Goal: Task Accomplishment & Management: Complete application form

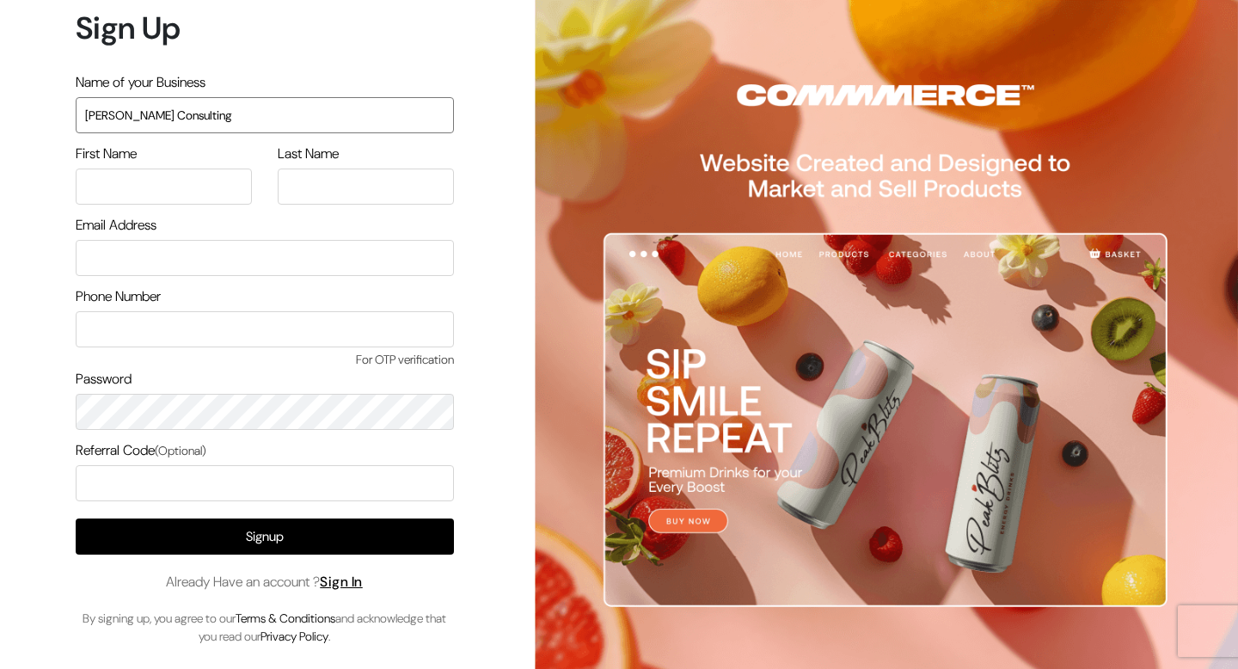
type input "Shivam Consulting"
type input "Shivam"
type input "Agrawal"
type input "shavi.ag@gmail.com"
type input "7"
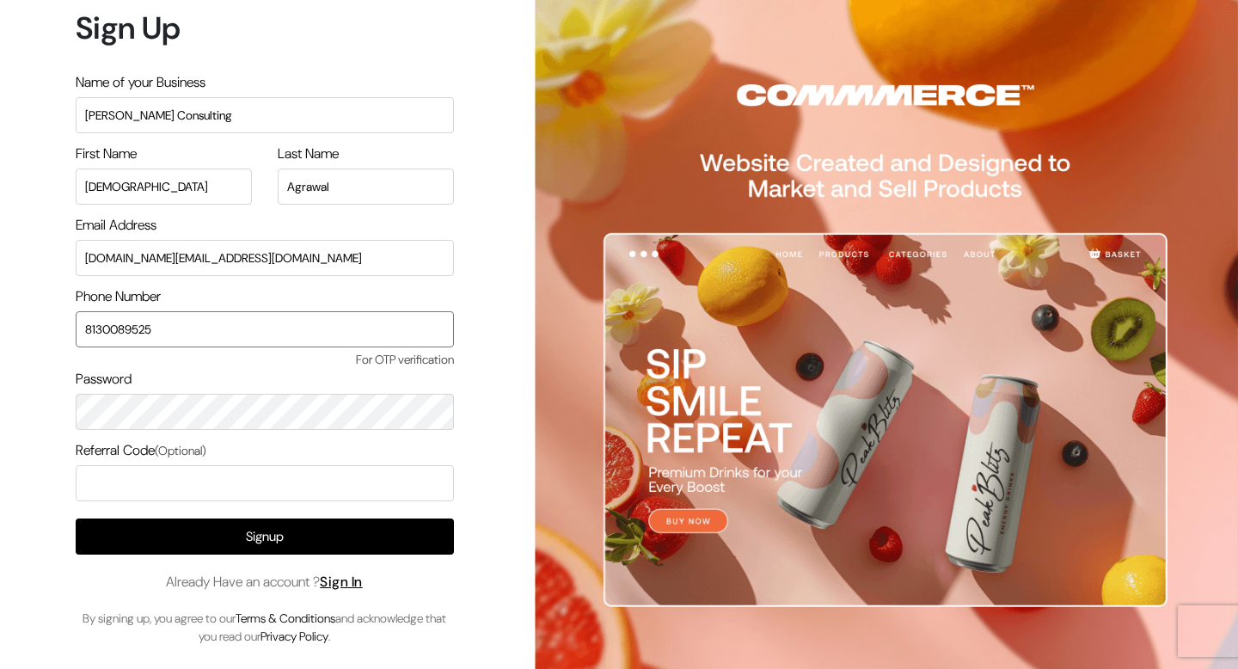
type input "8130089525"
click at [89, 119] on input "Shivam Consulting" at bounding box center [265, 115] width 378 height 36
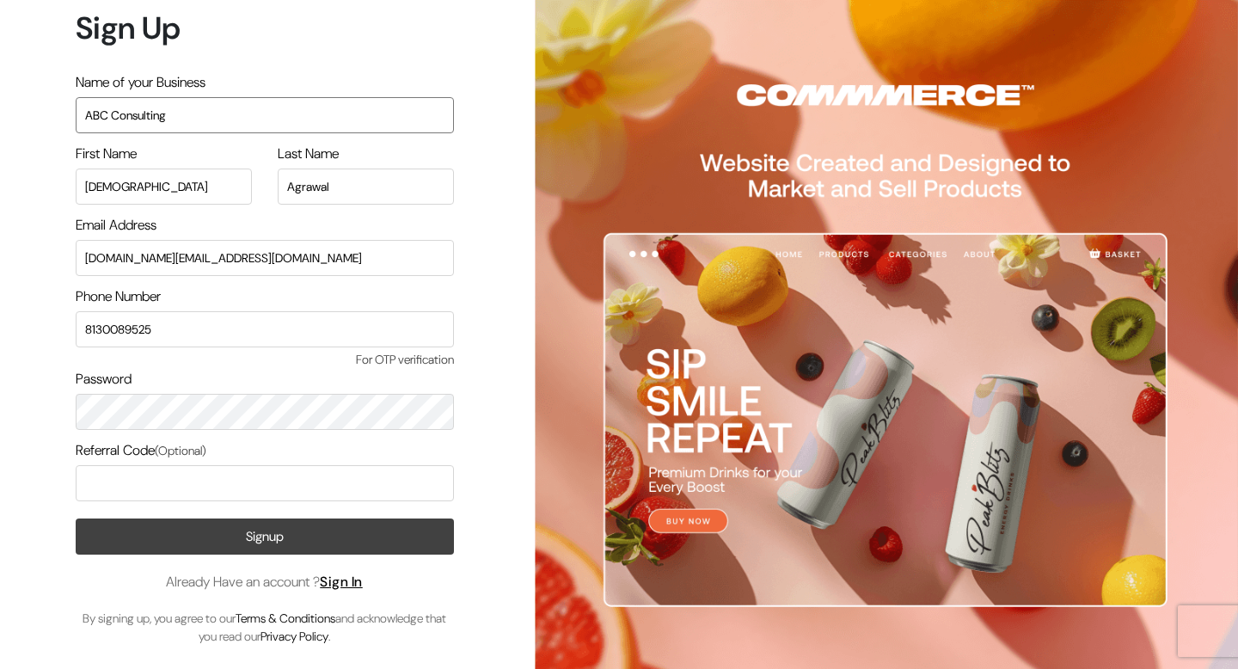
type input "ABC Consulting"
click at [238, 531] on button "Signup" at bounding box center [265, 537] width 378 height 36
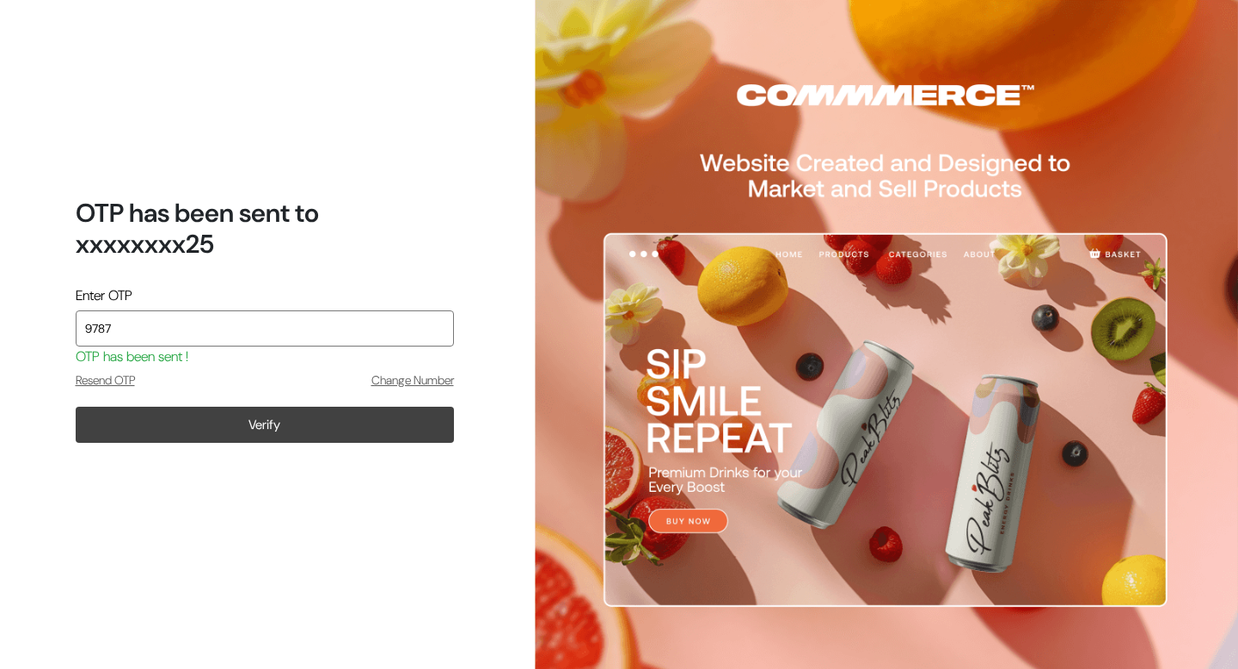
type input "9787"
click at [226, 439] on button "Verify" at bounding box center [265, 425] width 378 height 36
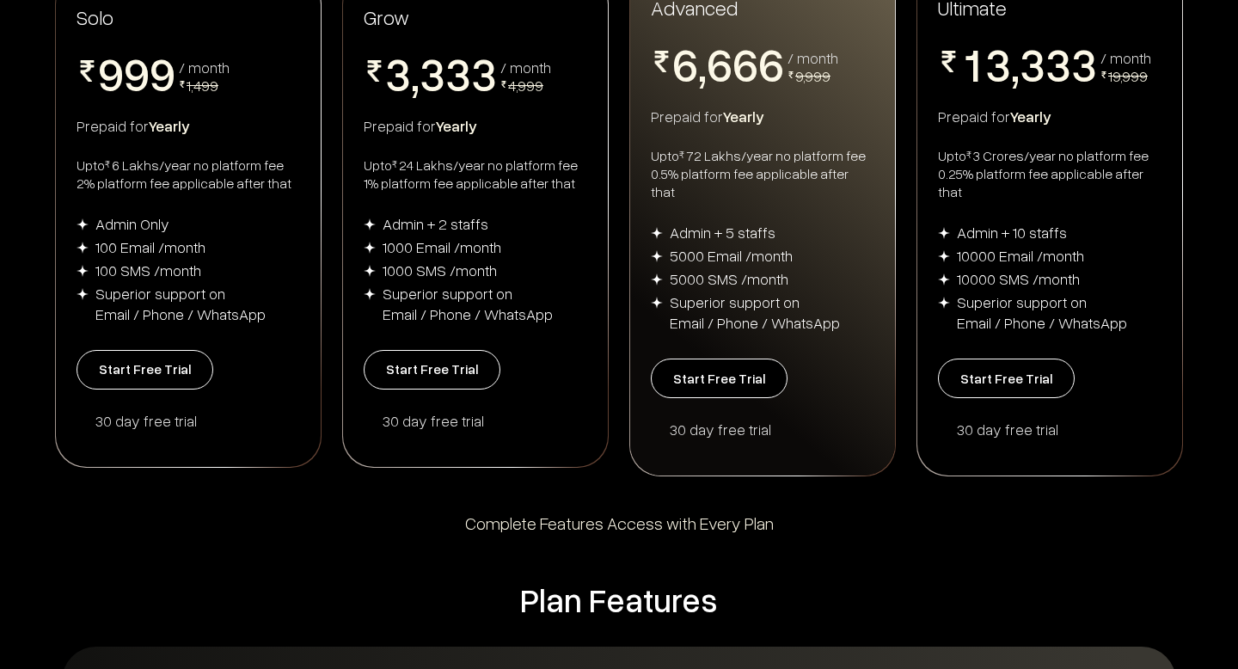
scroll to position [411, 0]
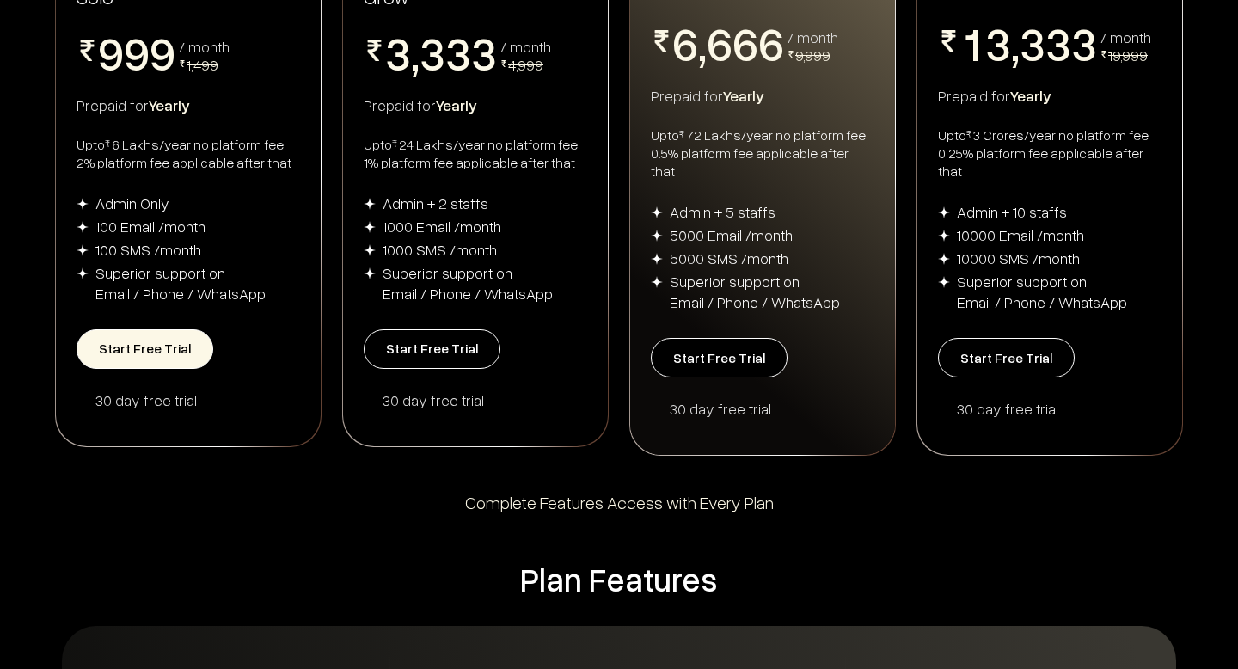
click at [151, 341] on button "Start Free Trial" at bounding box center [145, 349] width 137 height 40
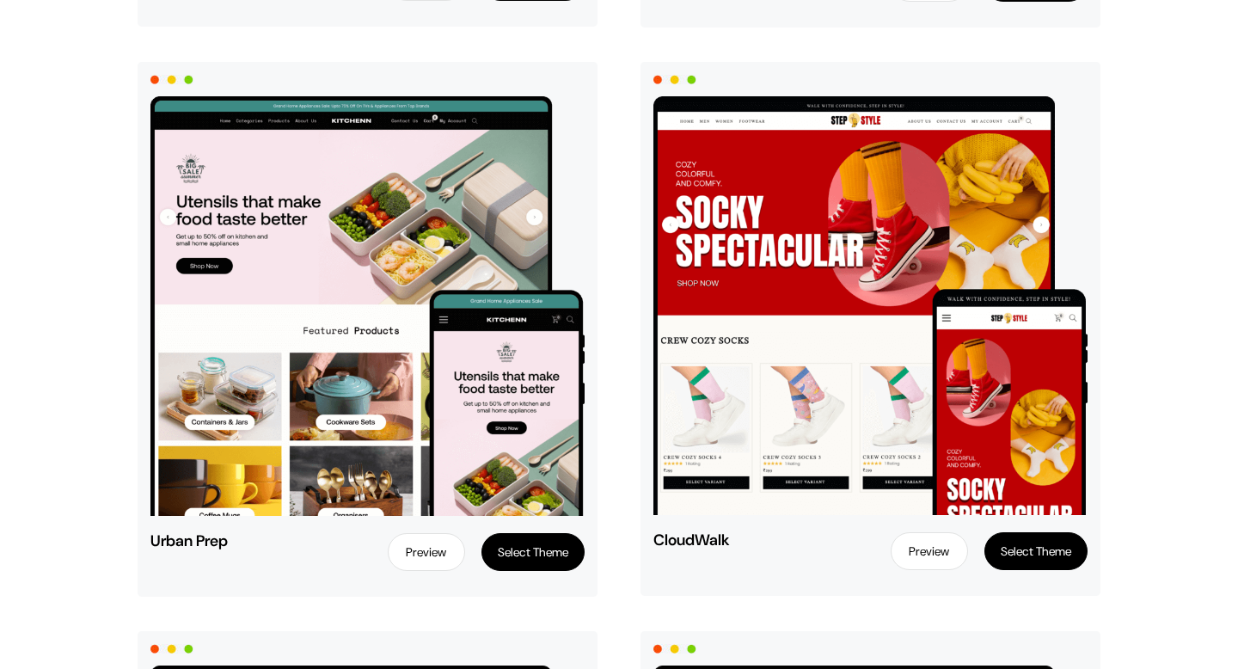
scroll to position [762, 0]
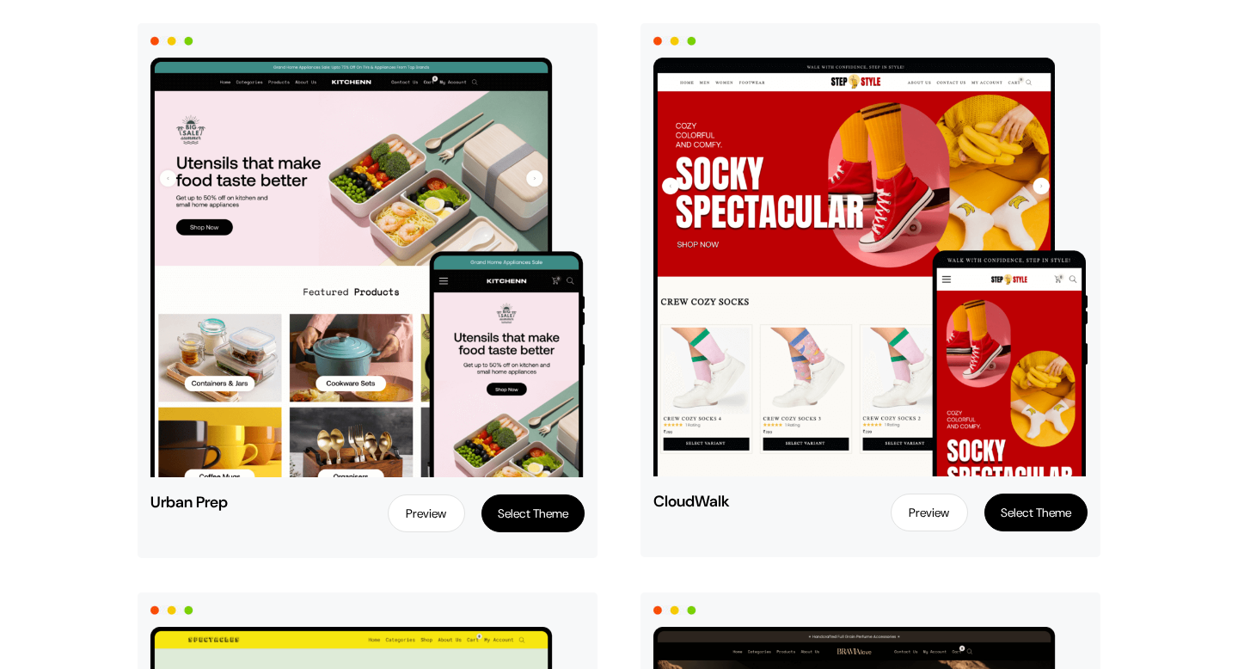
click at [531, 519] on button "Select Theme" at bounding box center [533, 513] width 103 height 38
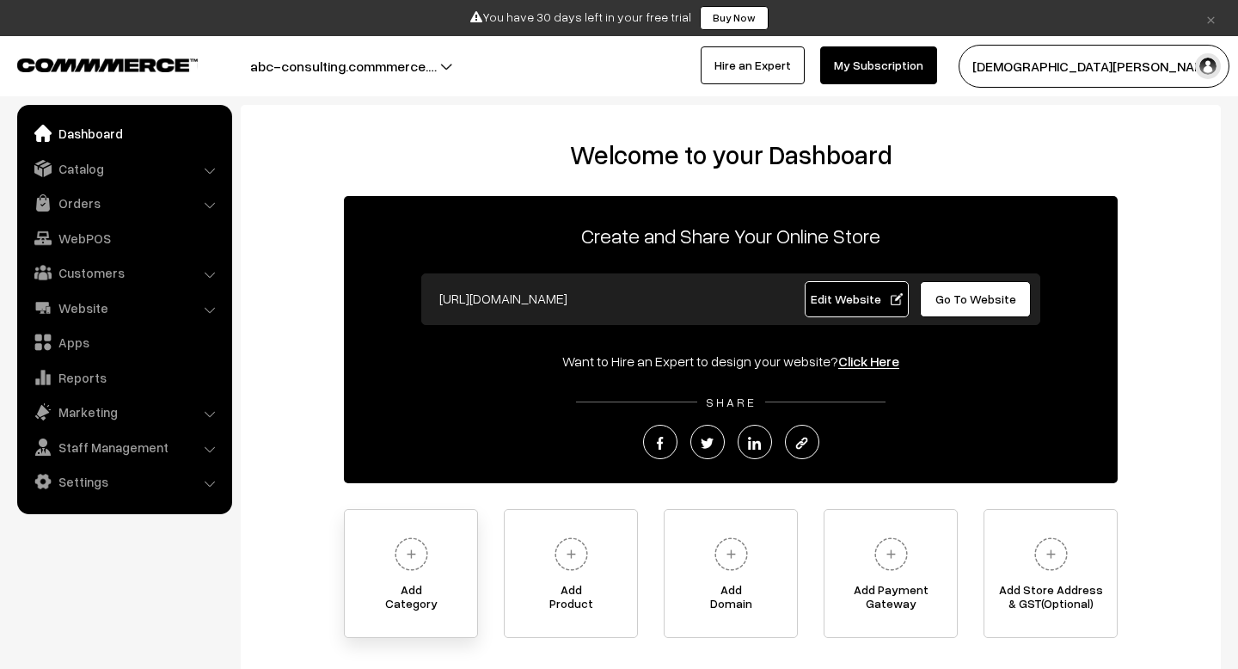
click at [421, 571] on img at bounding box center [411, 554] width 47 height 47
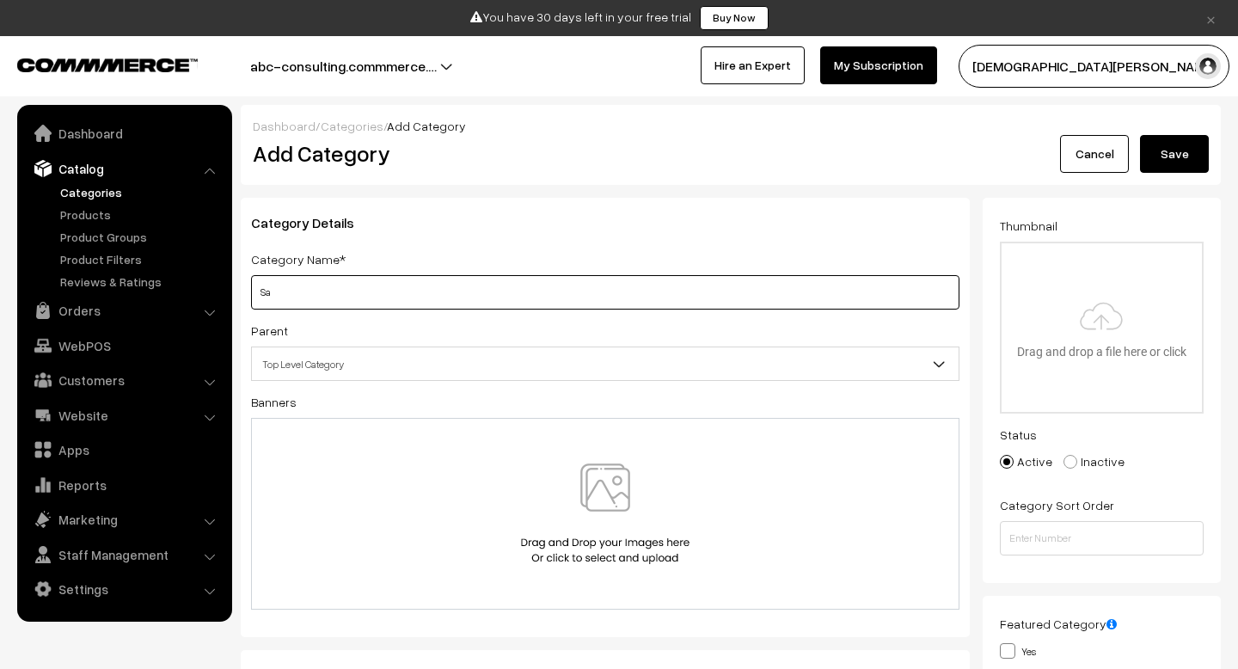
type input "S"
type input "Category 1"
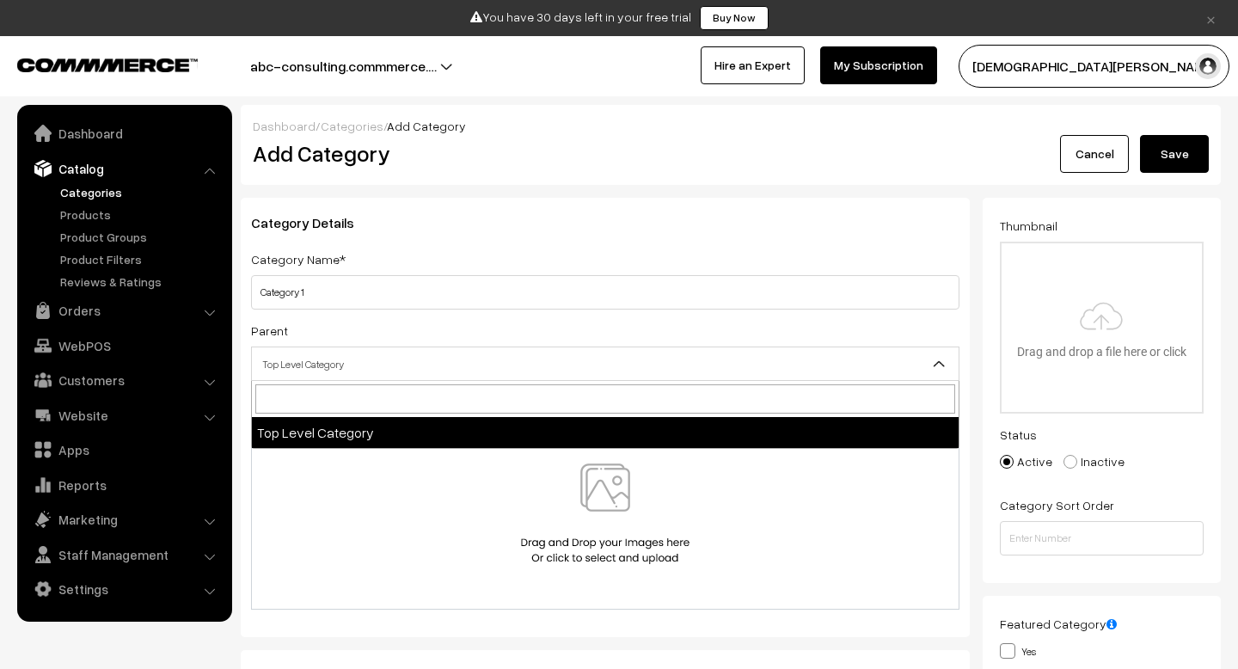
click at [358, 365] on span "Top Level Category" at bounding box center [605, 364] width 707 height 30
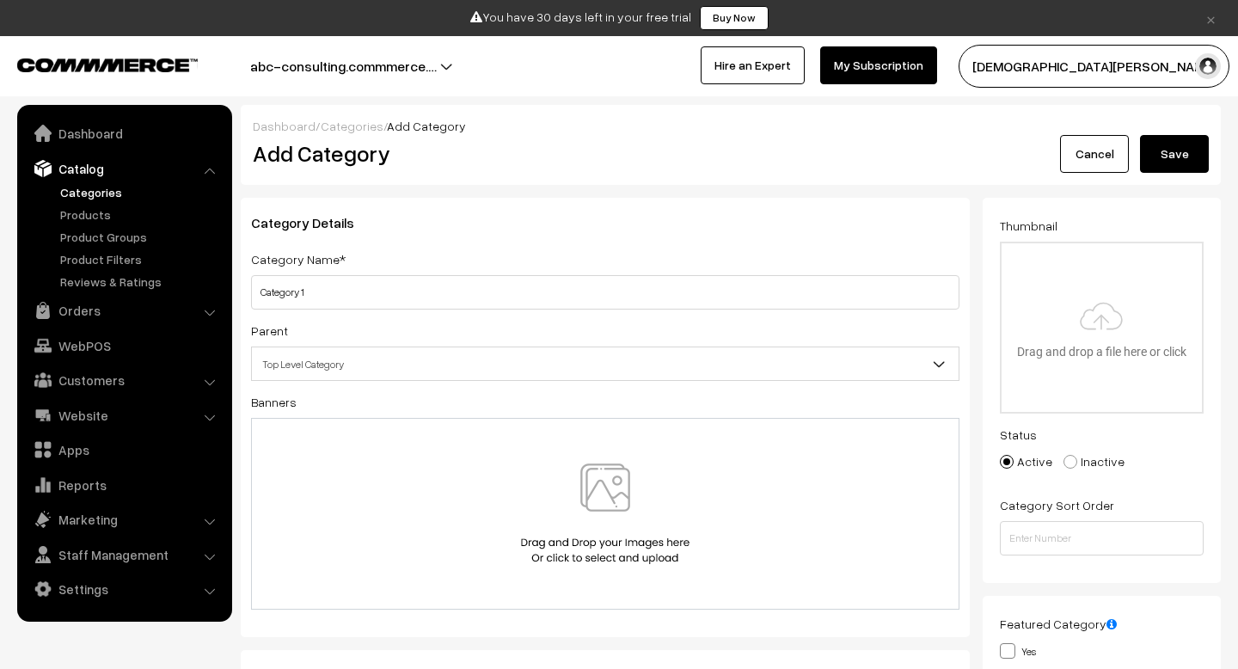
click at [384, 480] on div at bounding box center [605, 514] width 672 height 101
click at [1177, 169] on button "Save" at bounding box center [1174, 154] width 69 height 38
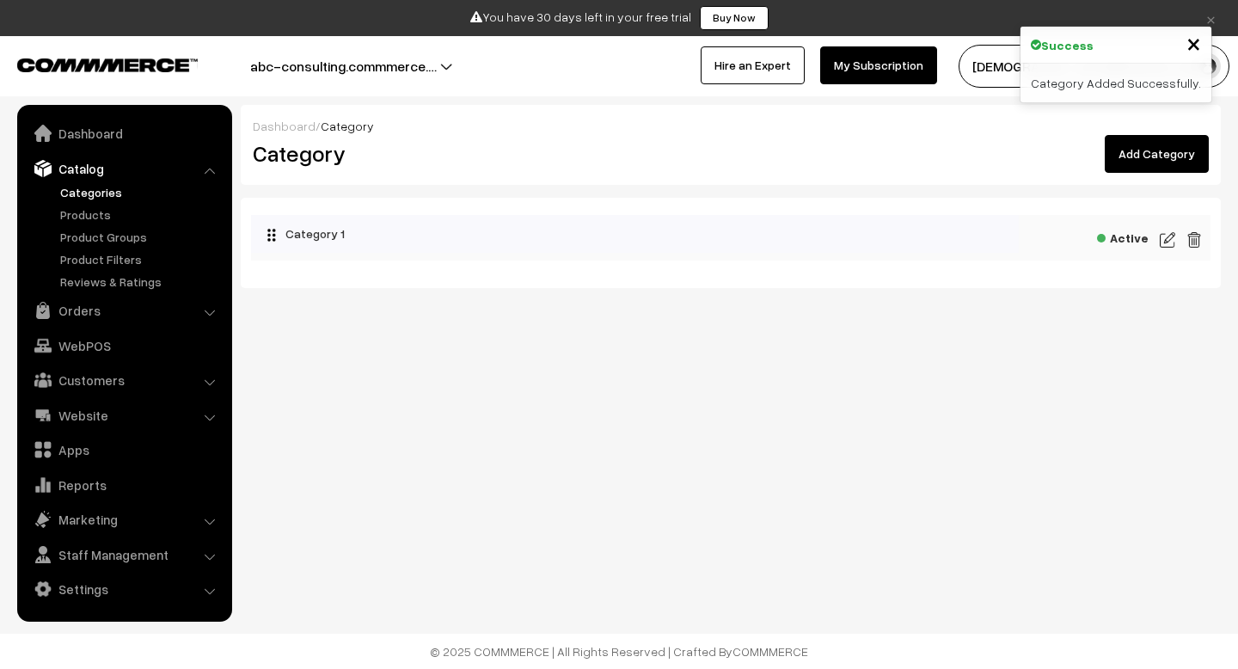
click at [1189, 41] on span "×" at bounding box center [1194, 43] width 15 height 32
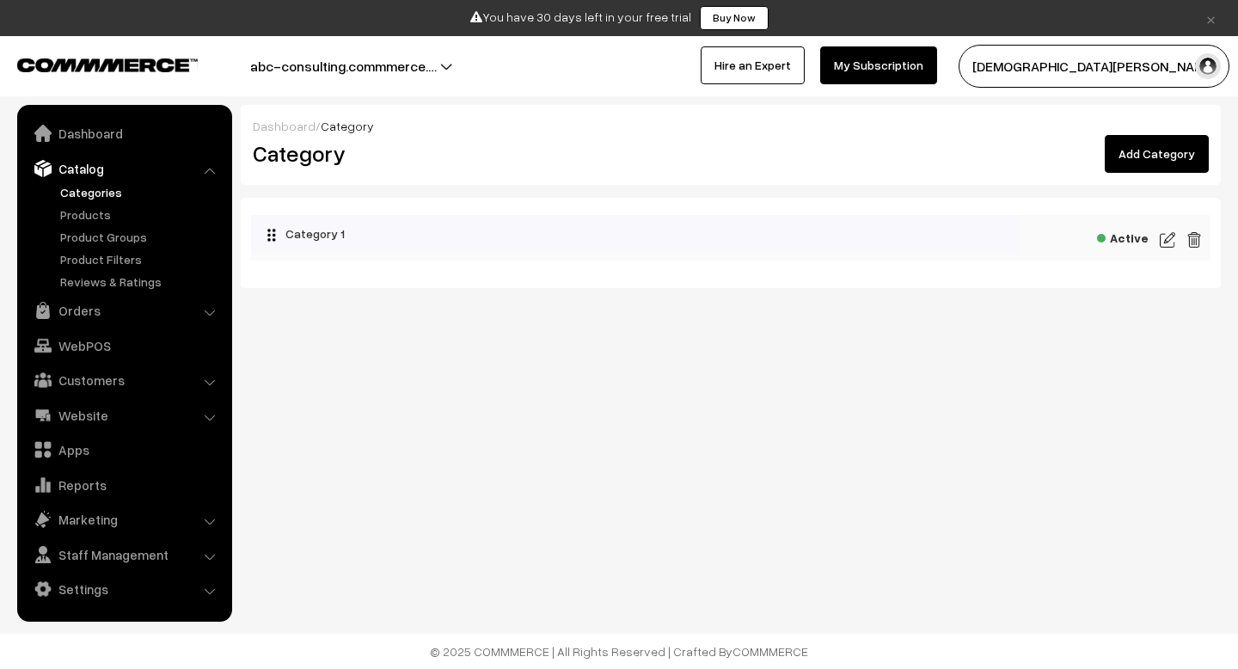
click at [1153, 166] on link "Add Category" at bounding box center [1157, 154] width 104 height 38
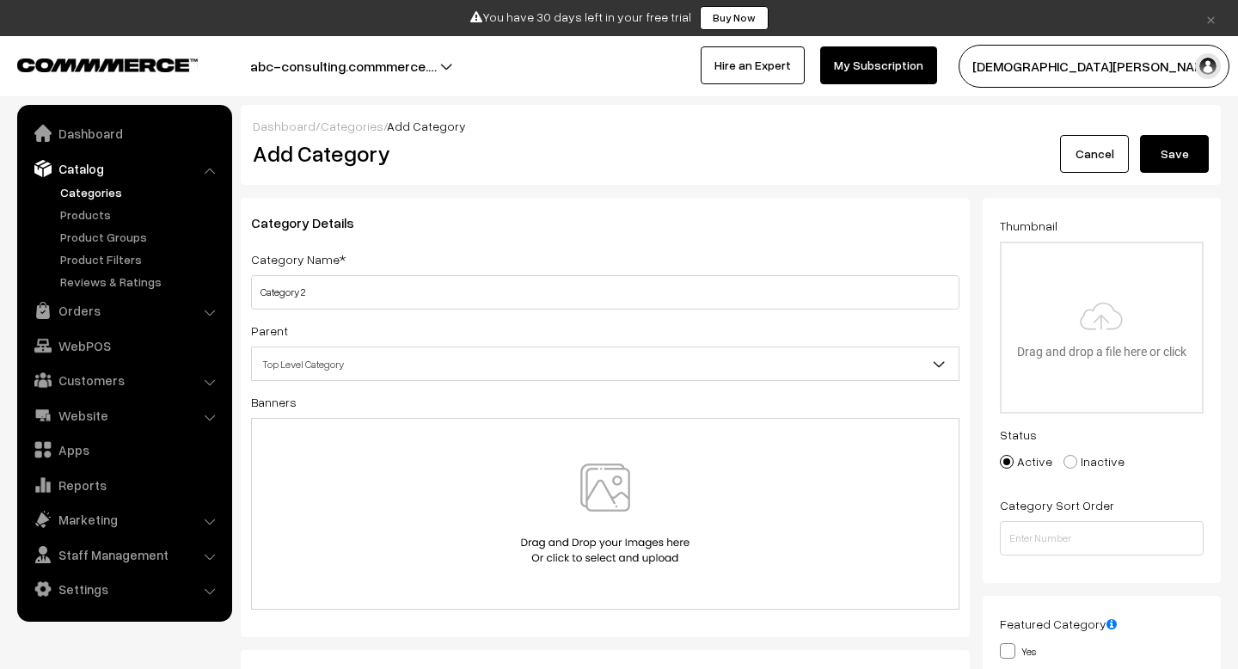
type input "Category 2"
click at [1170, 170] on button "Save" at bounding box center [1174, 154] width 69 height 38
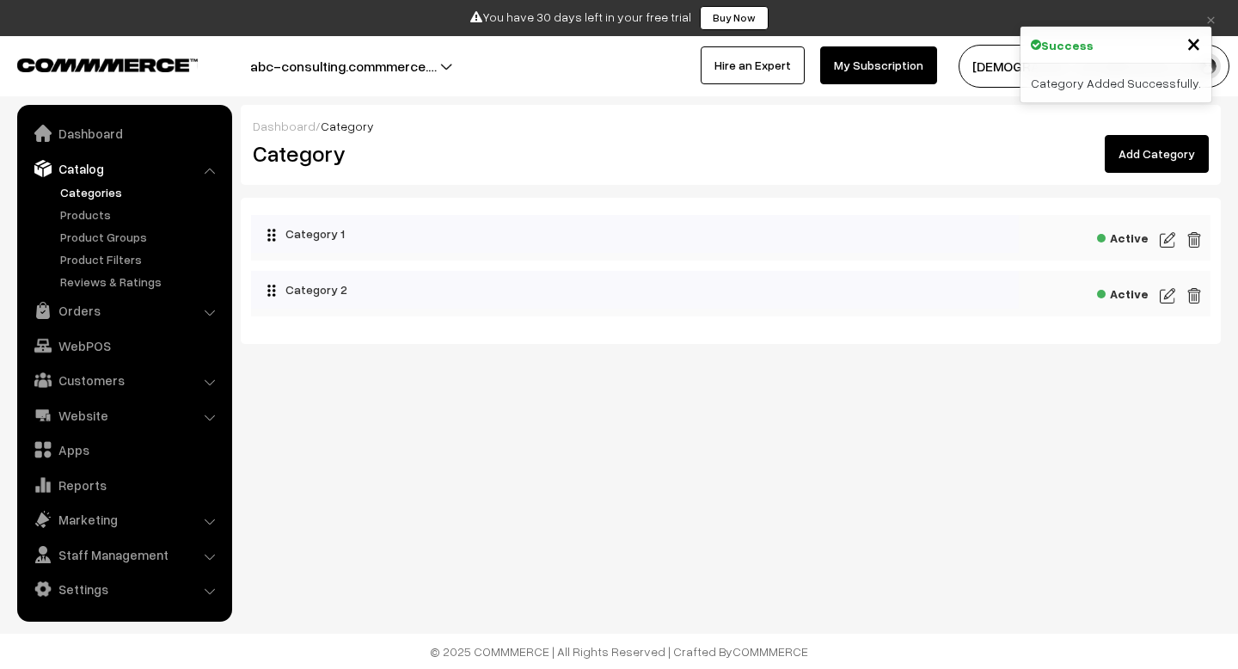
click at [1161, 163] on link "Add Category" at bounding box center [1157, 154] width 104 height 38
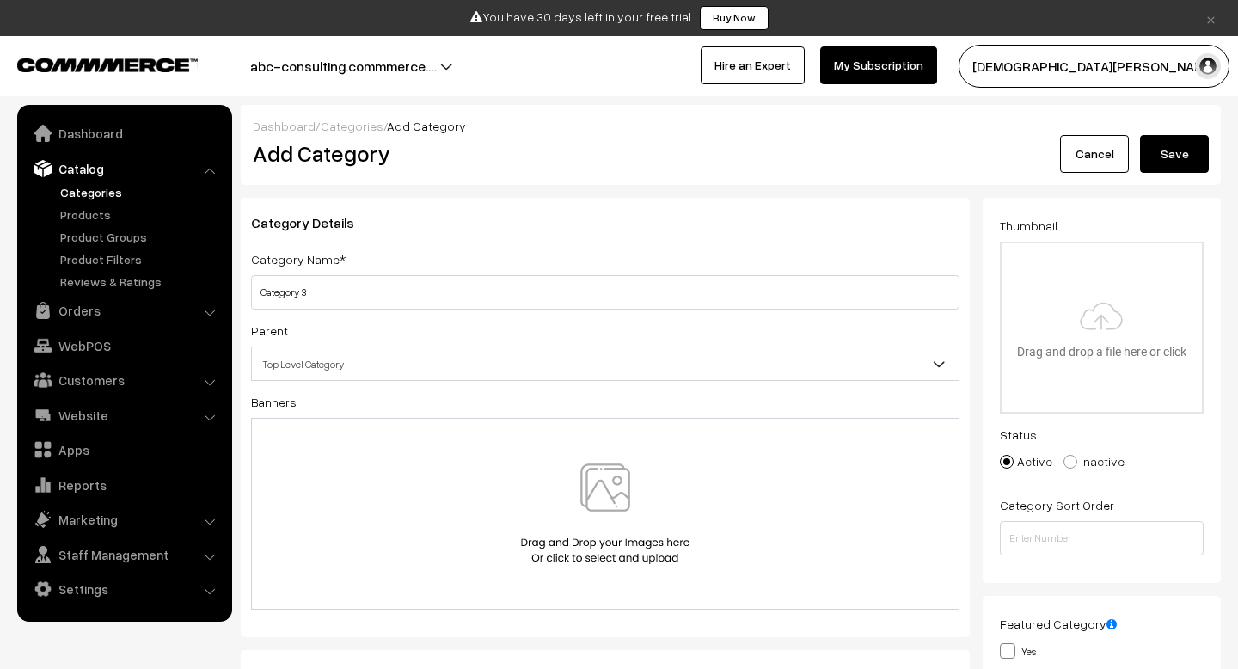
type input "Category 3"
click at [1168, 166] on button "Save" at bounding box center [1174, 154] width 69 height 38
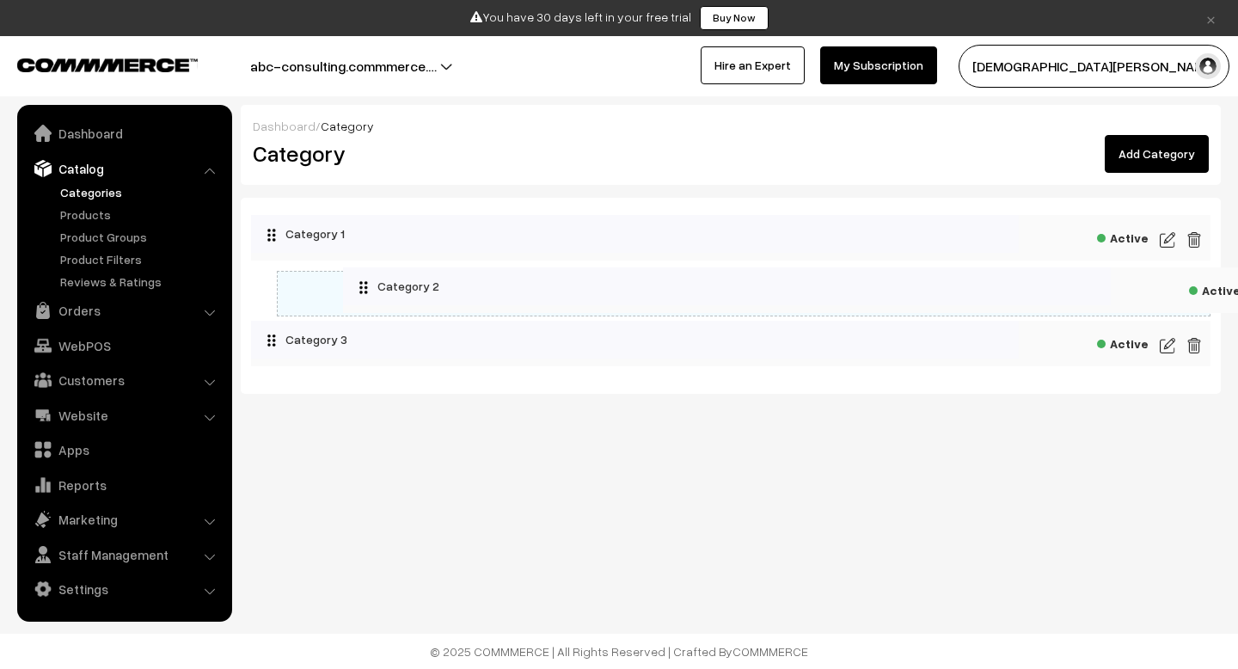
drag, startPoint x: 330, startPoint y: 302, endPoint x: 432, endPoint y: 297, distance: 101.6
click at [95, 218] on link "Products" at bounding box center [141, 215] width 170 height 18
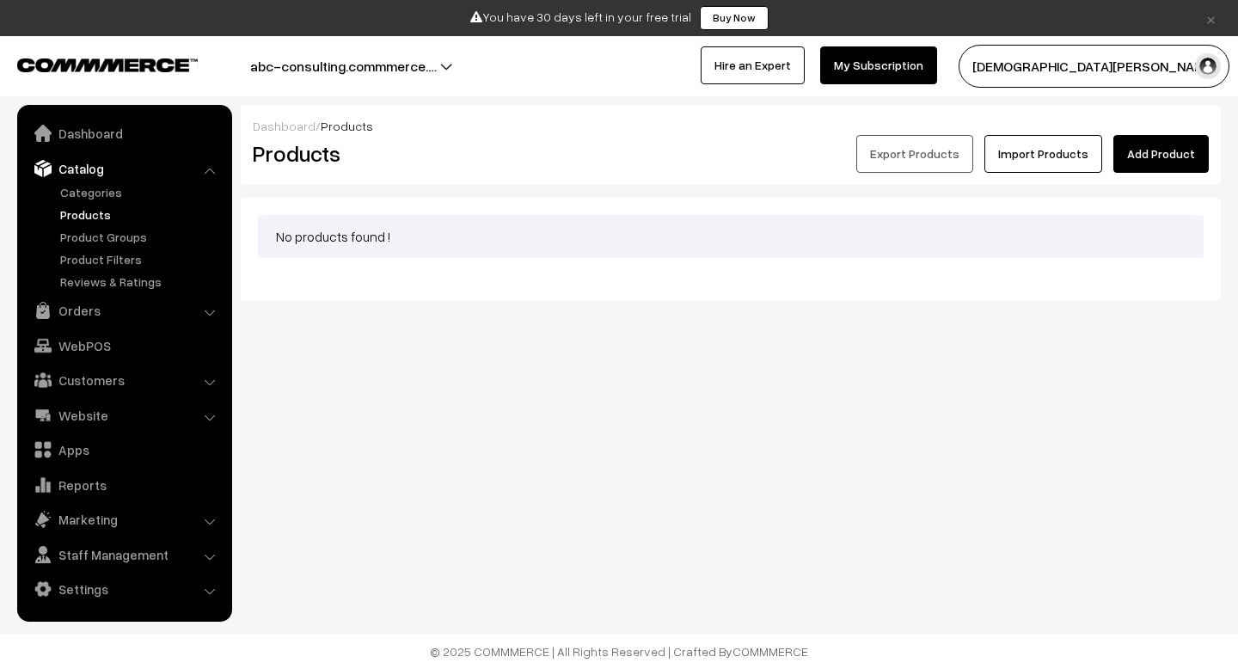
click at [1148, 163] on link "Add Product" at bounding box center [1161, 154] width 95 height 38
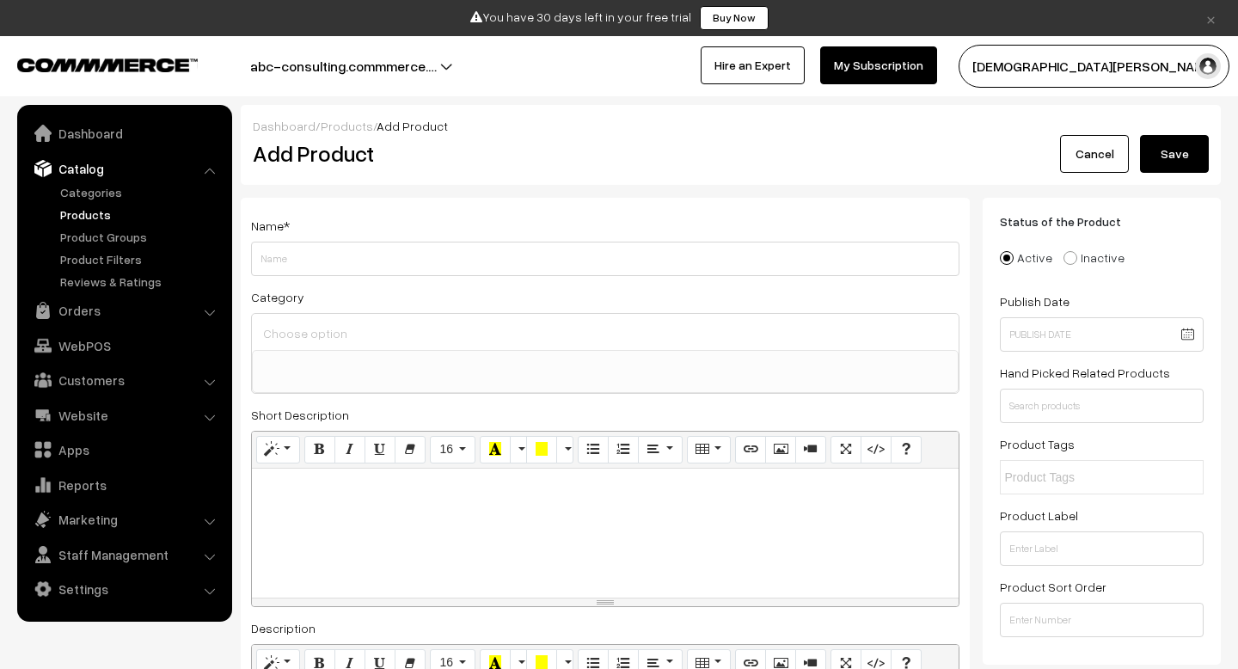
select select
type input "Sarees"
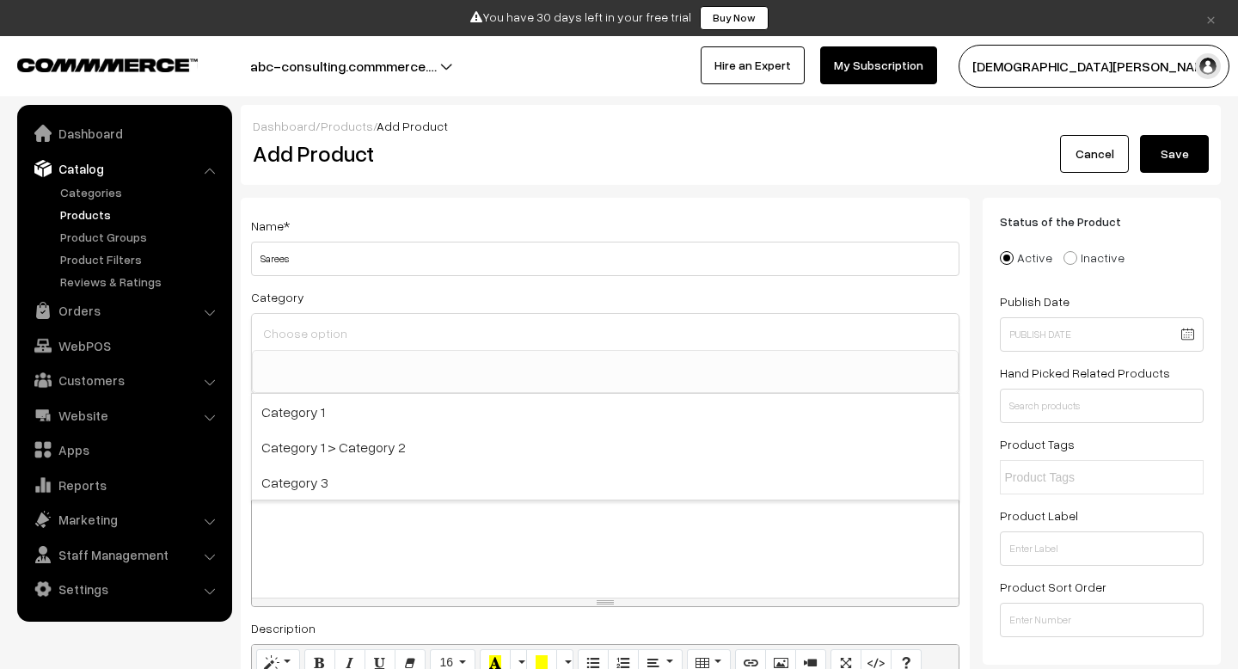
click at [384, 345] on input at bounding box center [605, 333] width 693 height 25
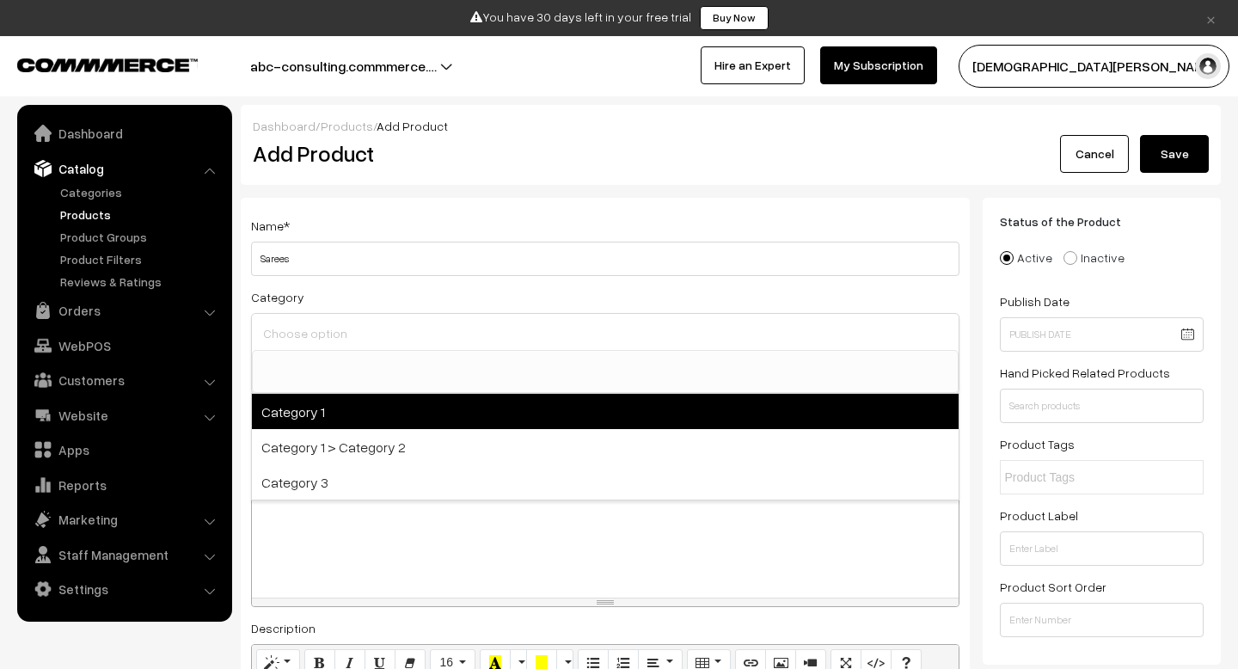
click at [385, 420] on span "Category 1" at bounding box center [605, 411] width 707 height 35
select select "1"
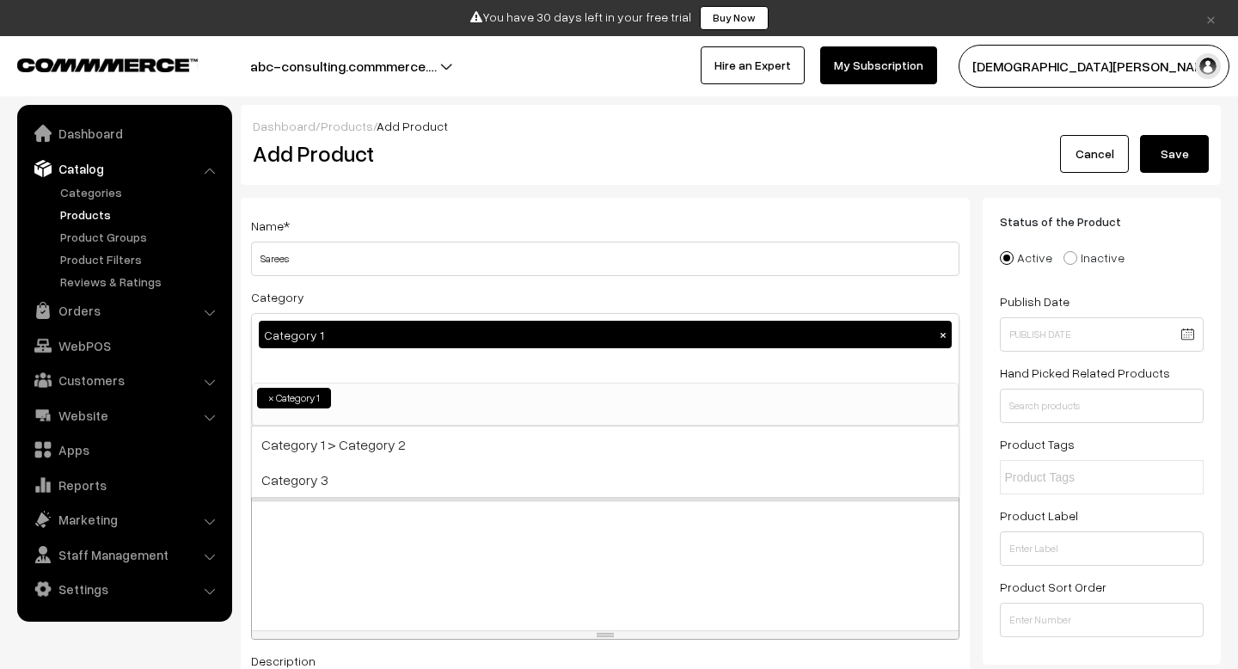
click at [1172, 165] on button "Save" at bounding box center [1174, 154] width 69 height 38
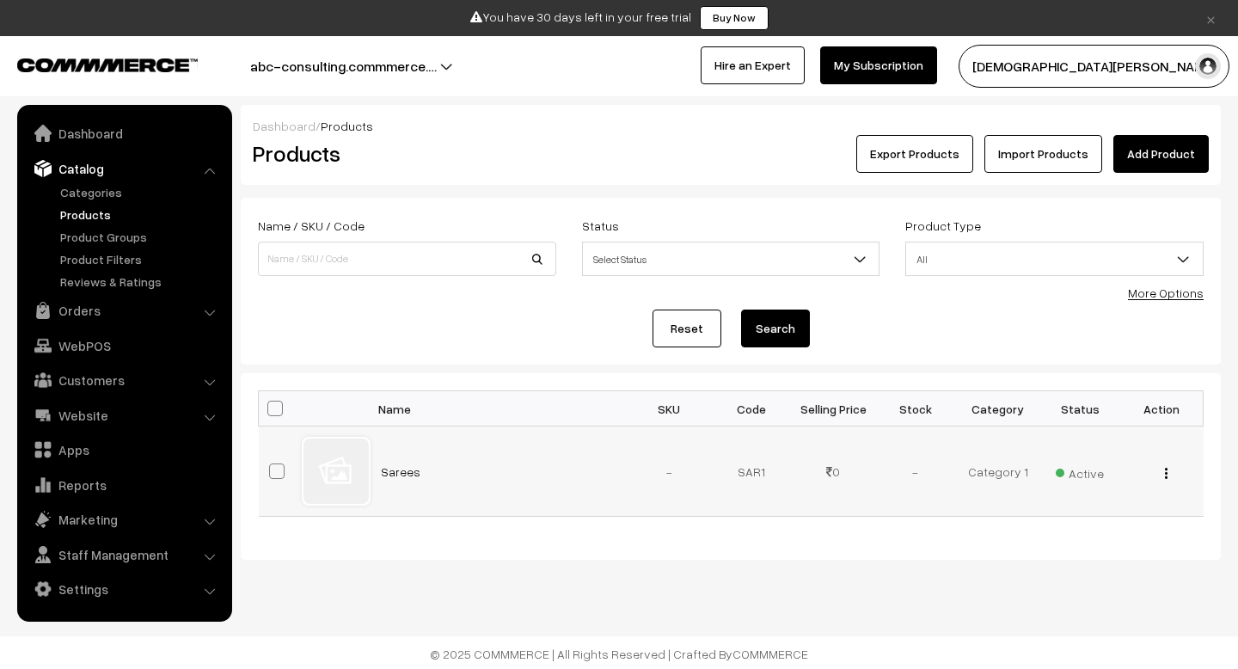
click at [432, 456] on td "Sarees" at bounding box center [500, 472] width 258 height 90
click at [1174, 468] on div "View Edit Delete" at bounding box center [1163, 472] width 62 height 18
click at [1167, 468] on img "button" at bounding box center [1166, 473] width 3 height 11
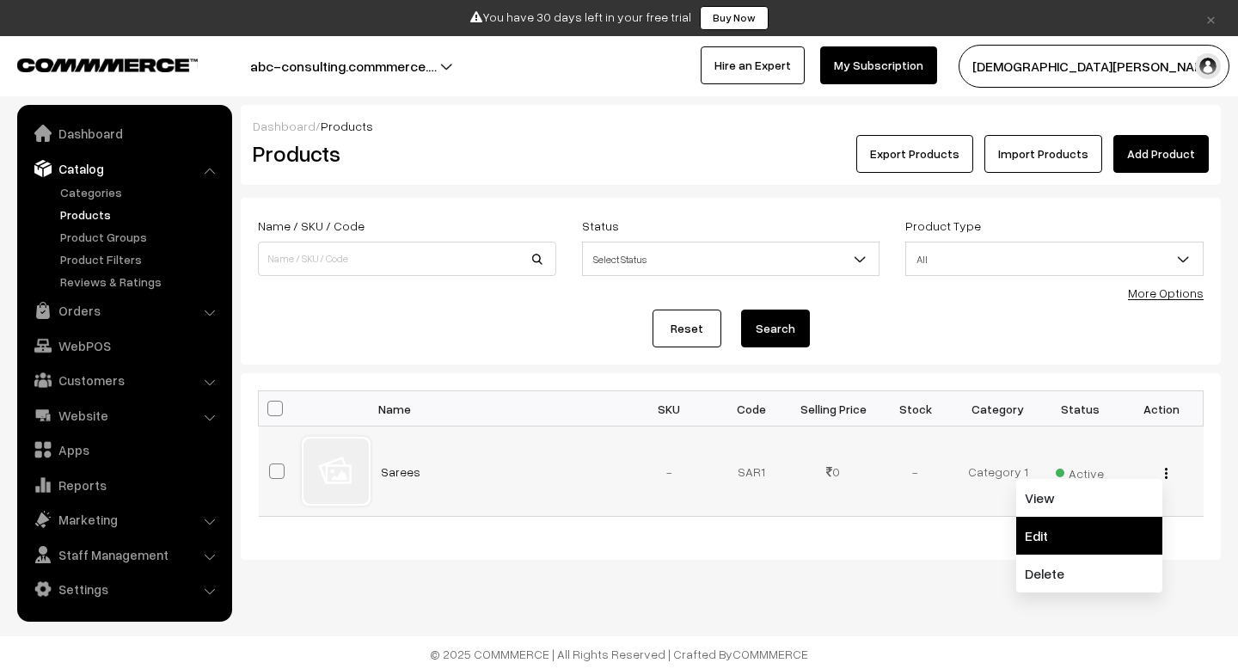
click at [1055, 521] on link "Edit" at bounding box center [1089, 536] width 146 height 38
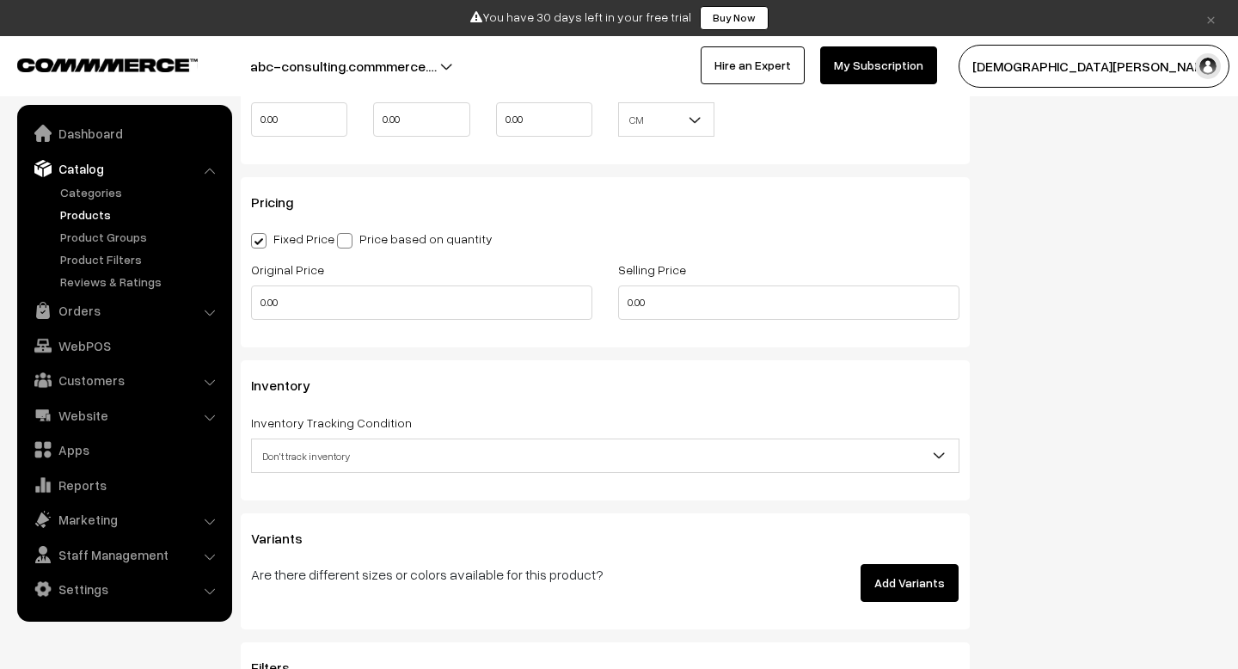
scroll to position [1634, 0]
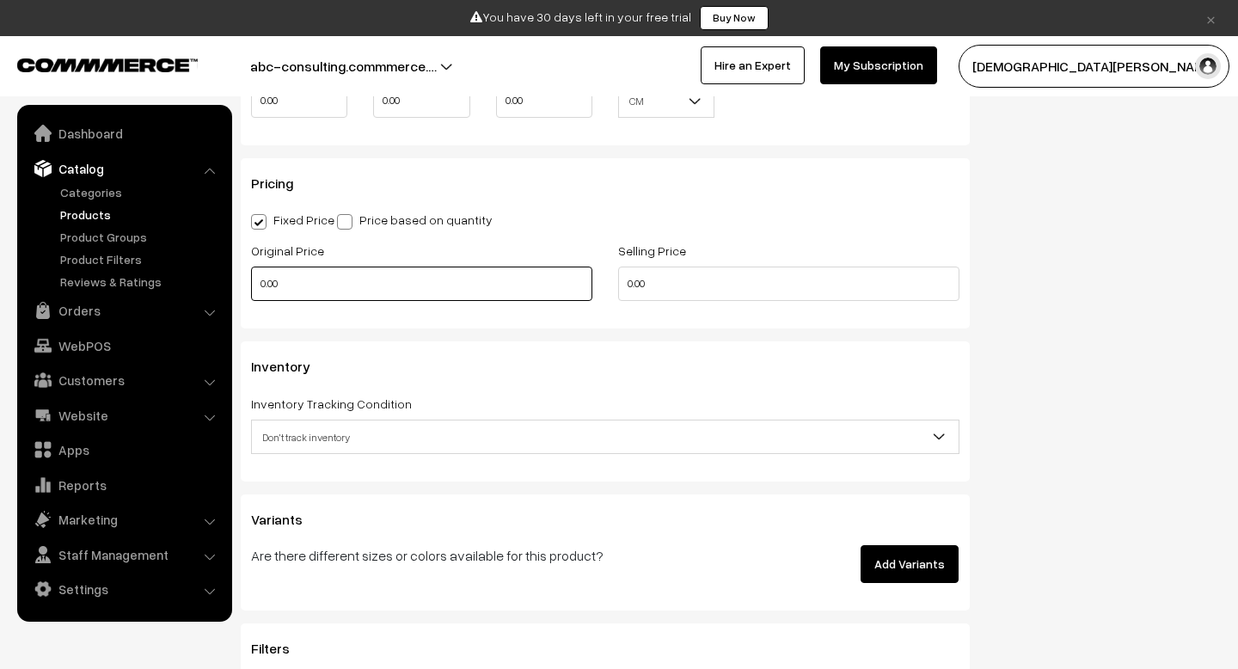
click at [354, 293] on input "0.00" at bounding box center [421, 284] width 341 height 34
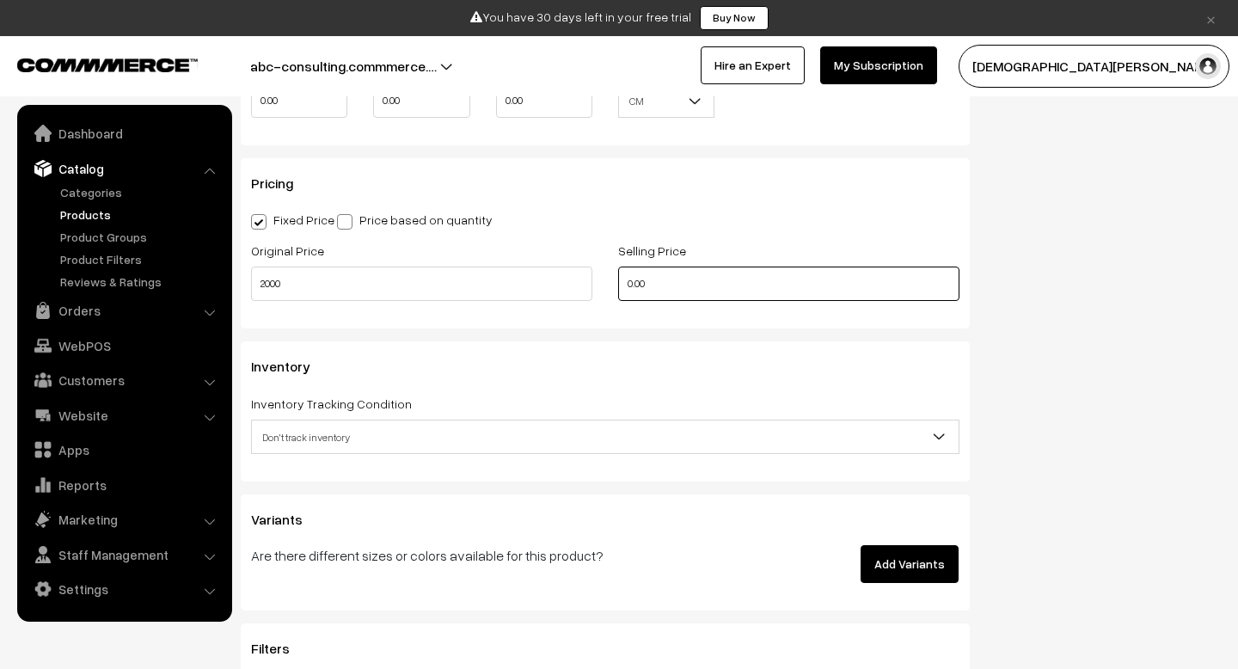
type input "2000.00"
type input "1500.00"
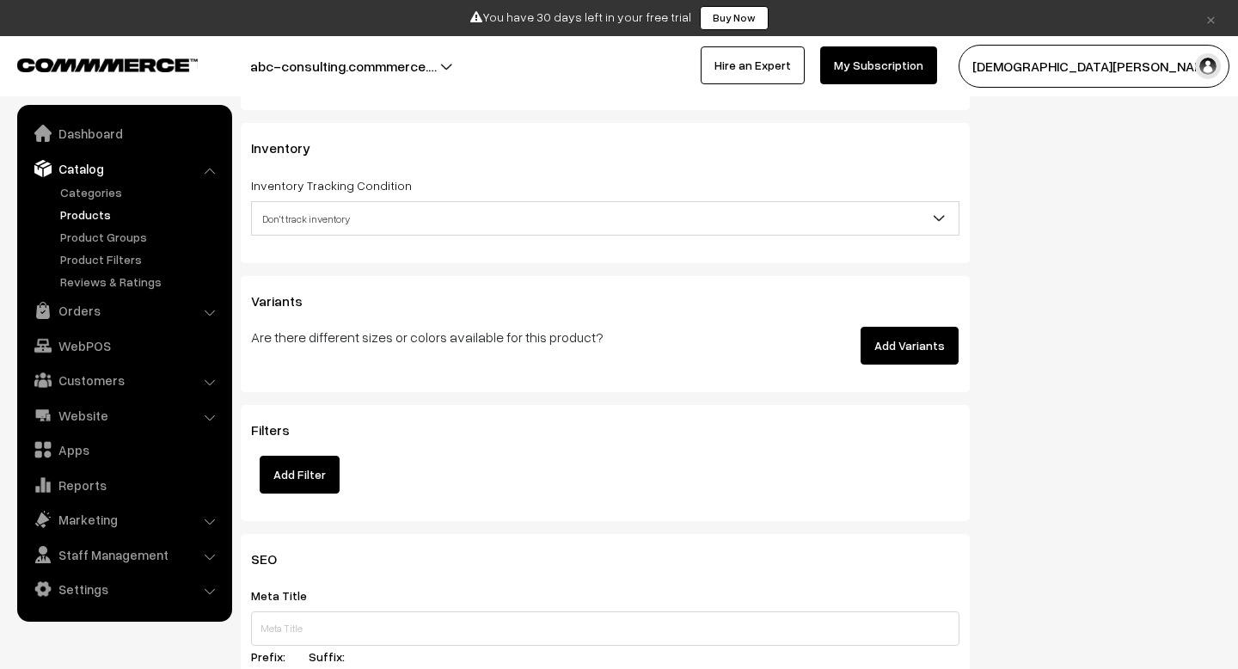
scroll to position [1855, 0]
click at [906, 344] on button "Add Variants" at bounding box center [910, 343] width 98 height 38
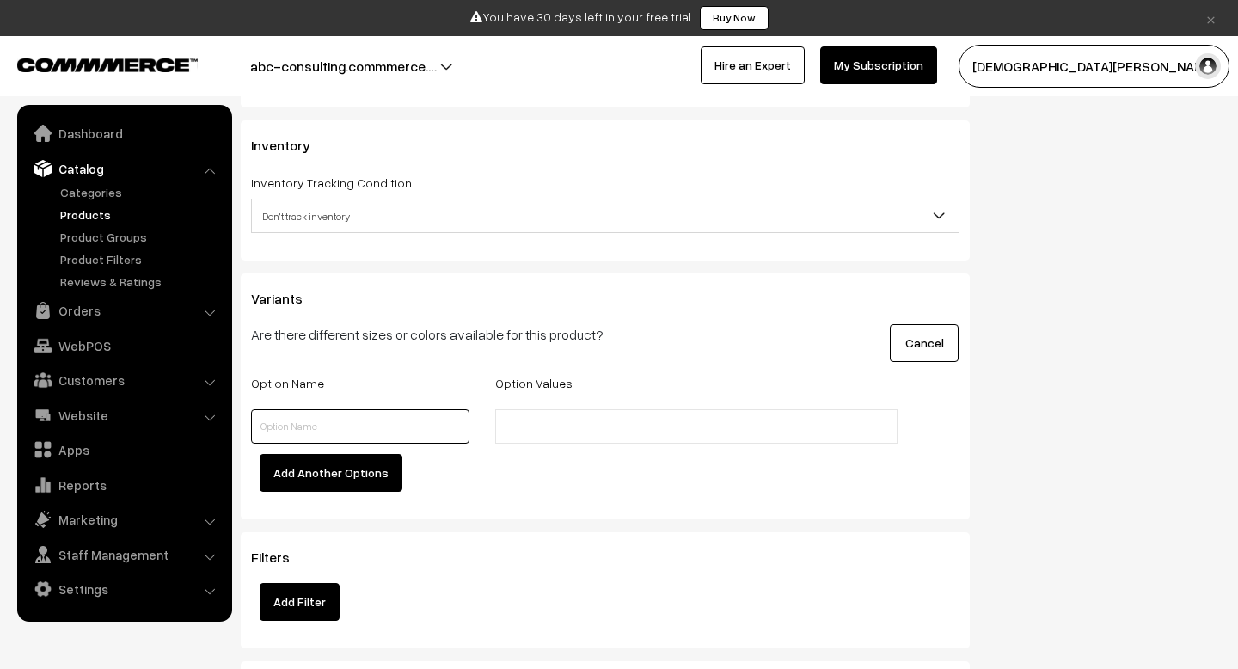
click at [359, 441] on input "text" at bounding box center [360, 426] width 218 height 34
type input "Size"
click at [623, 419] on li at bounding box center [577, 427] width 154 height 28
type input "M"
type input "S"
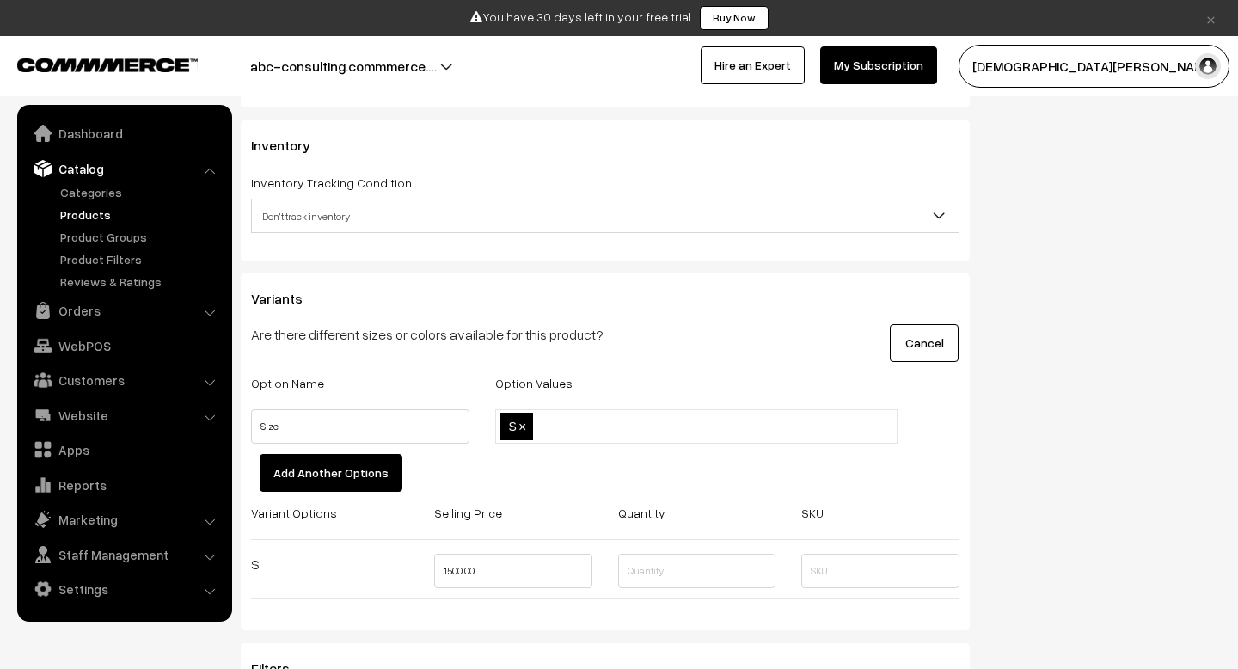
type input "M"
type input "L"
type input "XL"
click at [356, 470] on button "Add Another Options" at bounding box center [331, 473] width 143 height 38
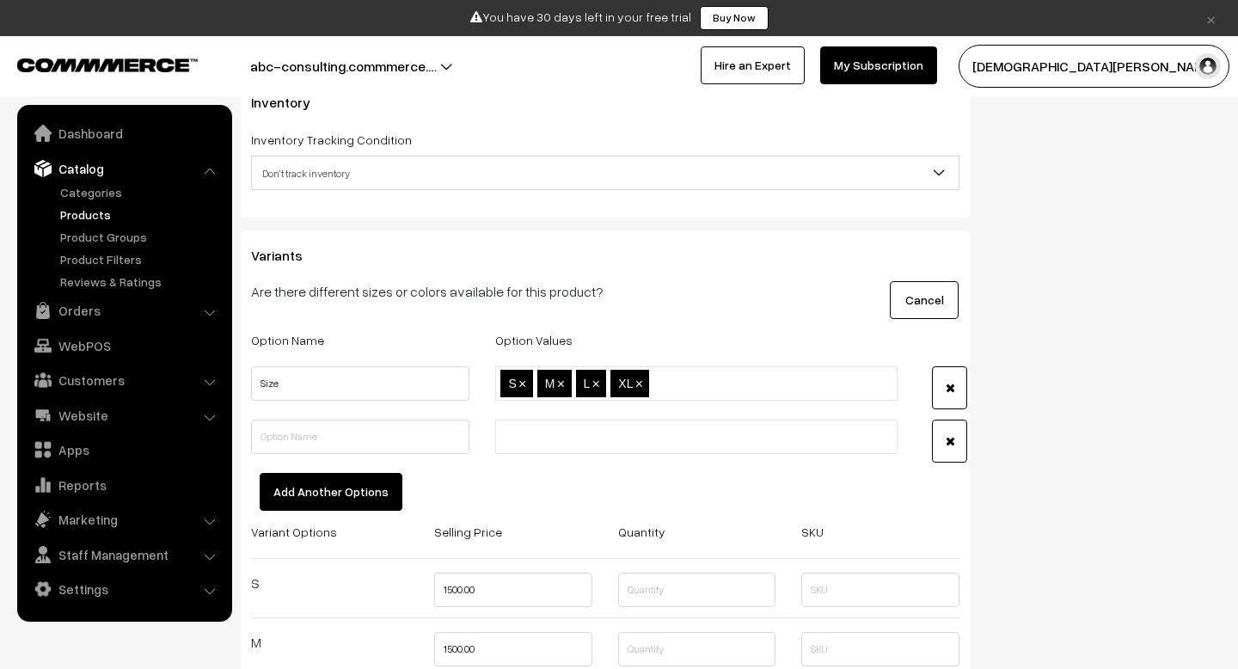
scroll to position [1859, 0]
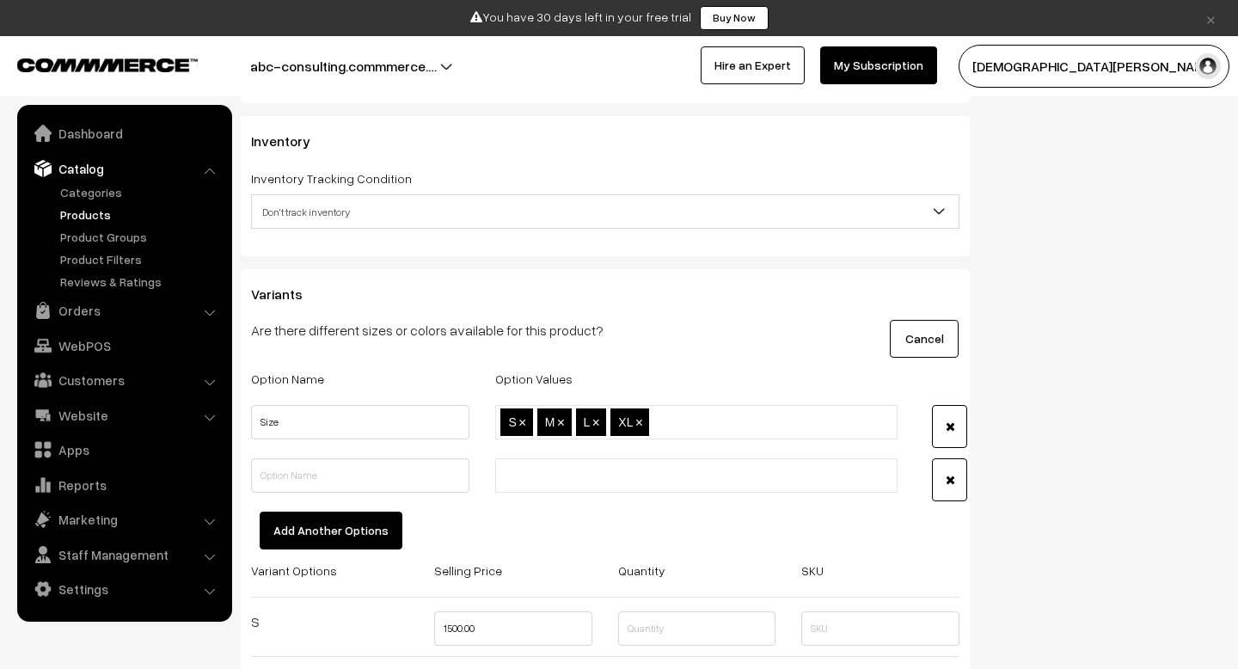
click at [386, 217] on span "Don't track inventory" at bounding box center [605, 212] width 707 height 30
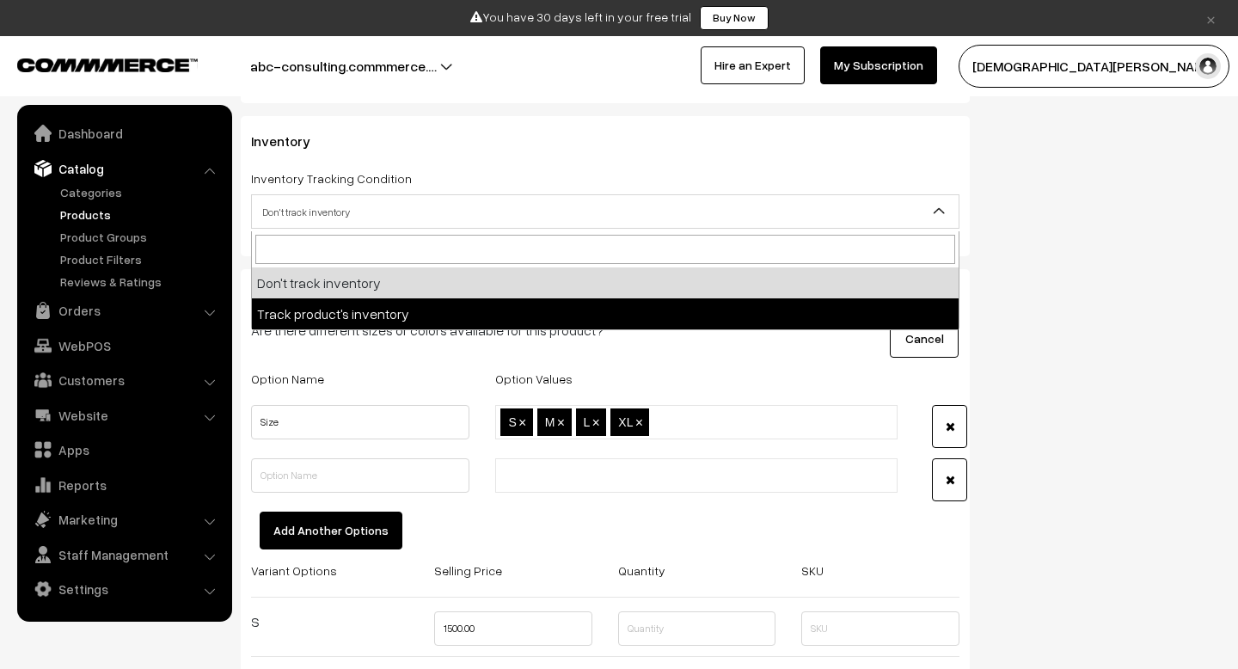
select select "2"
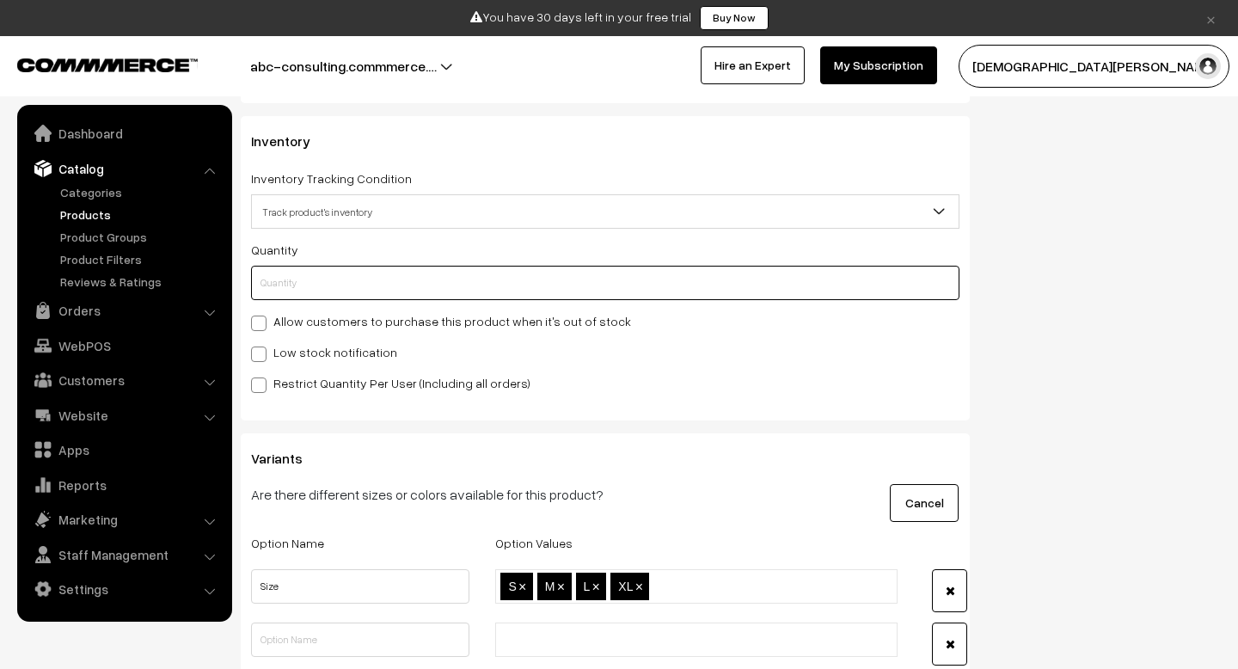
click at [353, 272] on input "text" at bounding box center [605, 283] width 709 height 34
type input "10"
type input "100"
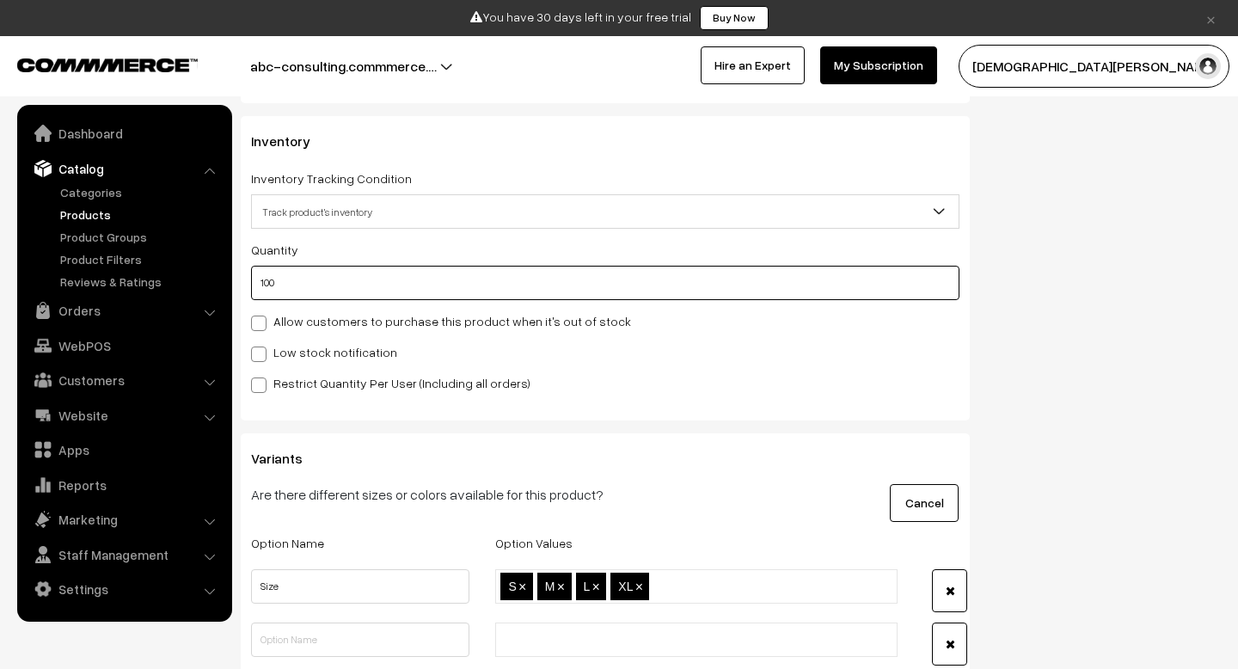
type input "100"
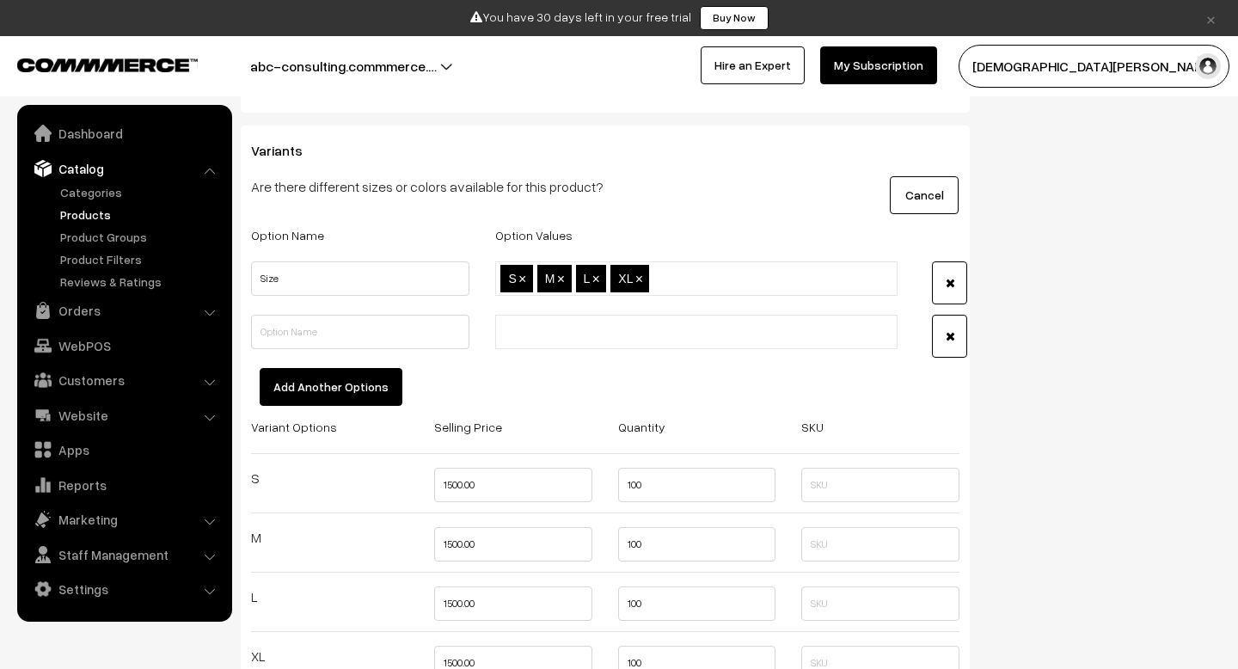
scroll to position [2147, 0]
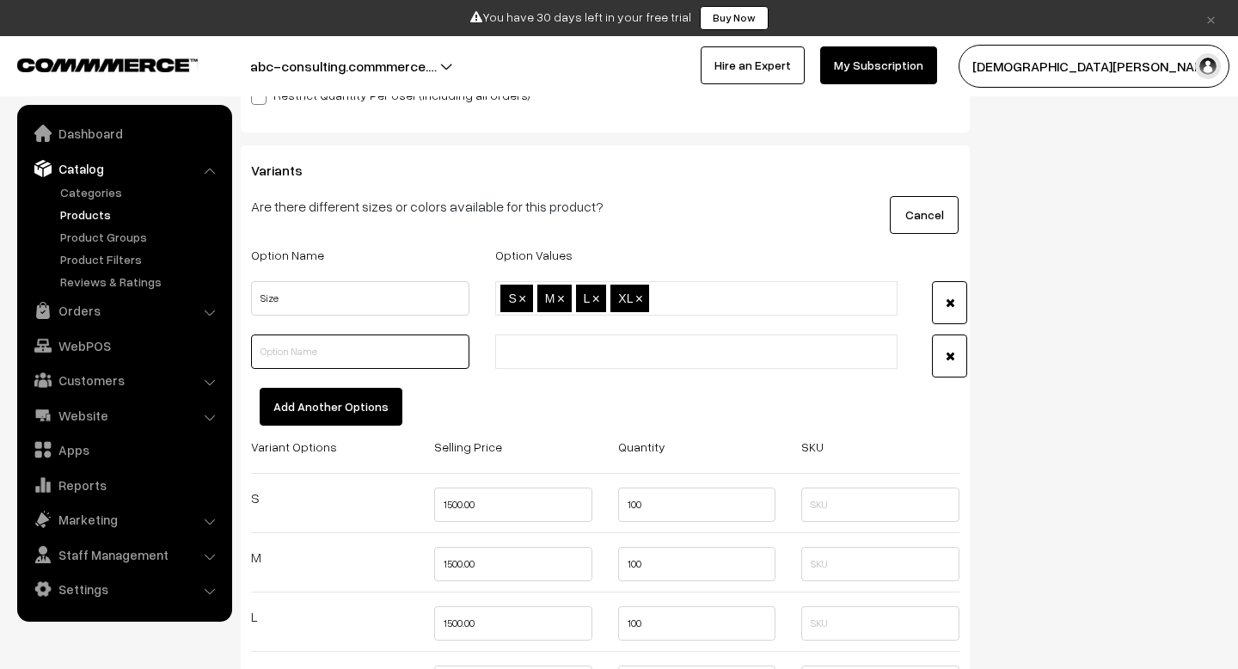
click at [333, 353] on input "text" at bounding box center [360, 352] width 218 height 34
type input "X"
type input "Colour"
type input "Red"
type input "Blue"
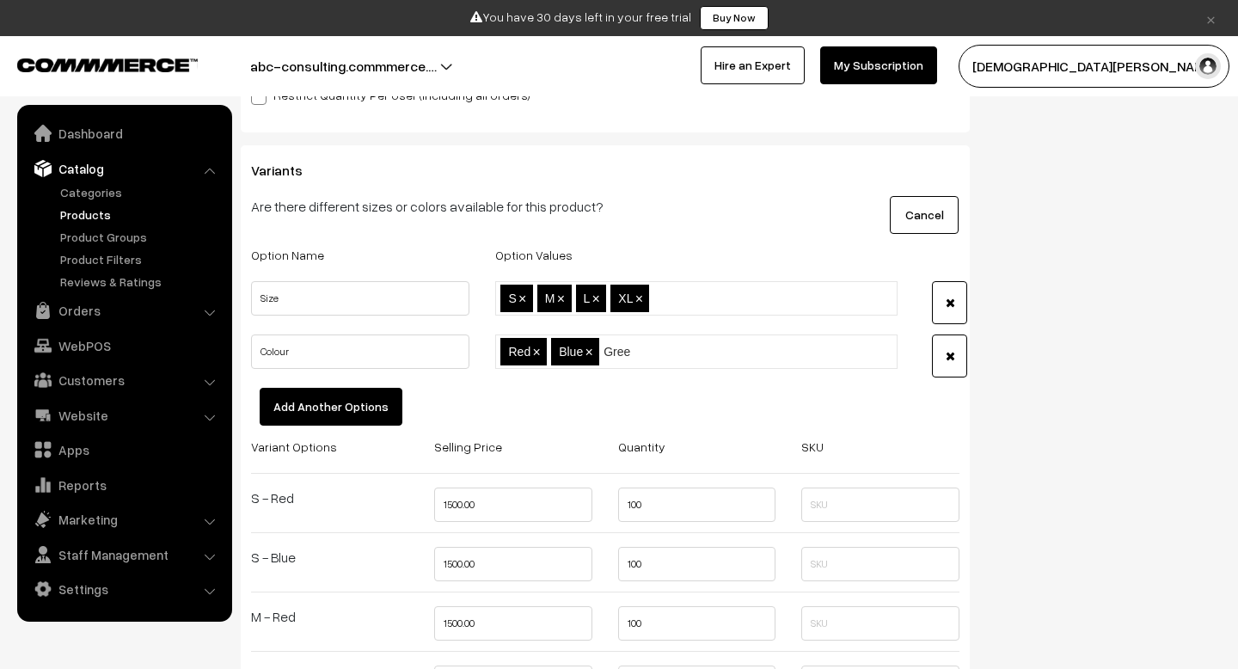
type input "Green"
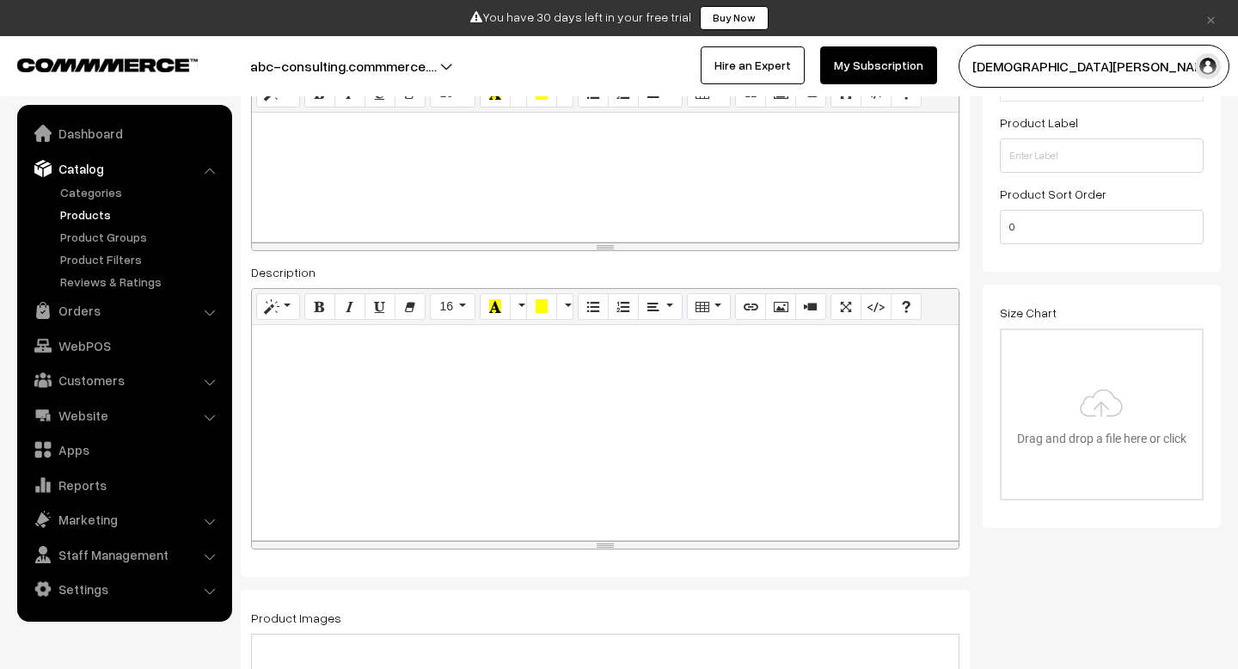
scroll to position [0, 0]
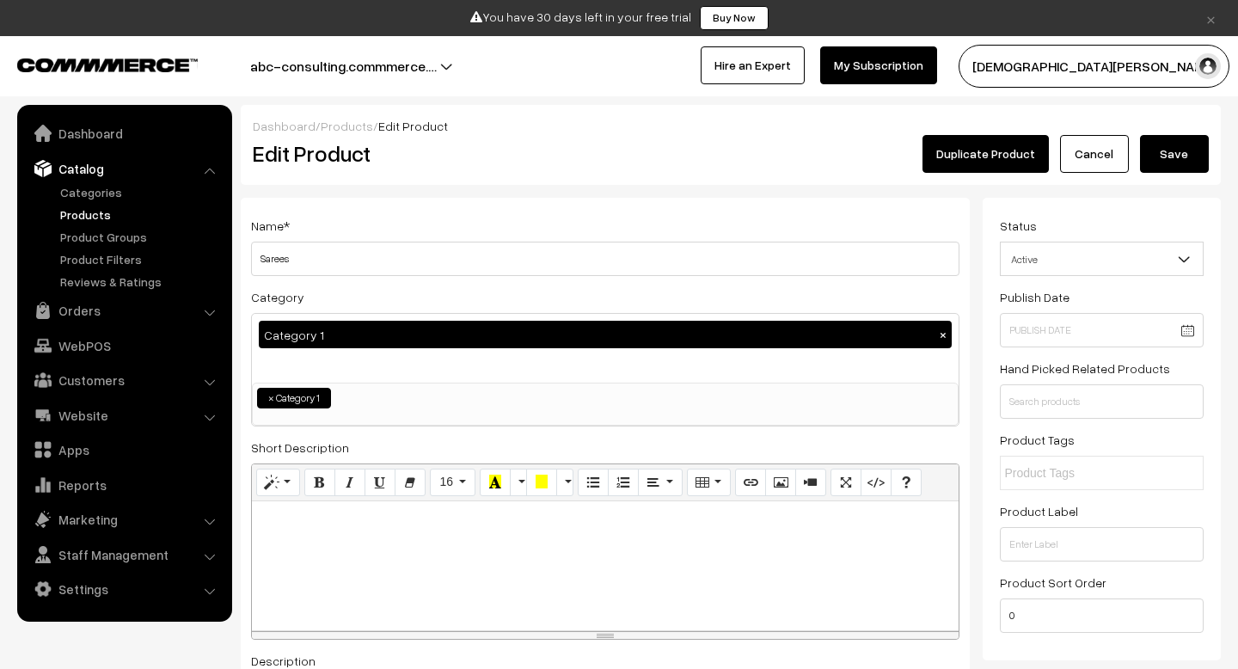
click at [1173, 157] on button "Save" at bounding box center [1174, 154] width 69 height 38
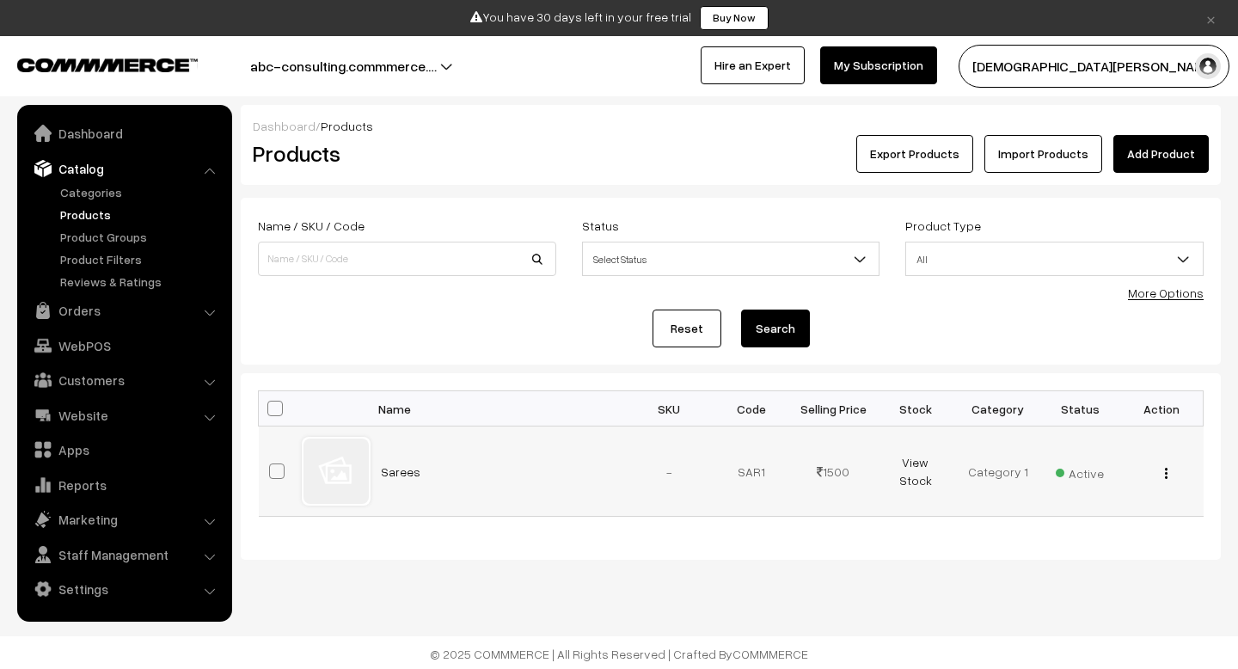
click at [631, 474] on td "-" at bounding box center [670, 472] width 83 height 90
click at [1163, 471] on div "View Edit Delete" at bounding box center [1163, 472] width 62 height 18
click at [1165, 476] on img "button" at bounding box center [1166, 473] width 3 height 11
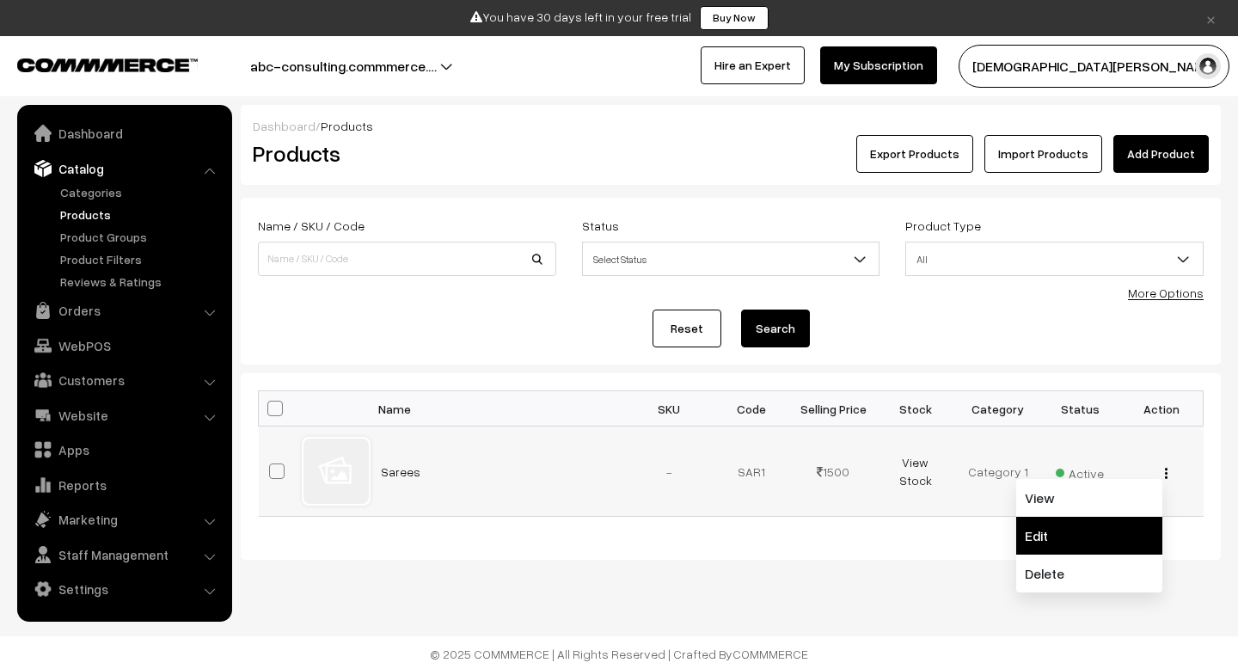
click at [1084, 527] on link "Edit" at bounding box center [1089, 536] width 146 height 38
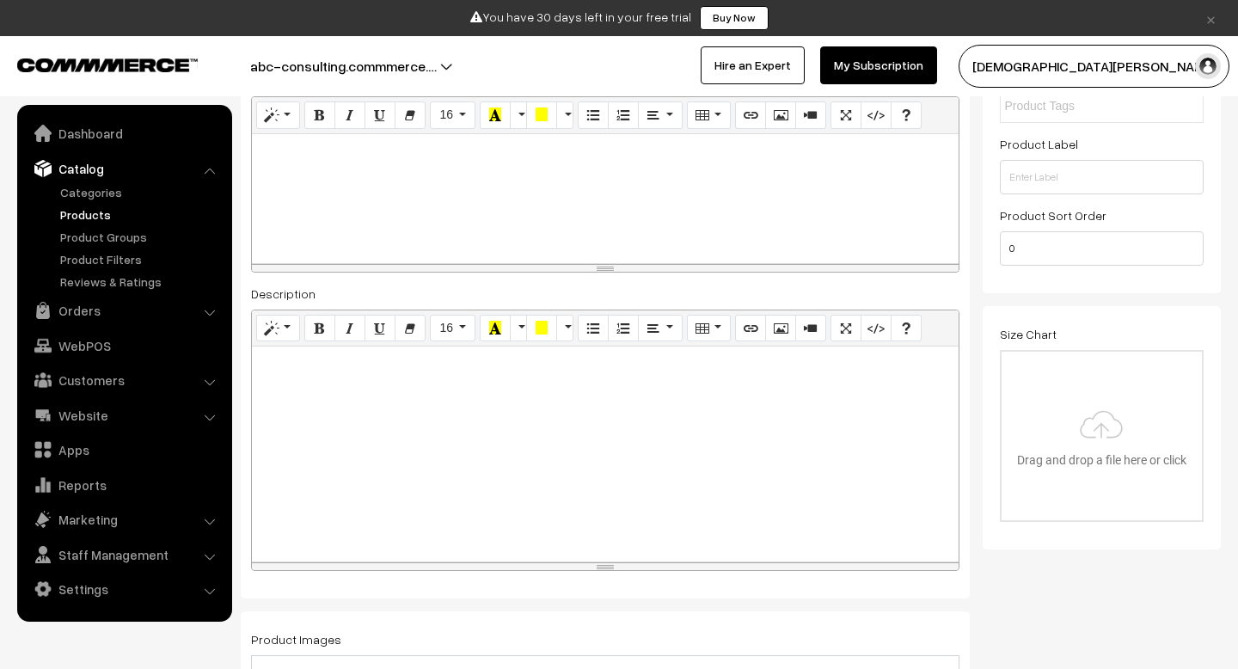
scroll to position [409, 0]
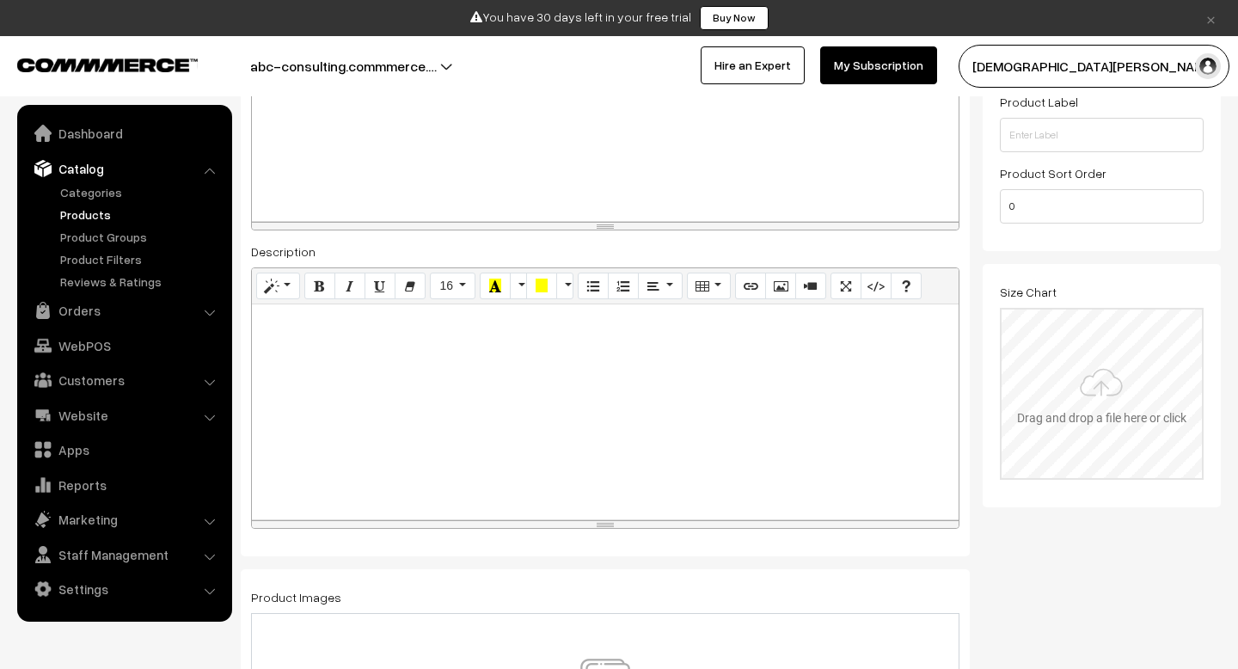
click at [1093, 394] on input "file" at bounding box center [1102, 394] width 201 height 169
type input "C:\fakepath\Size_Chart_Shopify_Regular_Shirt_480x480.webp"
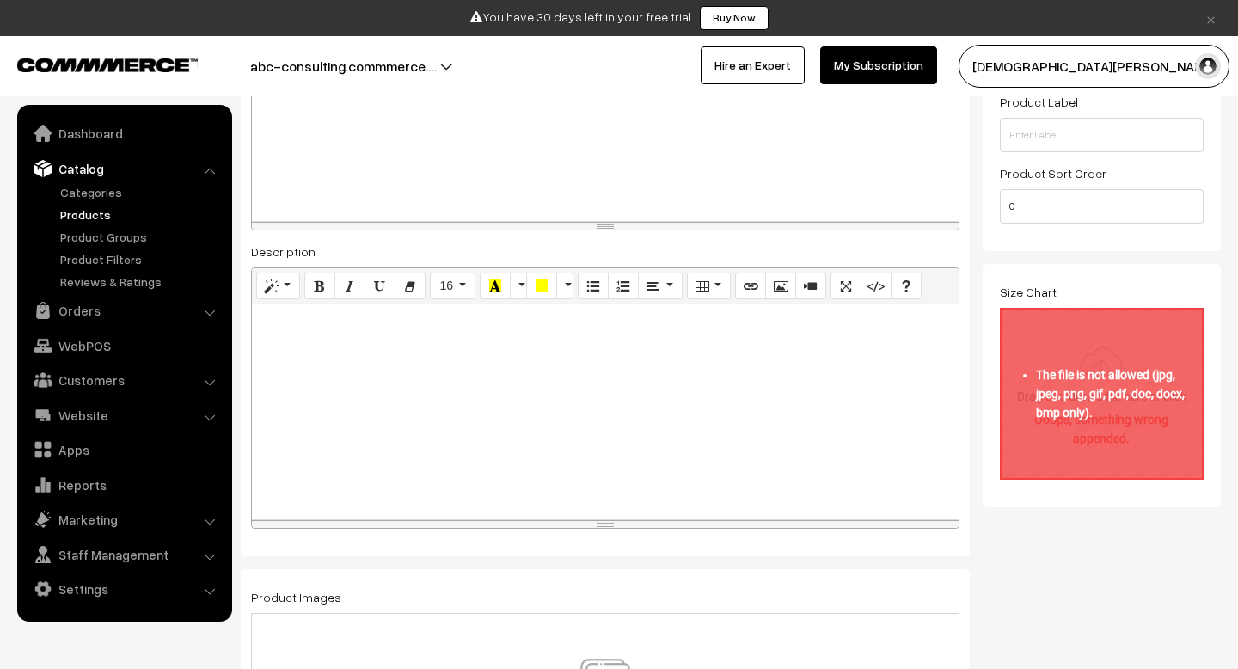
click at [1097, 375] on input "file" at bounding box center [1102, 394] width 201 height 169
click at [1108, 417] on input "file" at bounding box center [1102, 394] width 201 height 169
type input "C:\fakepath\download.jpeg"
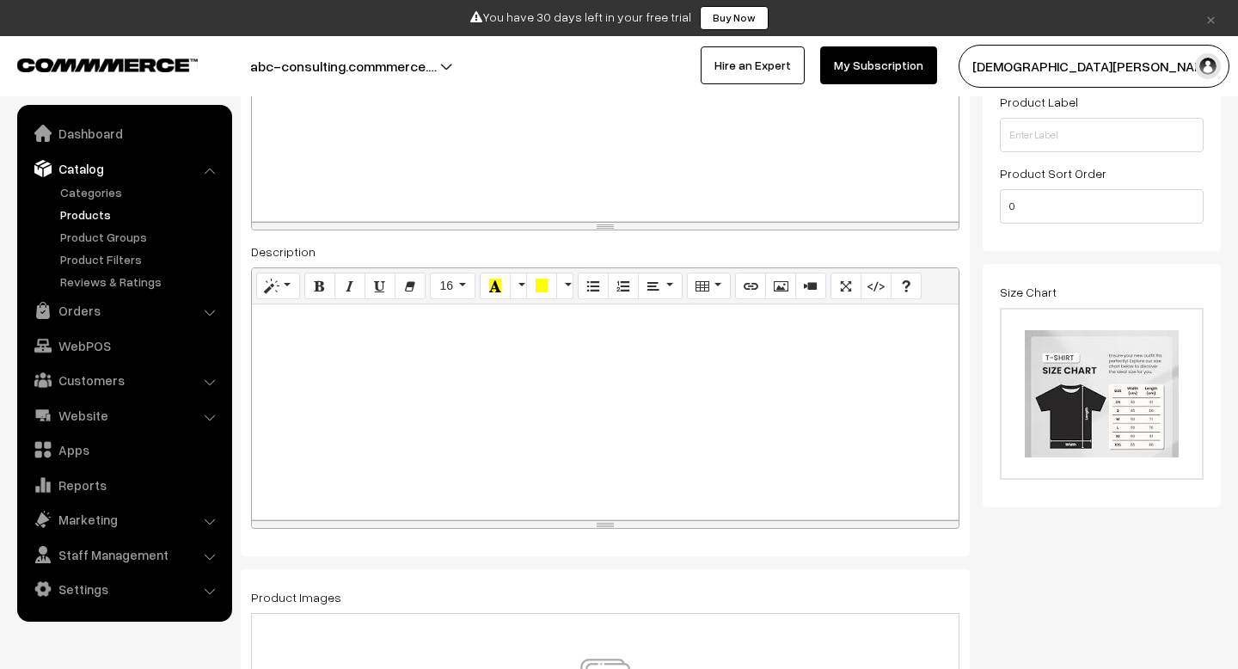
scroll to position [0, 0]
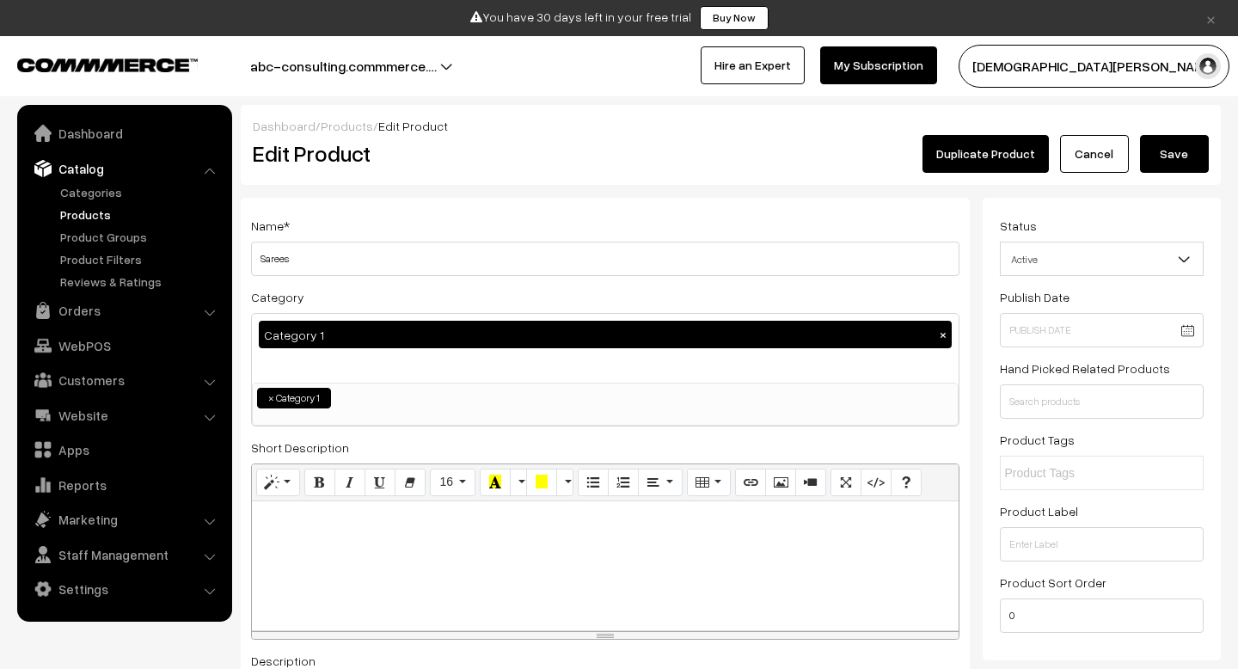
click at [1156, 157] on button "Save" at bounding box center [1174, 154] width 69 height 38
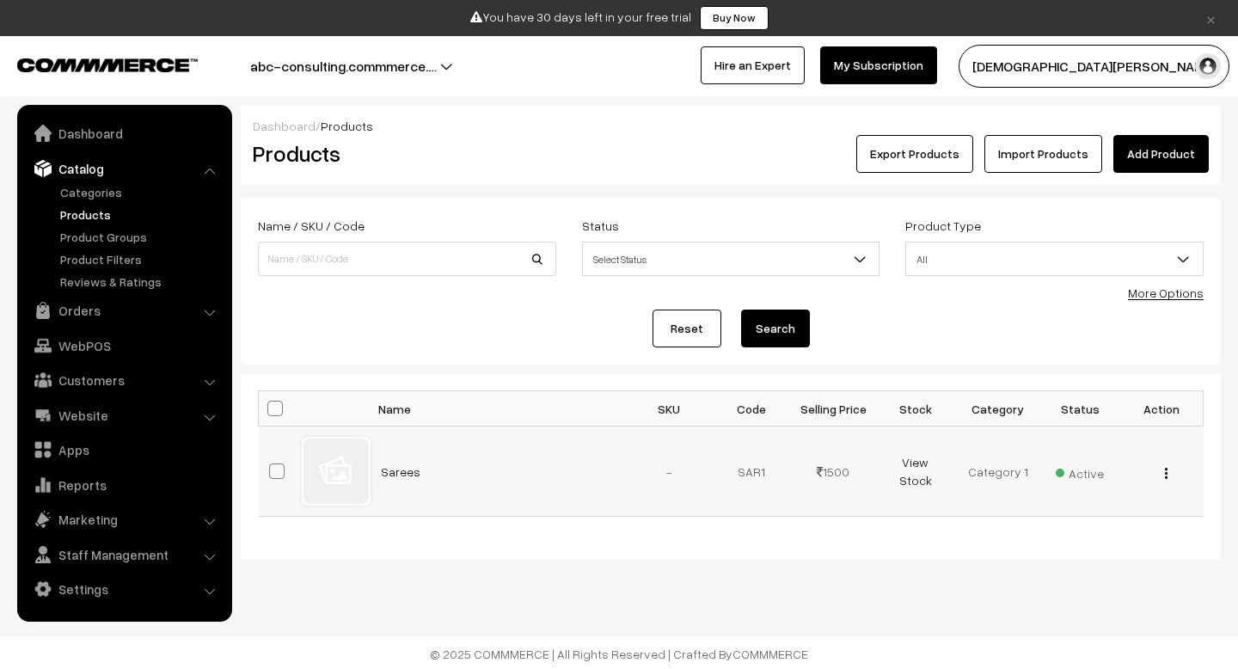
click at [1166, 474] on img "button" at bounding box center [1166, 473] width 3 height 11
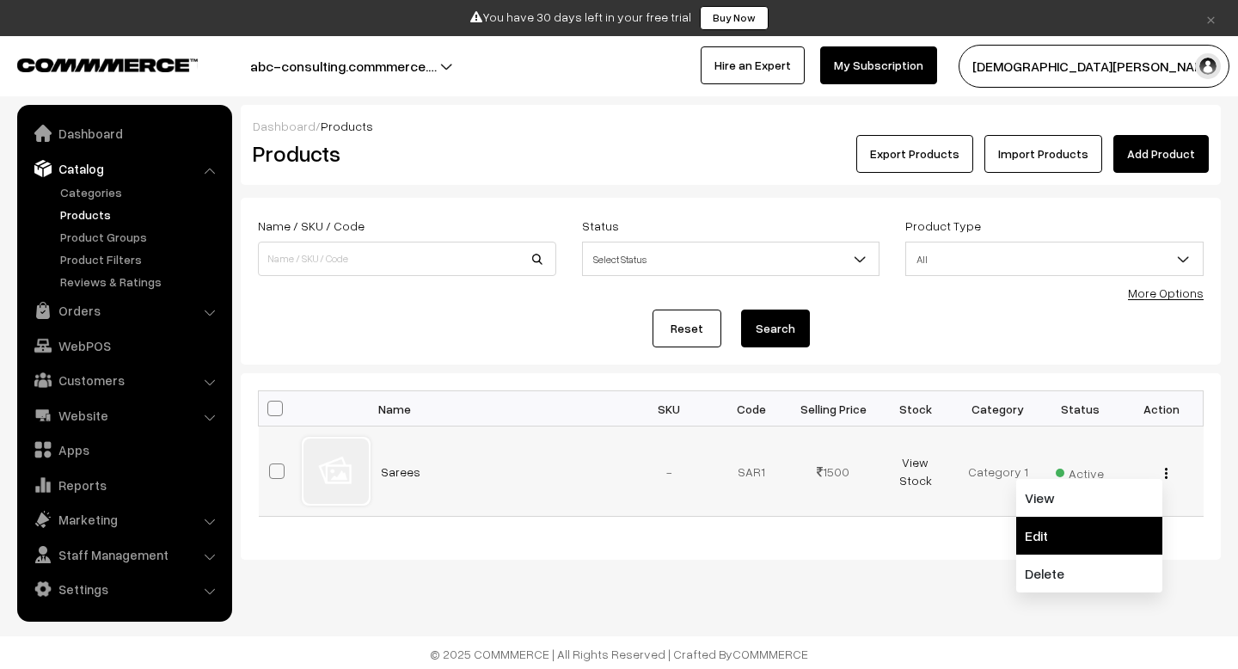
click at [1072, 531] on link "Edit" at bounding box center [1089, 536] width 146 height 38
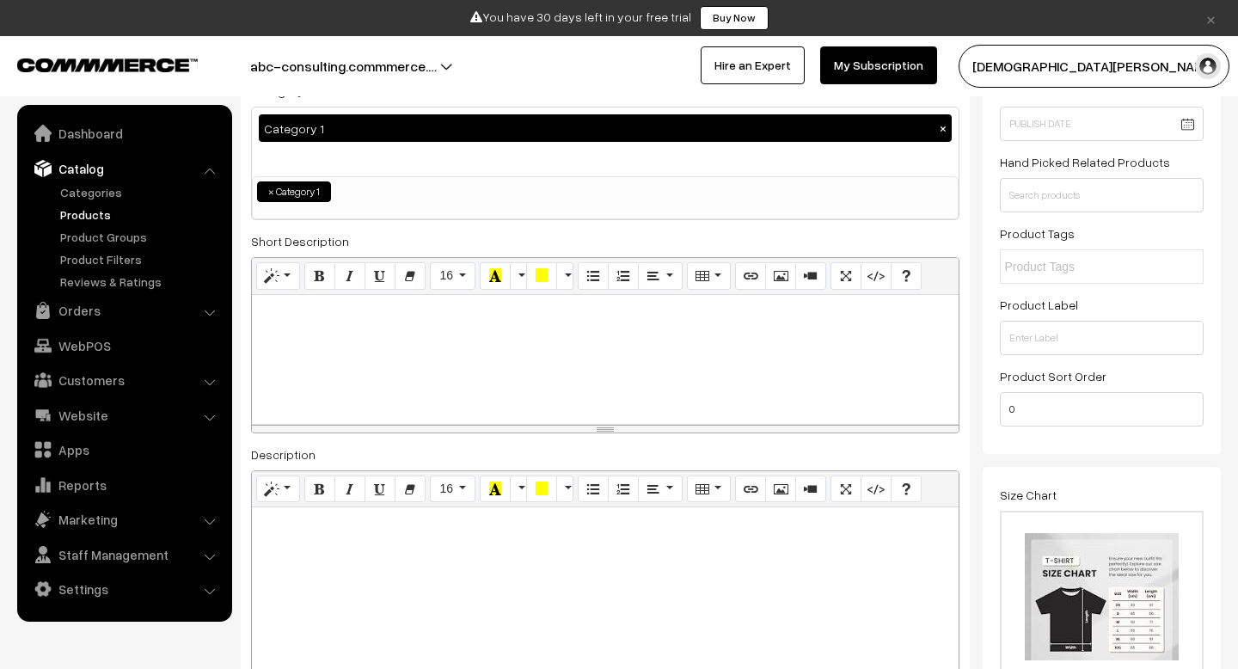
scroll to position [207, 0]
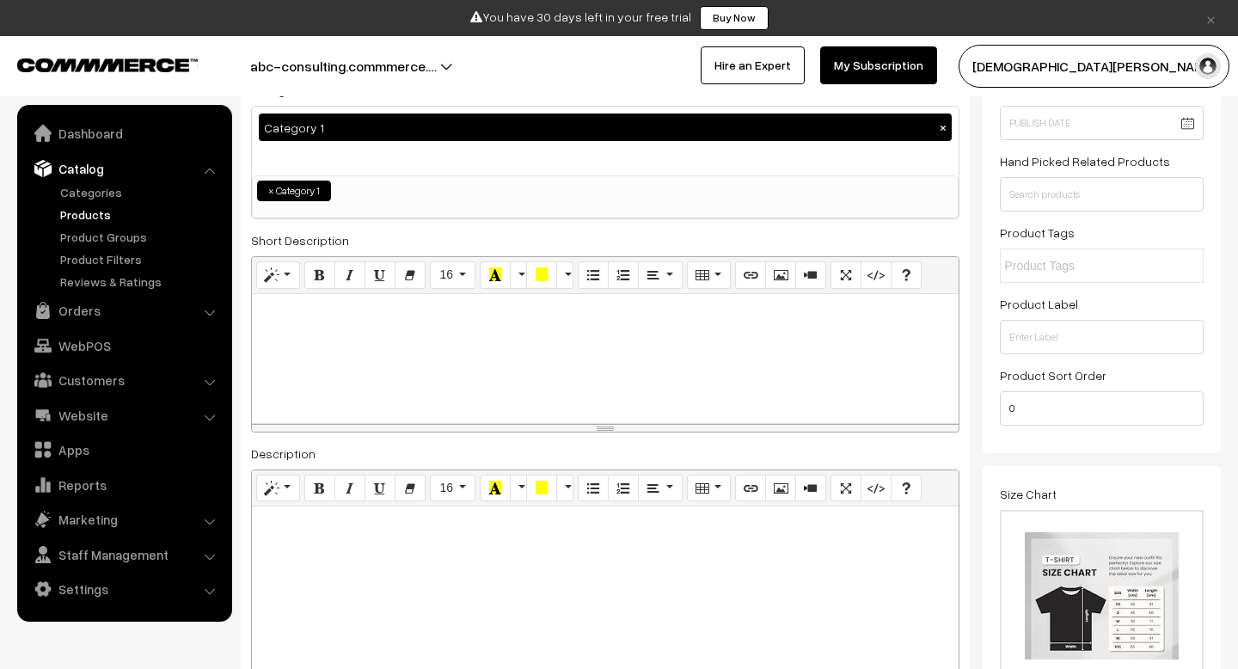
click at [390, 322] on p at bounding box center [606, 313] width 690 height 21
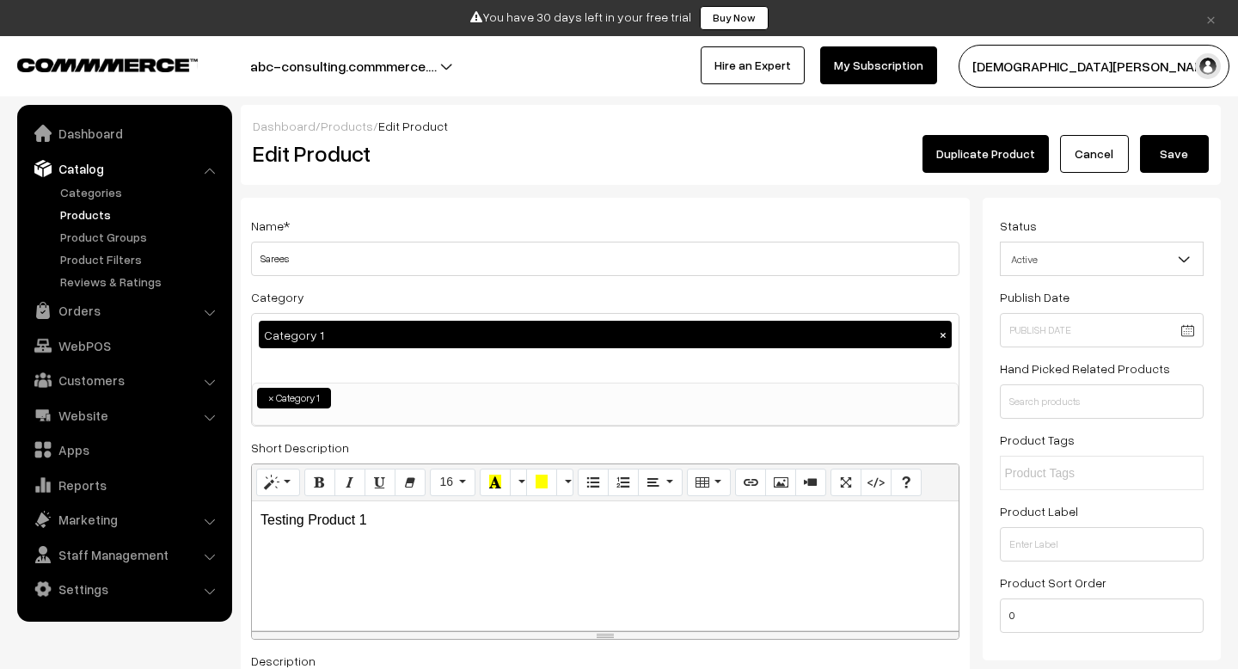
click at [1178, 169] on button "Save" at bounding box center [1174, 154] width 69 height 38
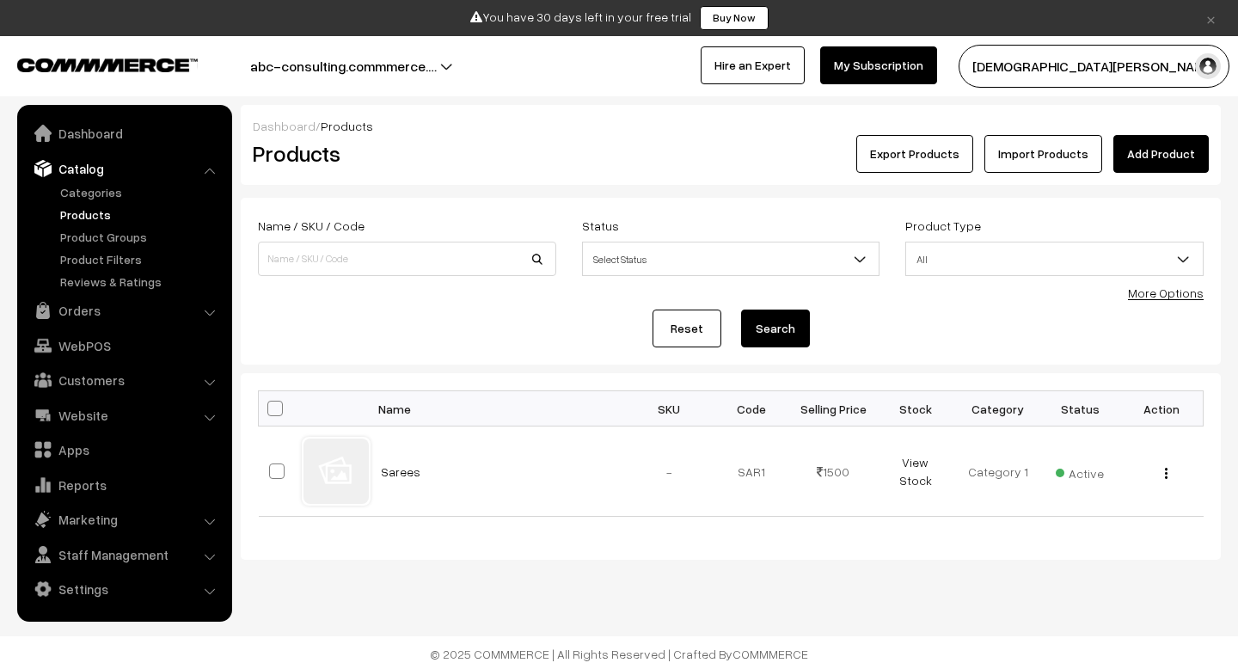
click at [1150, 163] on link "Add Product" at bounding box center [1161, 154] width 95 height 38
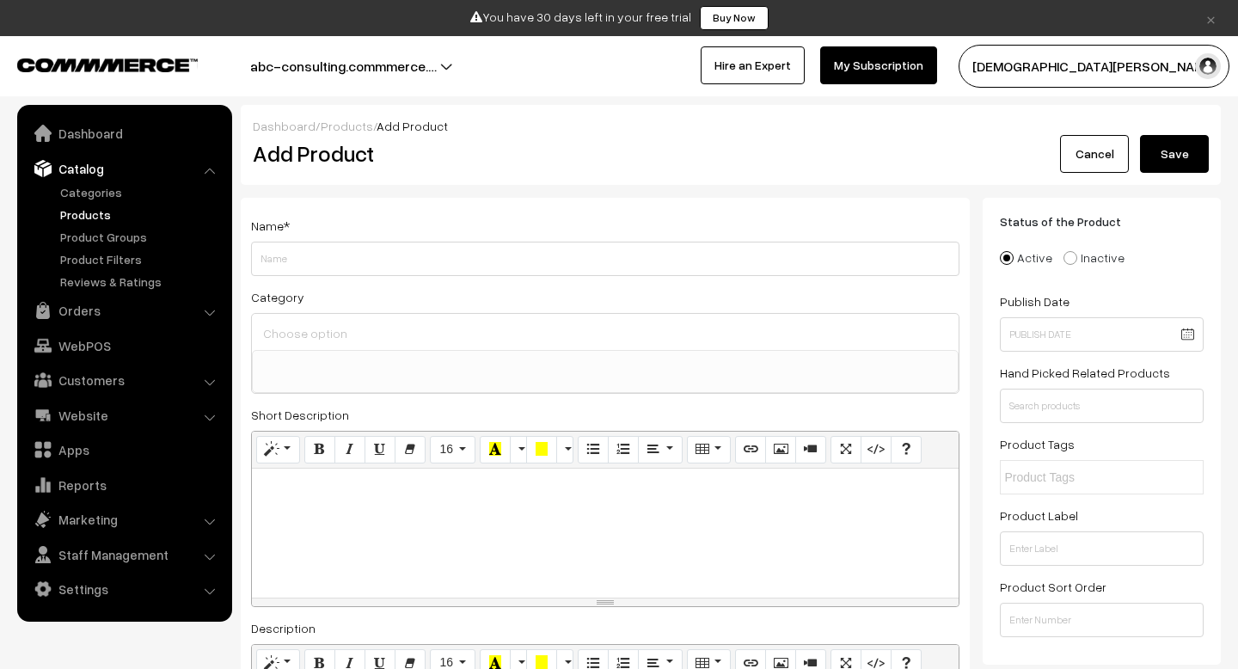
select select
type input "Dupattas"
click at [328, 356] on ul at bounding box center [605, 361] width 705 height 21
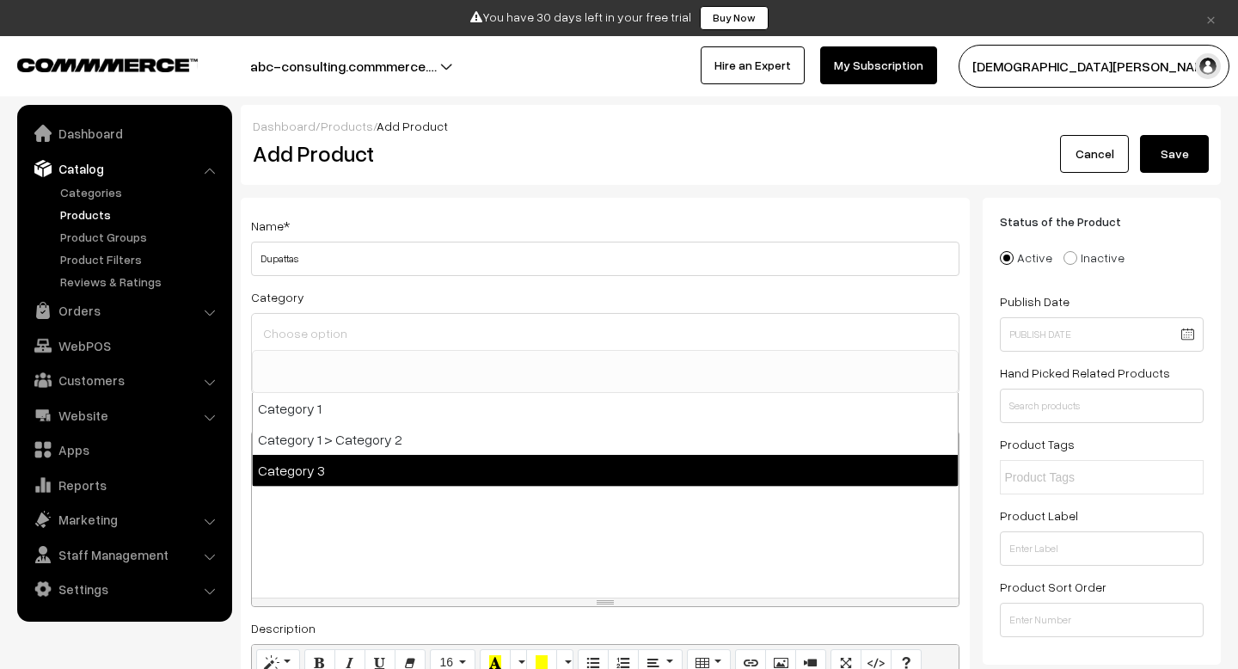
select select "3"
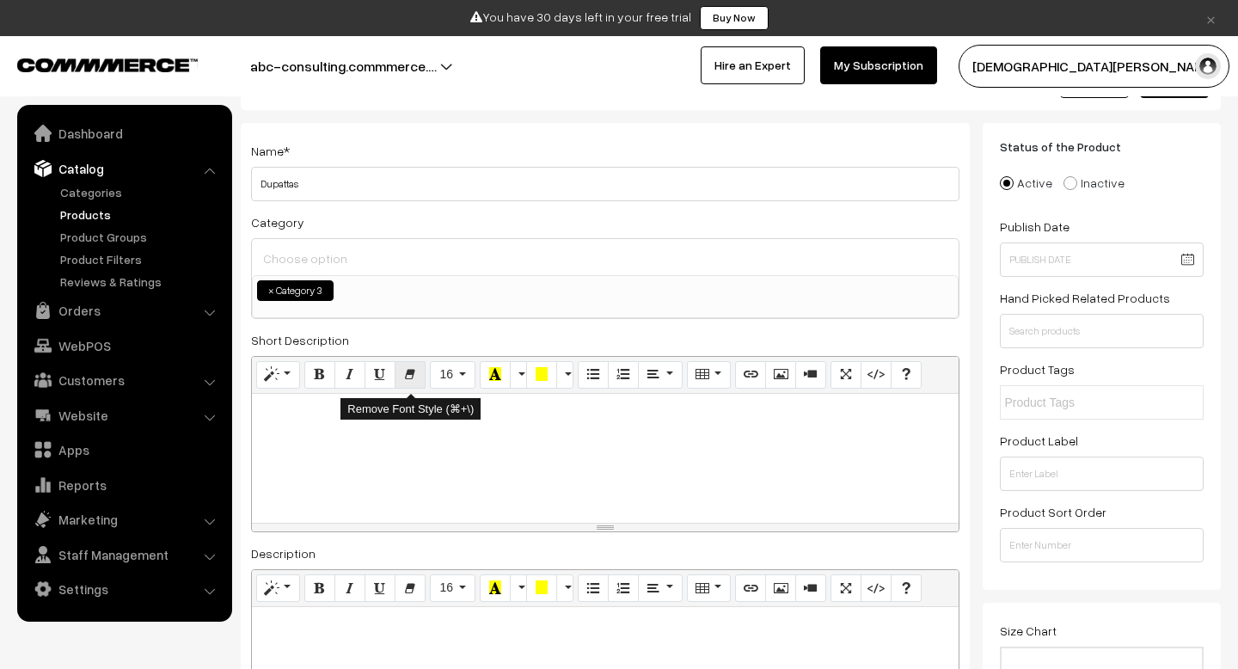
scroll to position [98, 0]
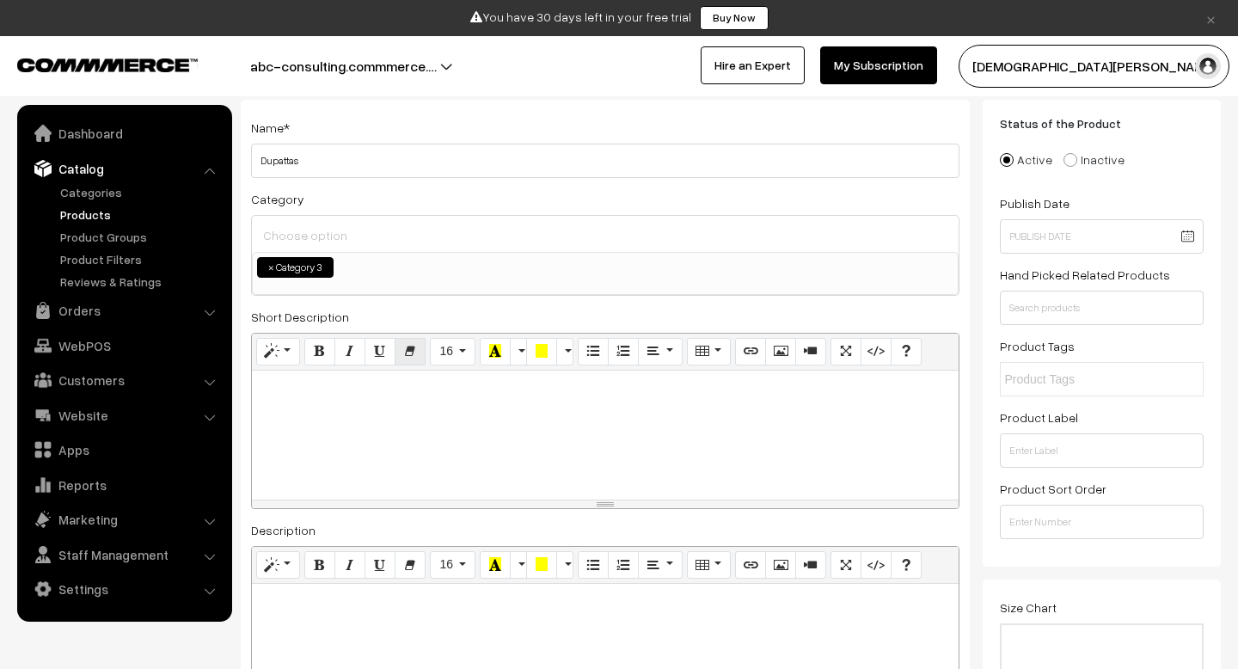
click at [407, 445] on div at bounding box center [605, 435] width 707 height 129
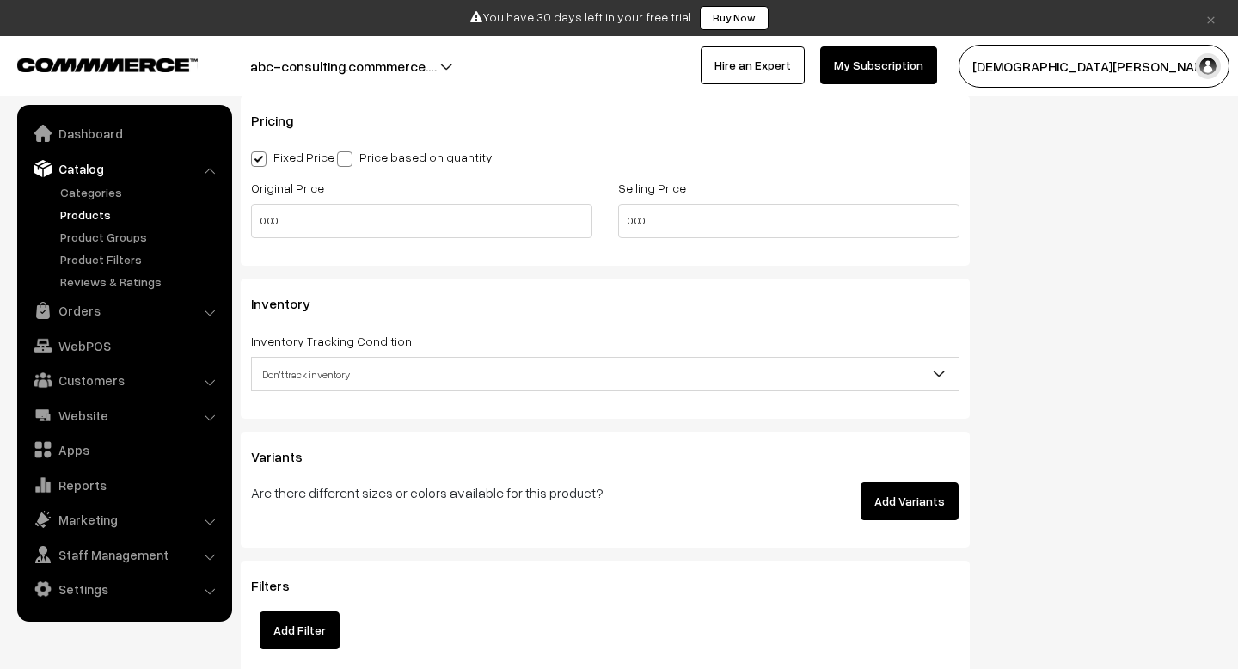
scroll to position [1619, 0]
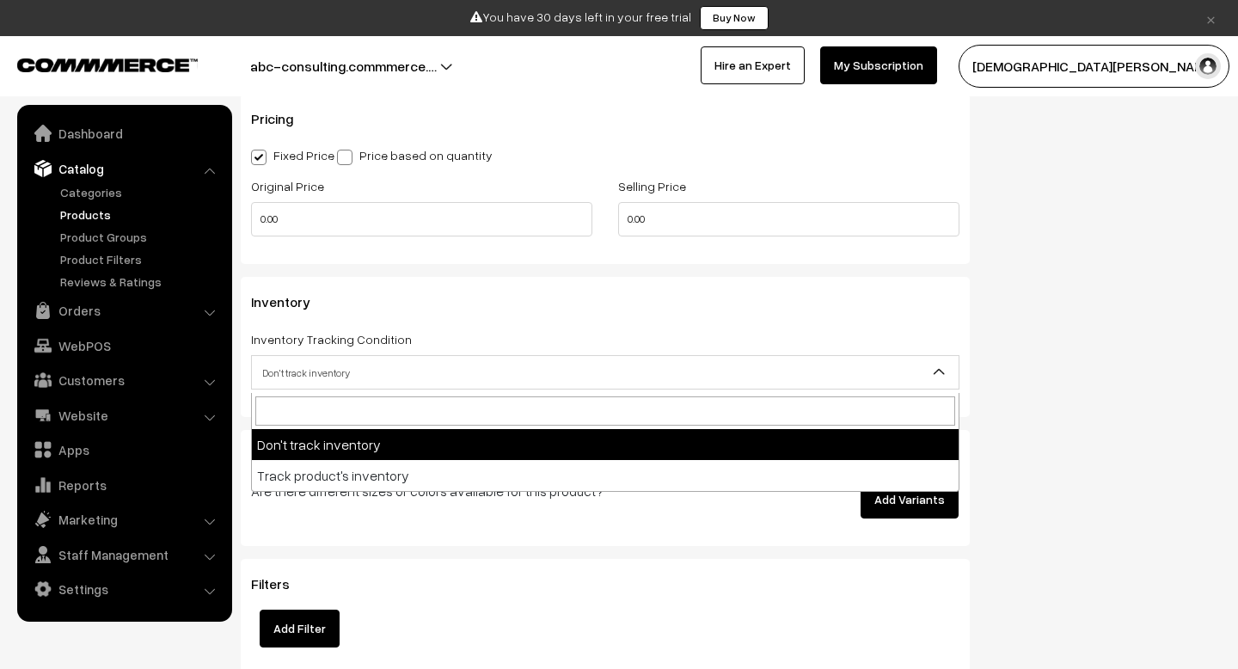
click at [419, 384] on span "Don't track inventory" at bounding box center [605, 373] width 707 height 30
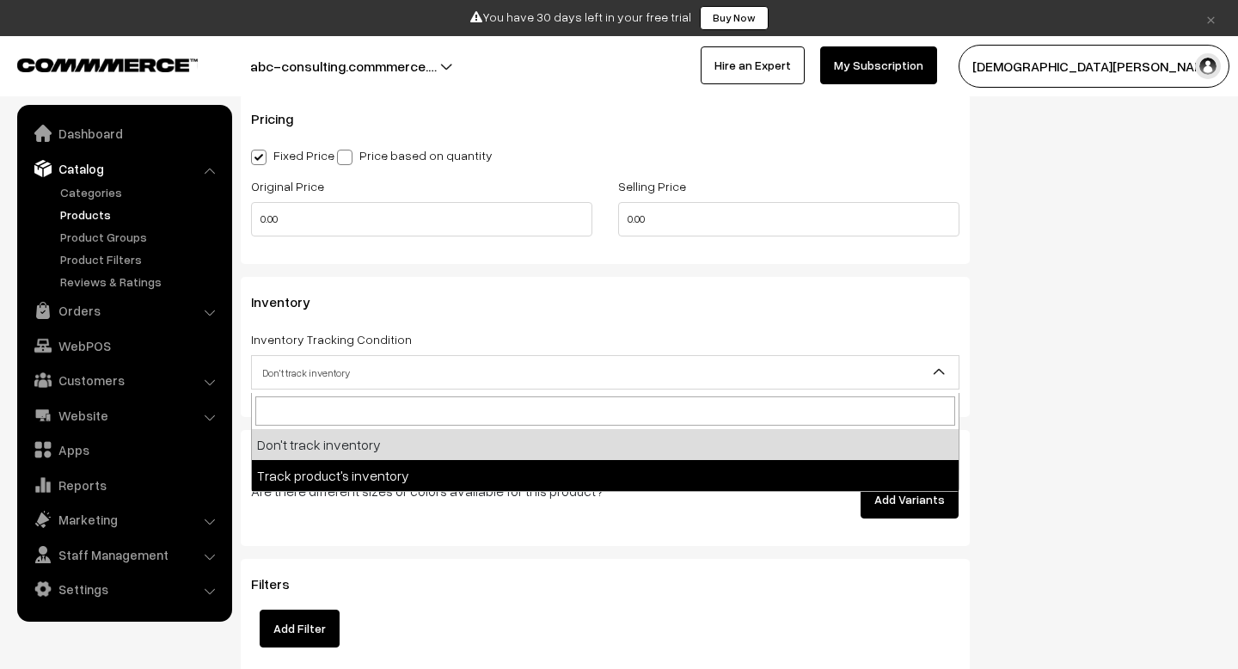
select select "2"
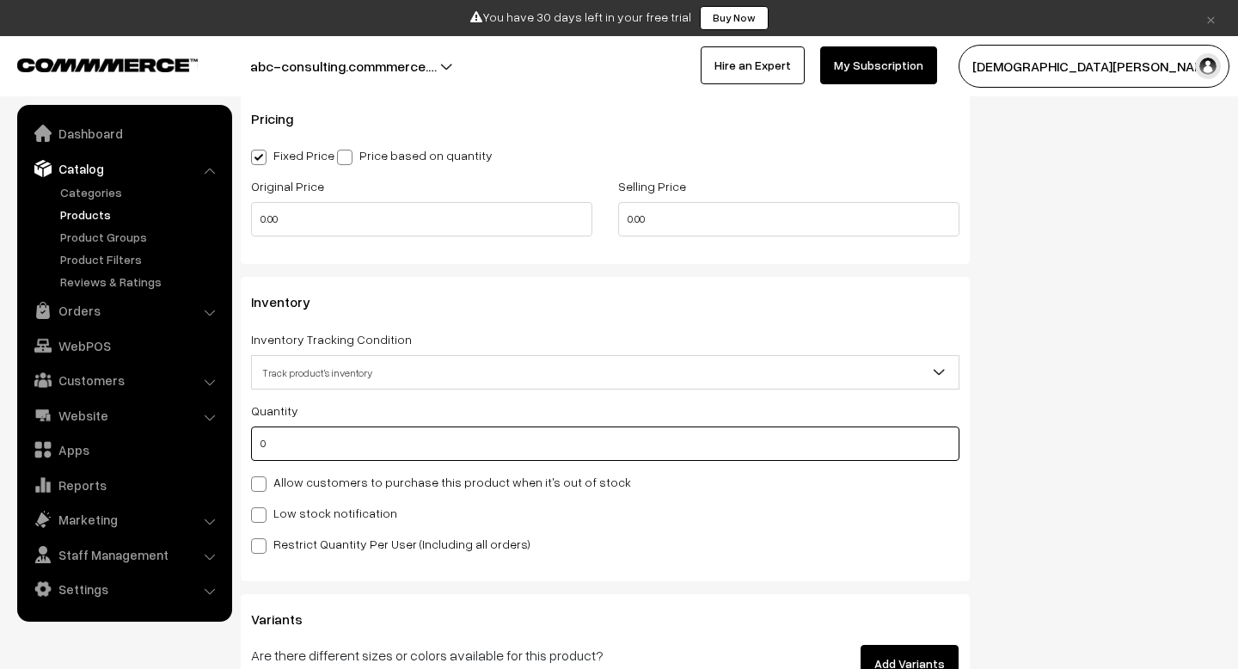
click at [352, 446] on input "0" at bounding box center [605, 444] width 709 height 34
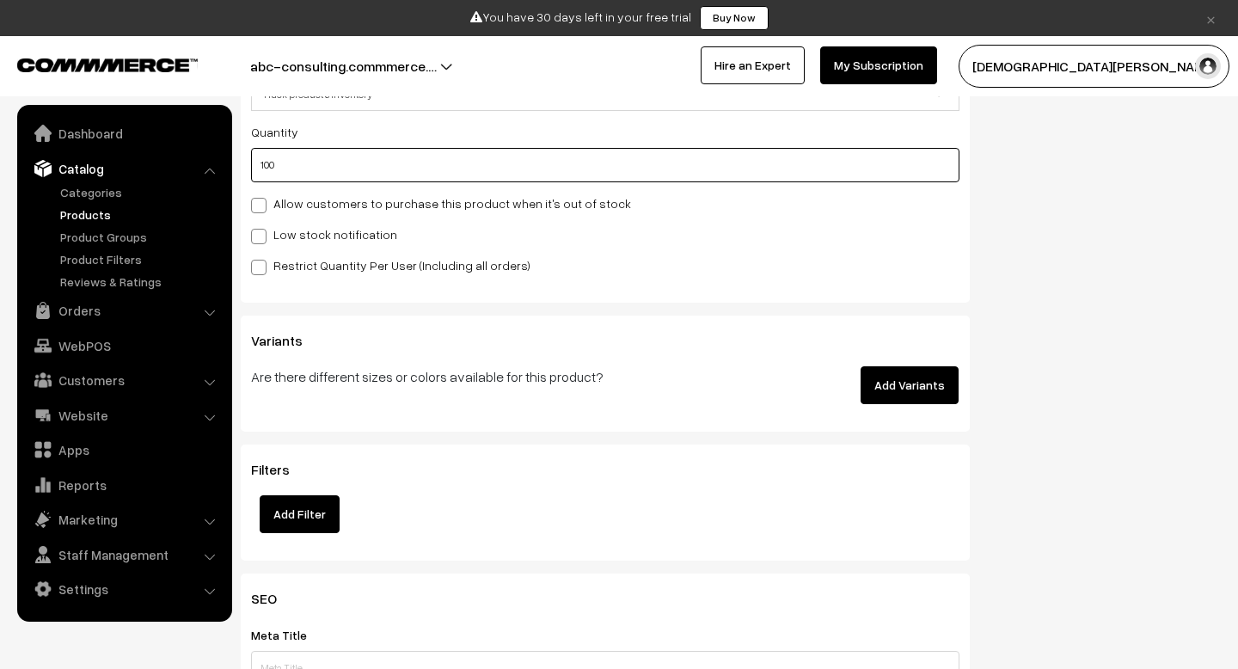
scroll to position [1907, 0]
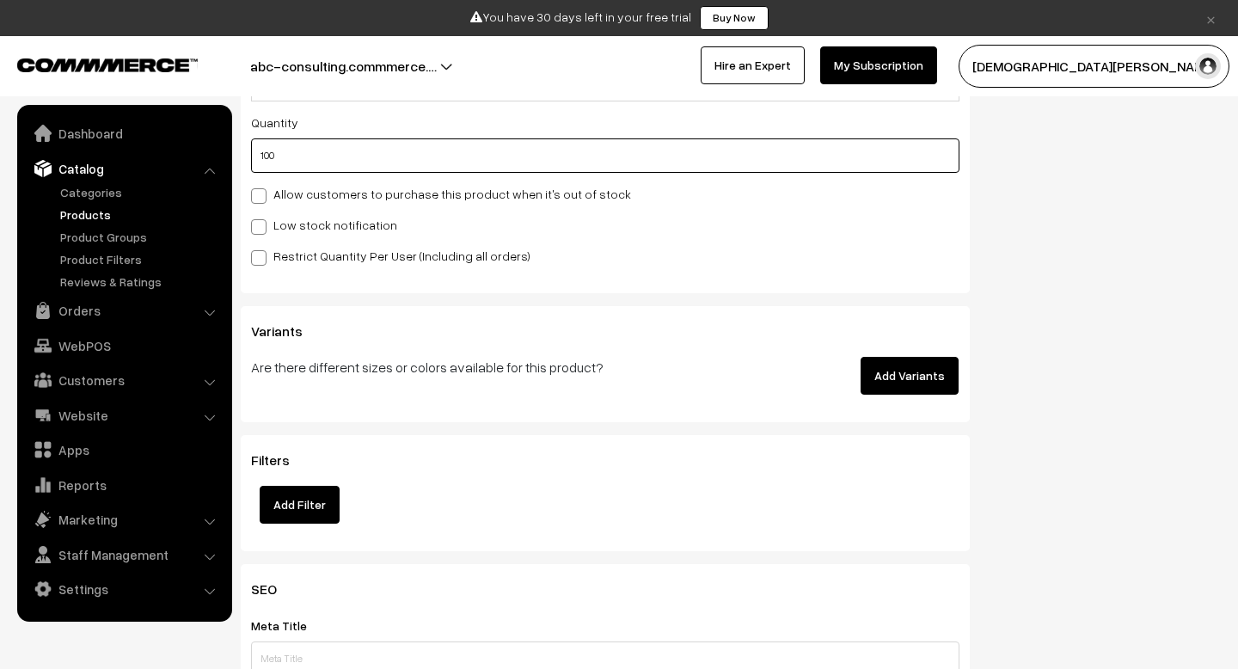
type input "100"
click at [907, 390] on button "Add Variants" at bounding box center [910, 376] width 98 height 38
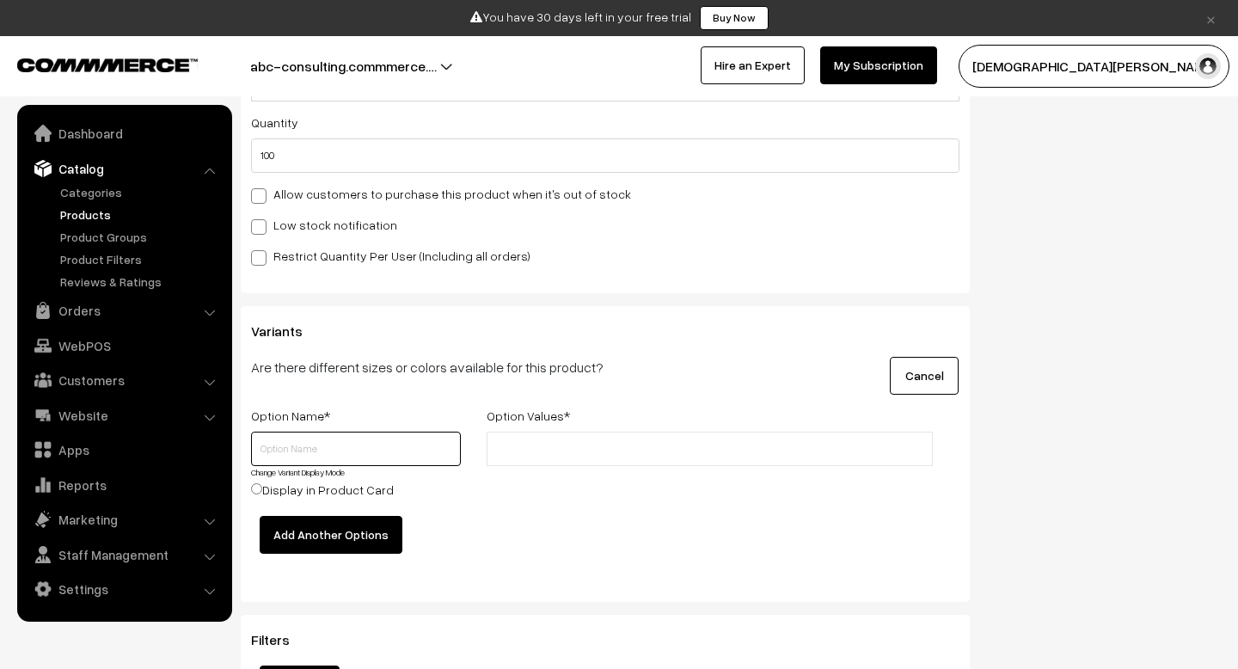
click at [393, 447] on input "text" at bounding box center [356, 449] width 210 height 34
type input "Colour"
click at [605, 442] on li at bounding box center [569, 449] width 154 height 28
type input "Red"
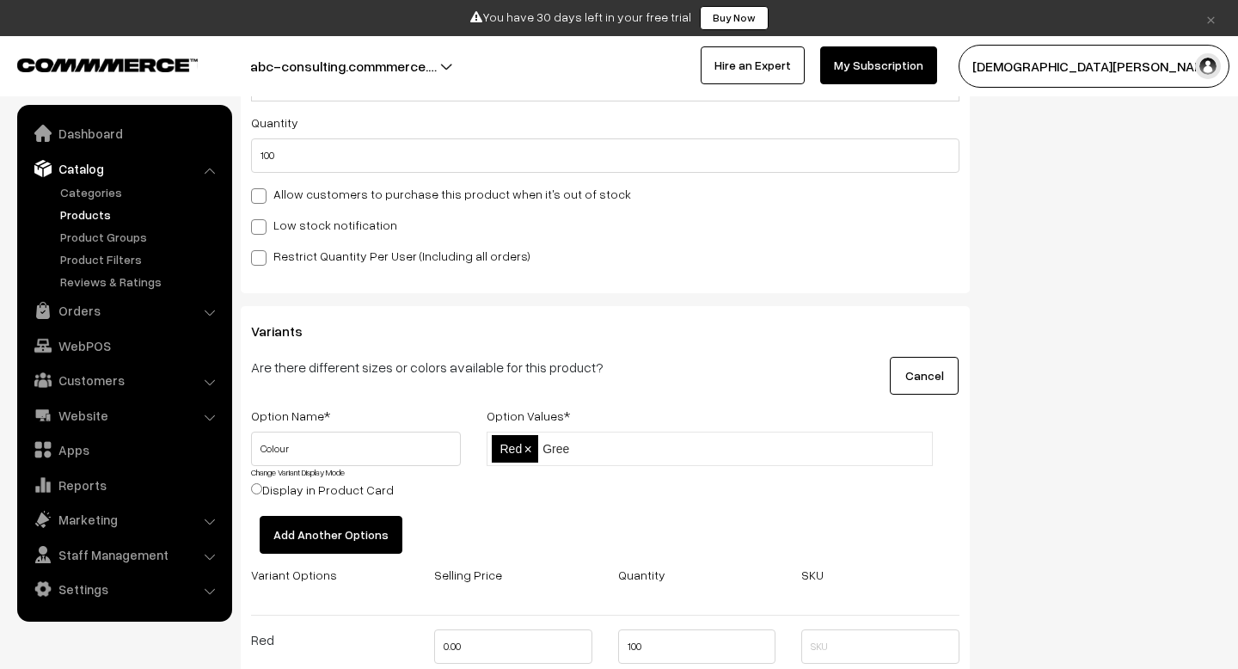
type input "Green"
type input "blue"
type input "teal"
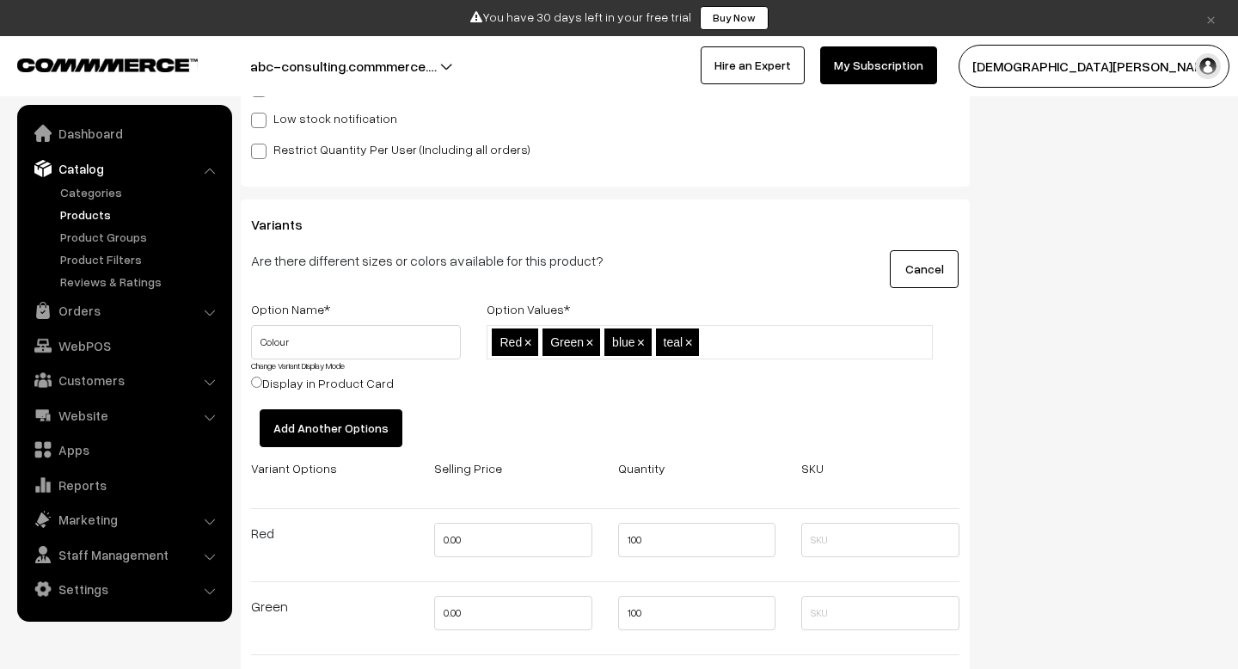
scroll to position [1981, 0]
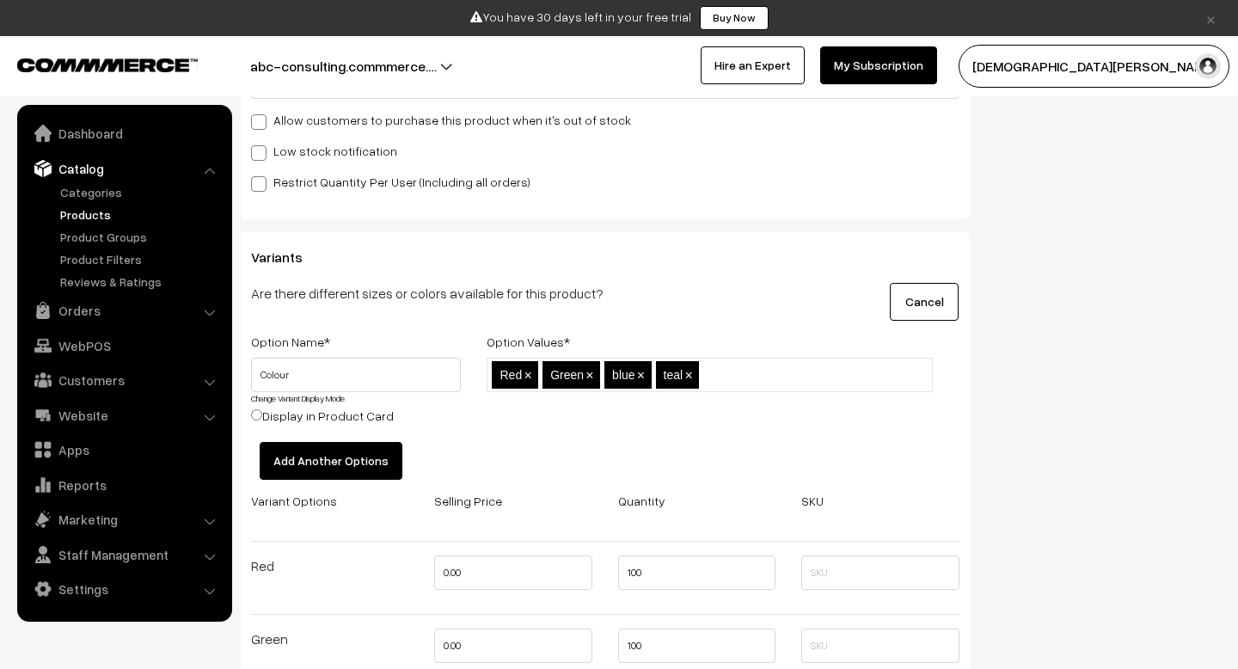
click at [347, 461] on button "Add Another Options" at bounding box center [331, 461] width 143 height 38
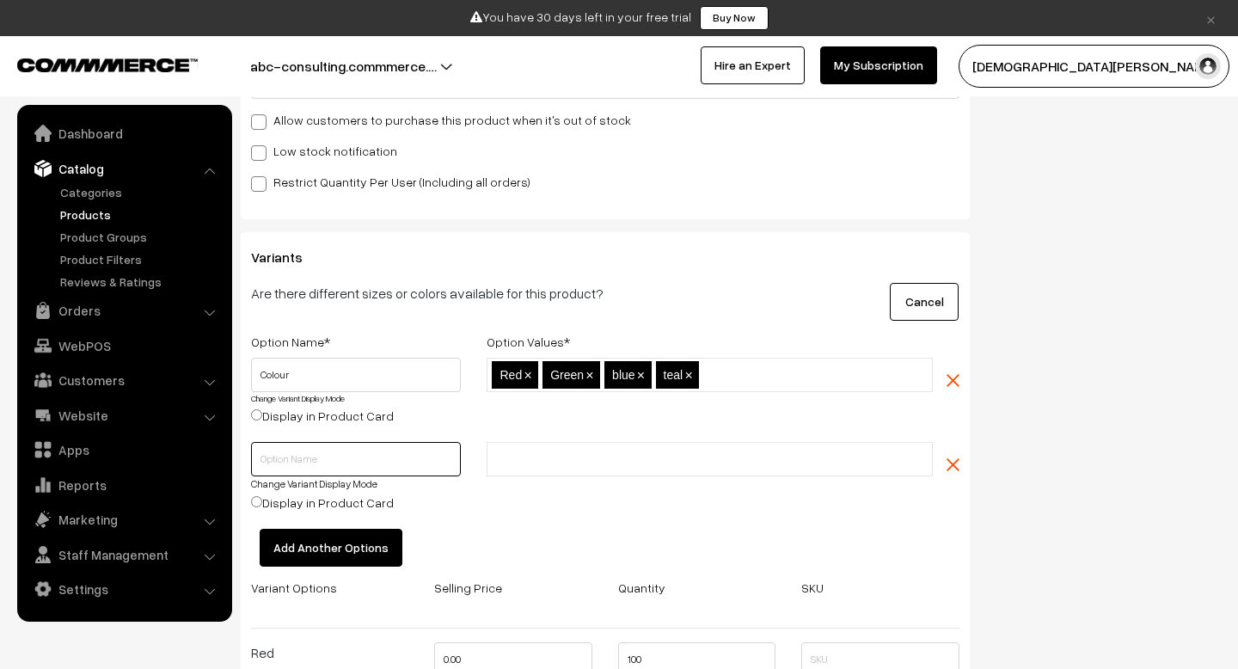
click at [370, 455] on input "text" at bounding box center [356, 459] width 210 height 34
type input "Size"
click at [503, 464] on input "text" at bounding box center [567, 460] width 150 height 18
type input "XS"
type input "S"
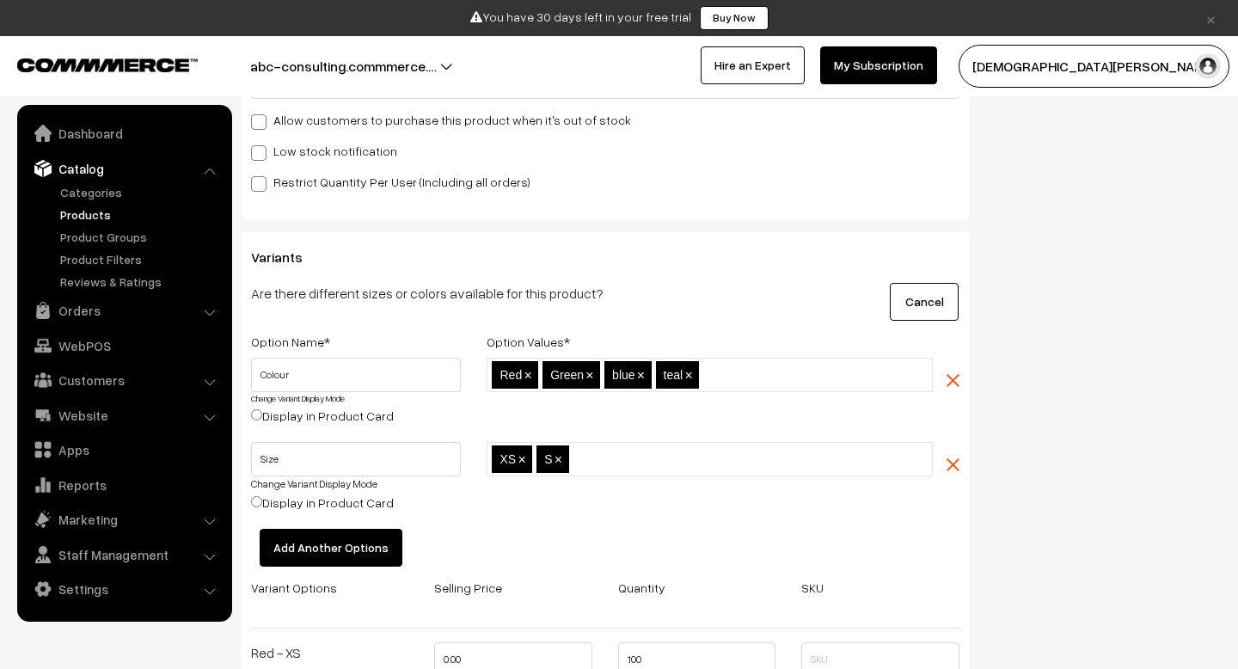
type input "M"
type input "L"
type input "XL"
type input "XXL"
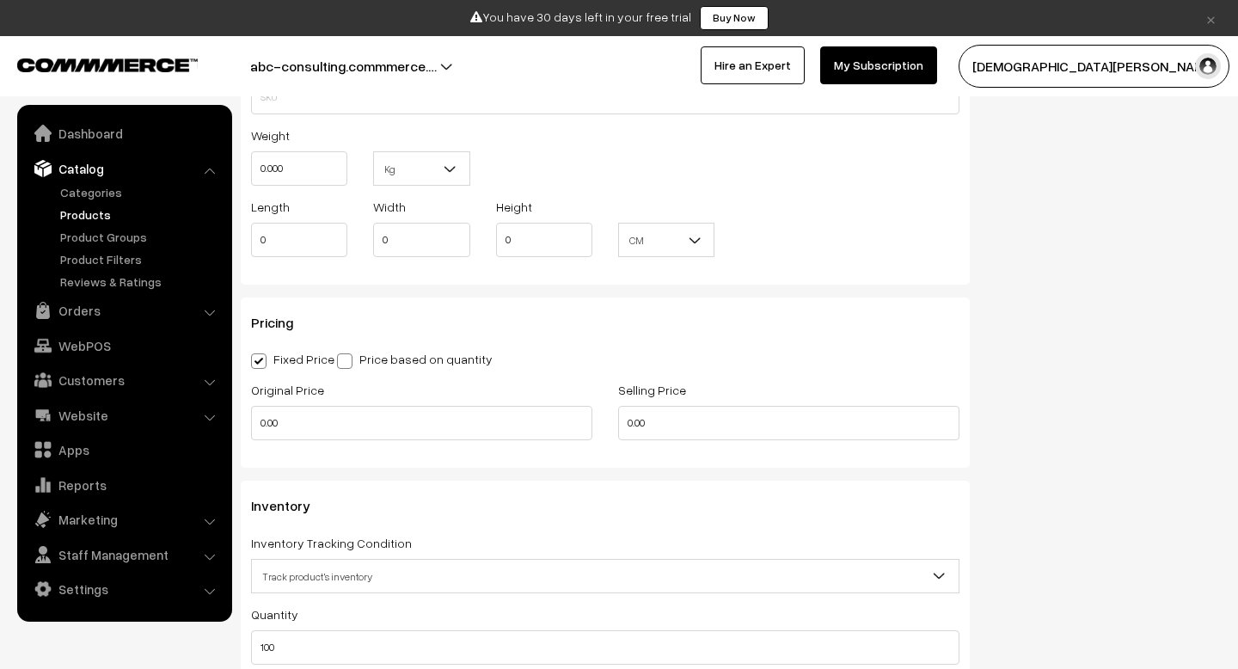
scroll to position [1419, 0]
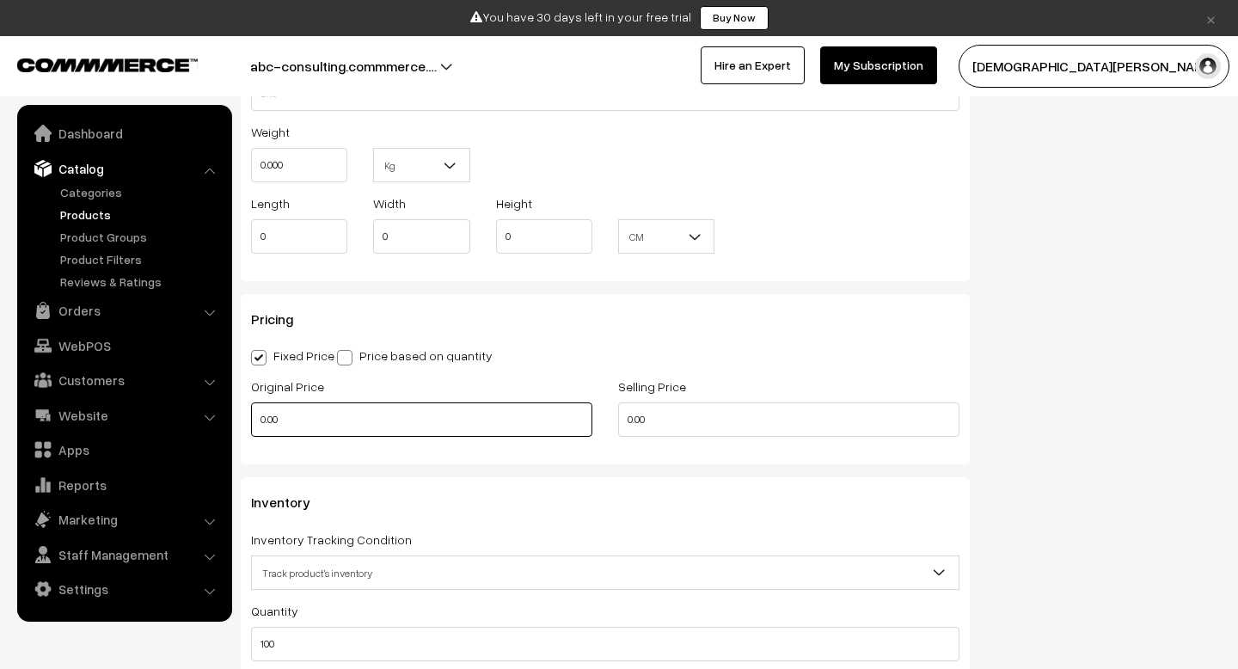
click at [381, 430] on input "0.00" at bounding box center [421, 419] width 341 height 34
type input "1000"
type input "900"
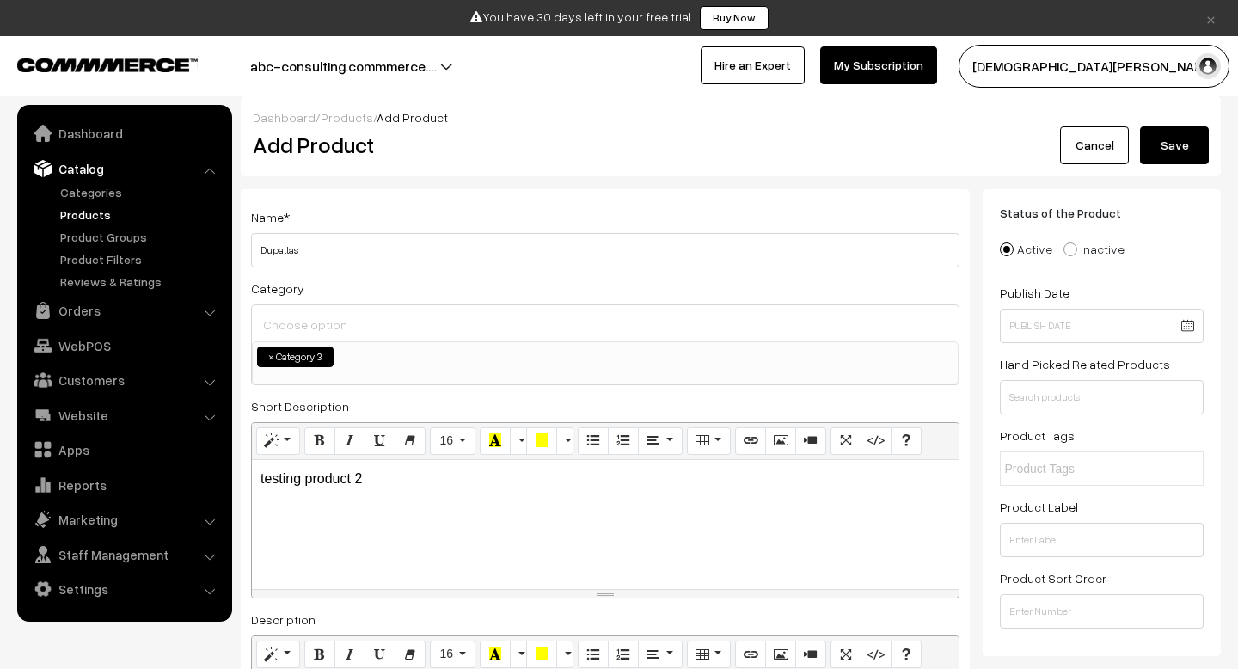
scroll to position [0, 0]
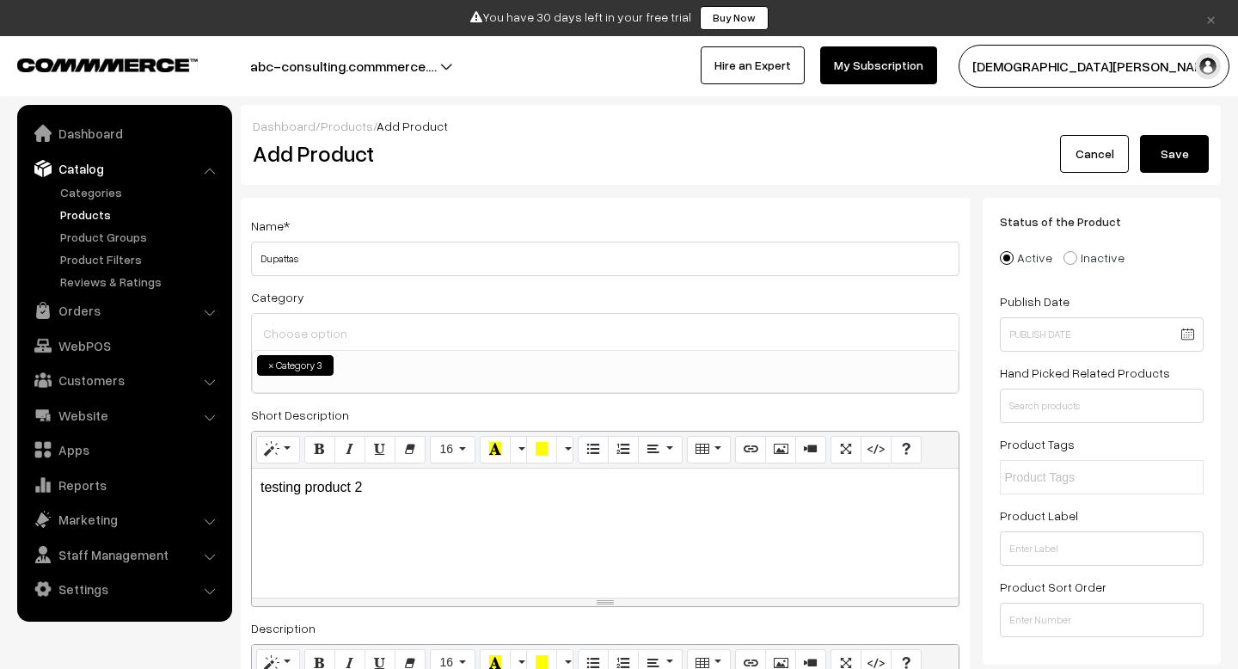
click at [1186, 157] on button "Save" at bounding box center [1174, 154] width 69 height 38
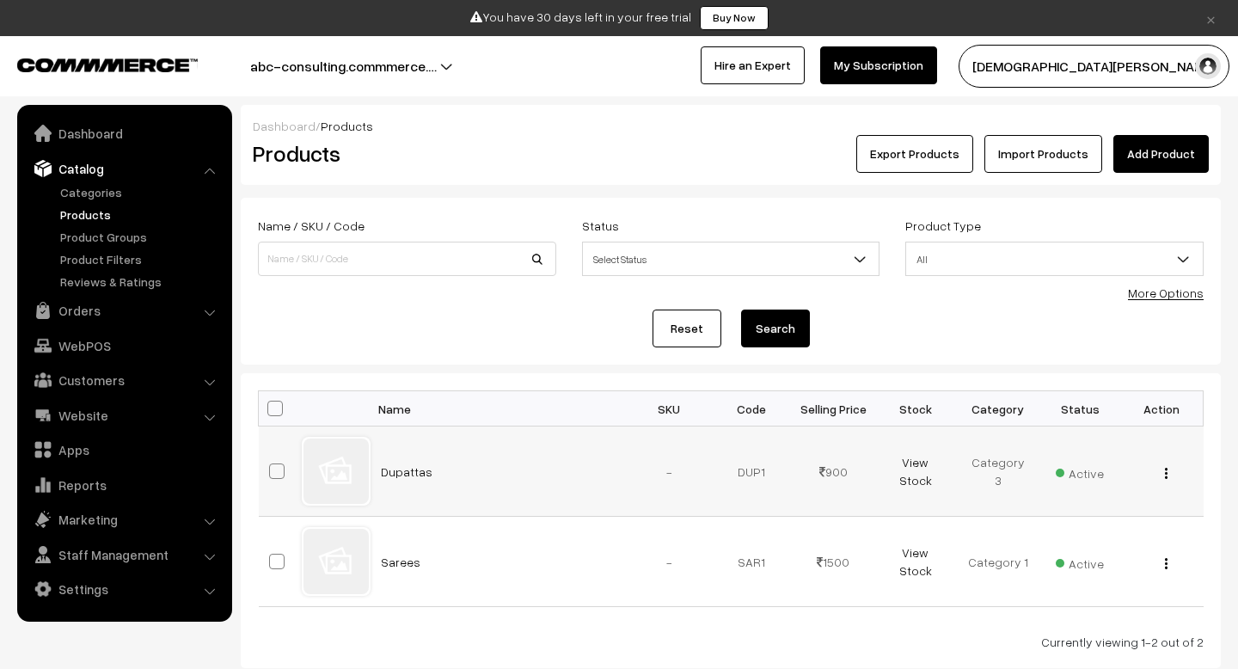
click at [754, 471] on td "DUP1" at bounding box center [751, 472] width 83 height 90
click at [1162, 470] on div "View Edit Delete" at bounding box center [1163, 472] width 62 height 18
click at [1165, 478] on img "button" at bounding box center [1166, 473] width 3 height 11
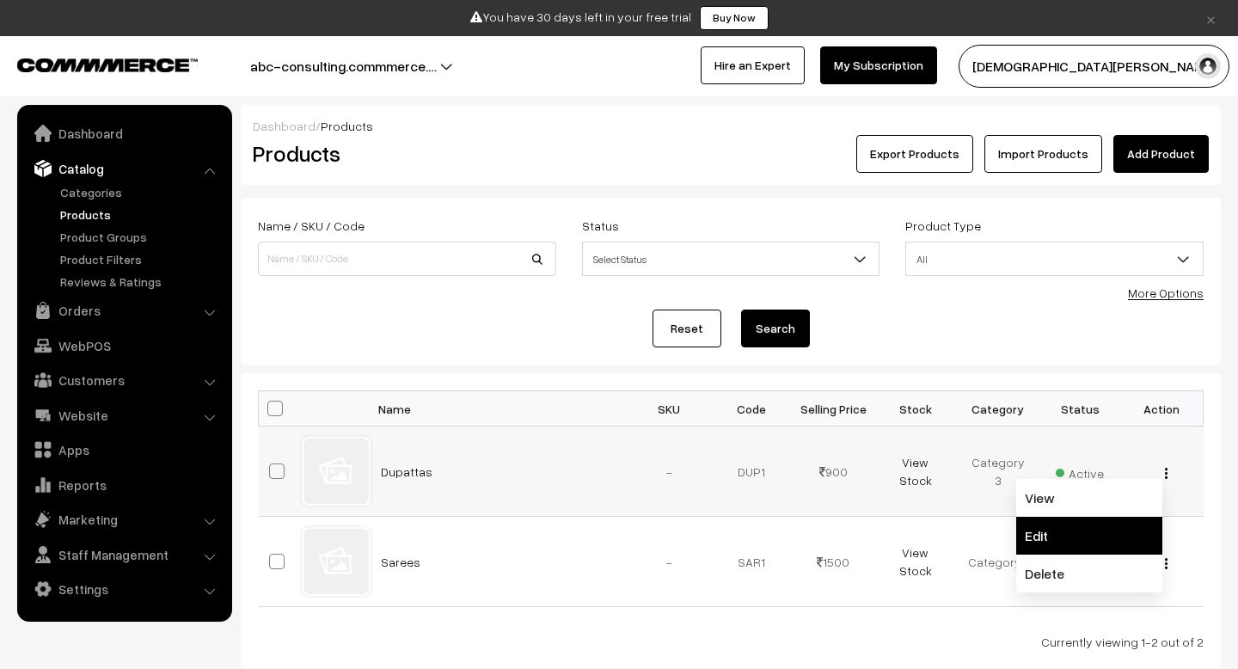
click at [1070, 524] on link "Edit" at bounding box center [1089, 536] width 146 height 38
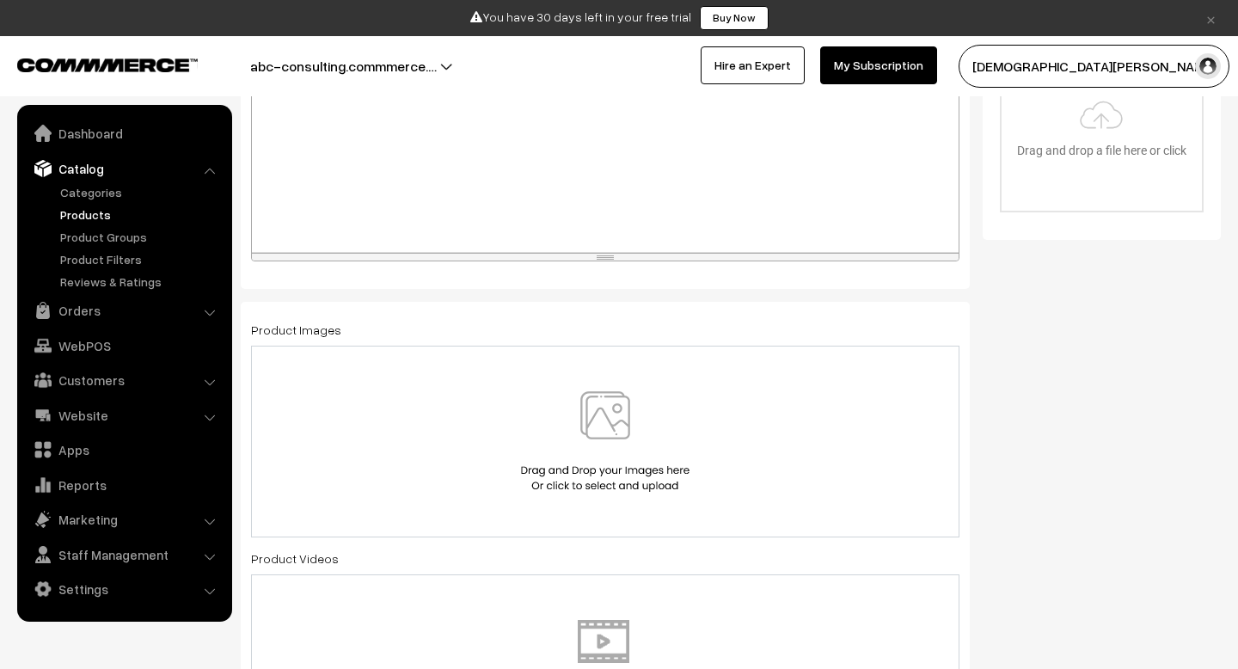
scroll to position [679, 0]
click at [607, 425] on img at bounding box center [605, 440] width 177 height 101
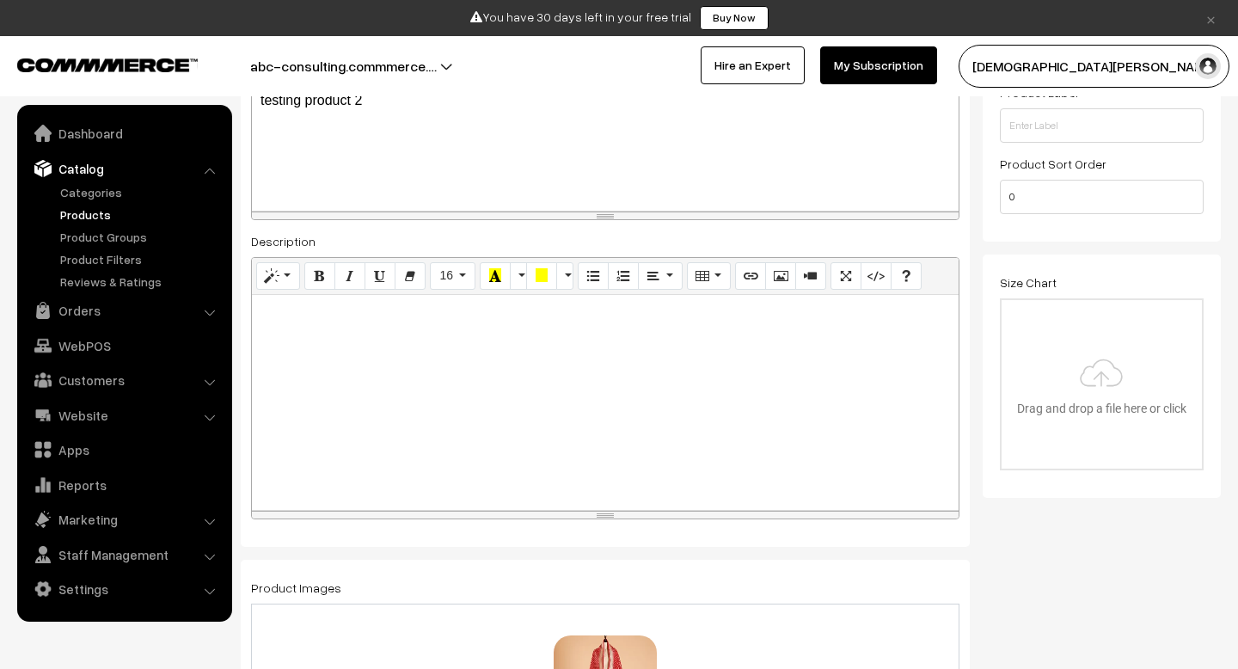
scroll to position [0, 0]
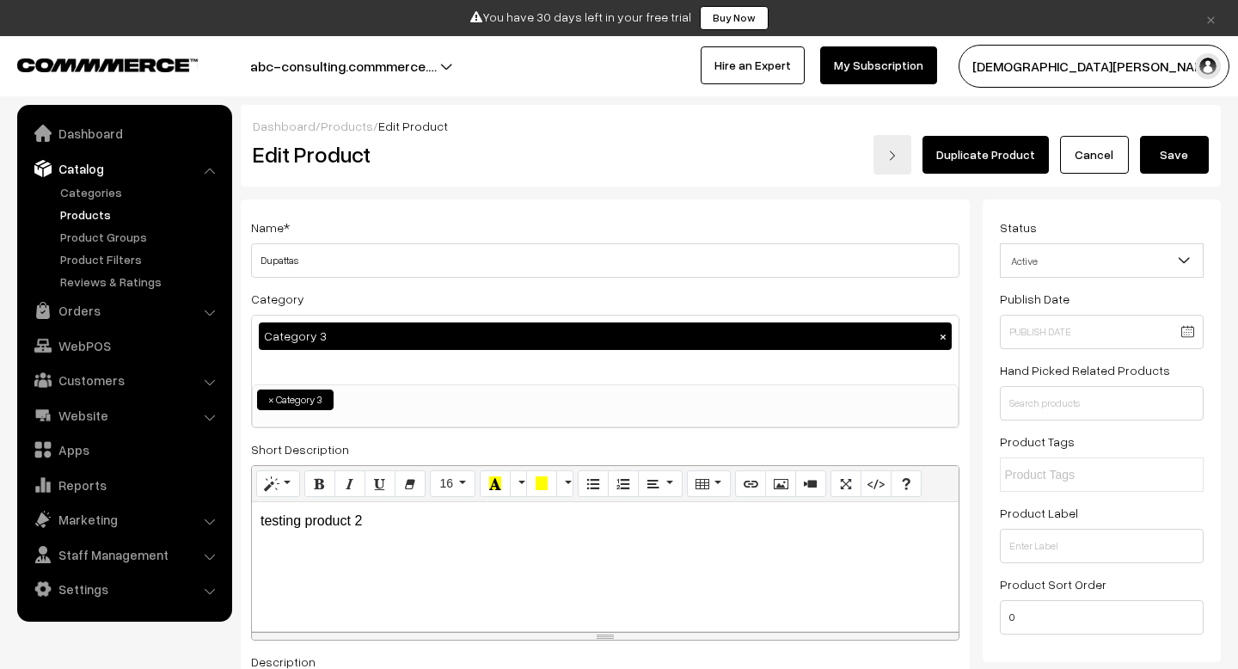
click at [1174, 161] on button "Save" at bounding box center [1174, 155] width 69 height 38
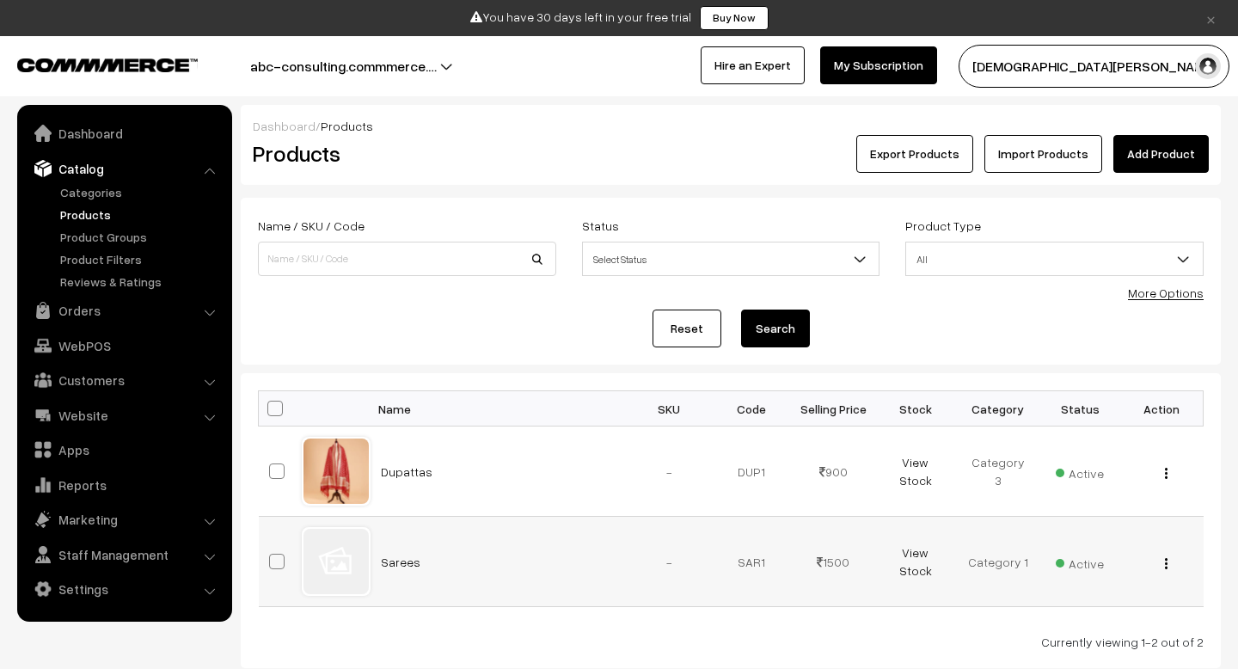
click at [458, 568] on td "Sarees" at bounding box center [500, 562] width 258 height 90
click at [1164, 562] on div "View Edit Delete" at bounding box center [1163, 562] width 62 height 18
click at [1164, 562] on button "button" at bounding box center [1166, 563] width 4 height 14
click at [1046, 636] on link "Edit" at bounding box center [1089, 626] width 146 height 38
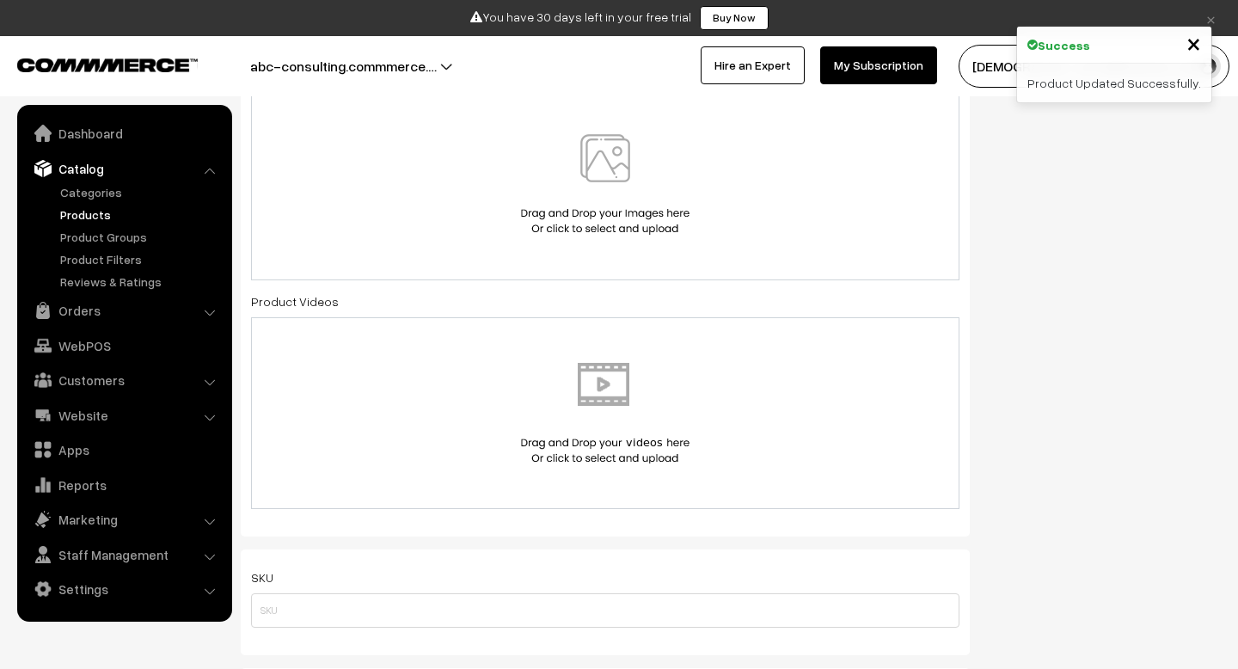
scroll to position [938, 0]
click at [596, 179] on img at bounding box center [605, 182] width 177 height 101
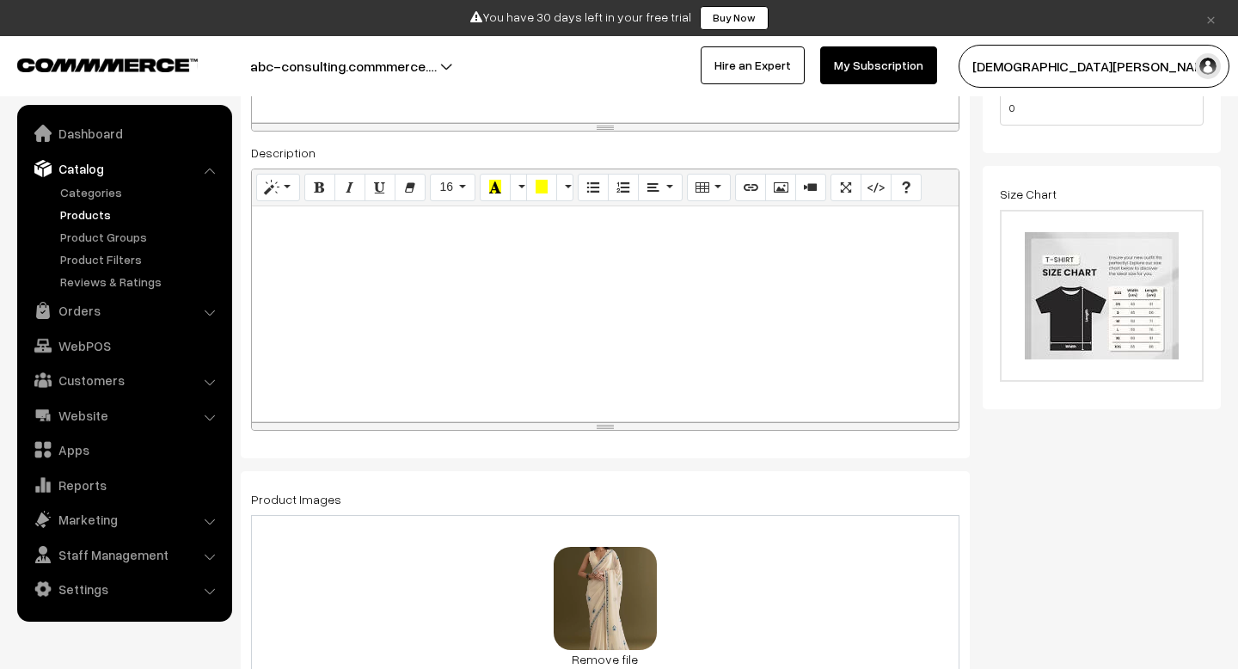
scroll to position [0, 0]
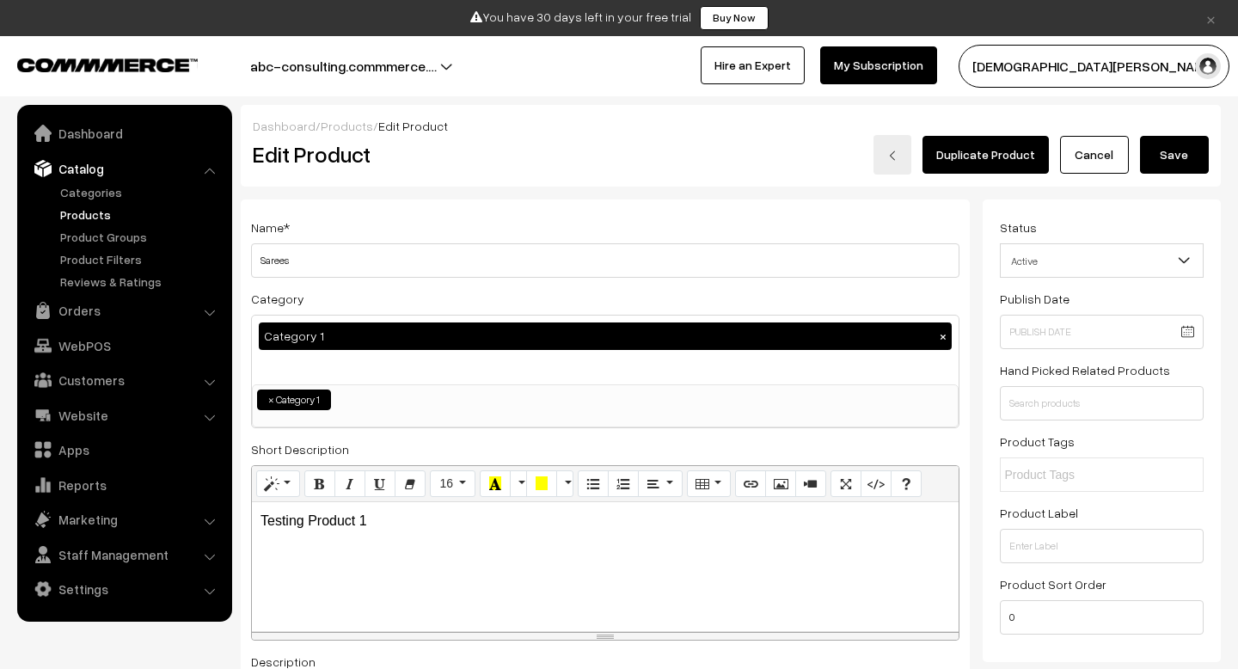
click at [1175, 163] on button "Save" at bounding box center [1174, 155] width 69 height 38
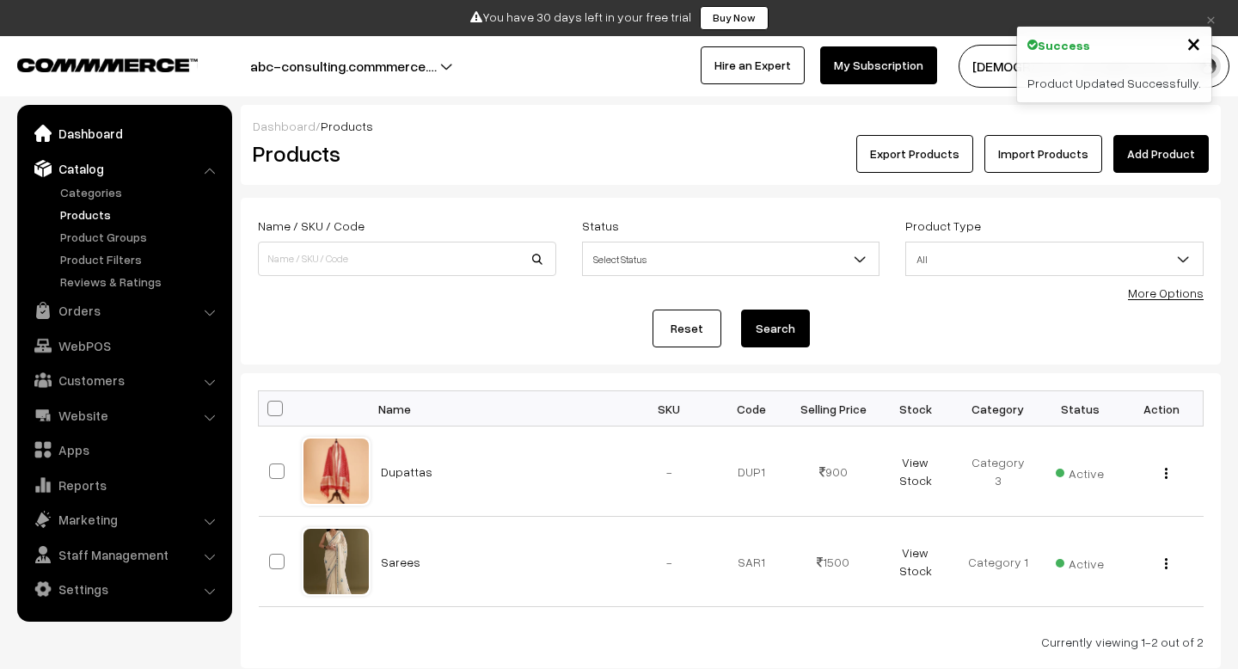
click at [96, 131] on link "Dashboard" at bounding box center [123, 133] width 205 height 31
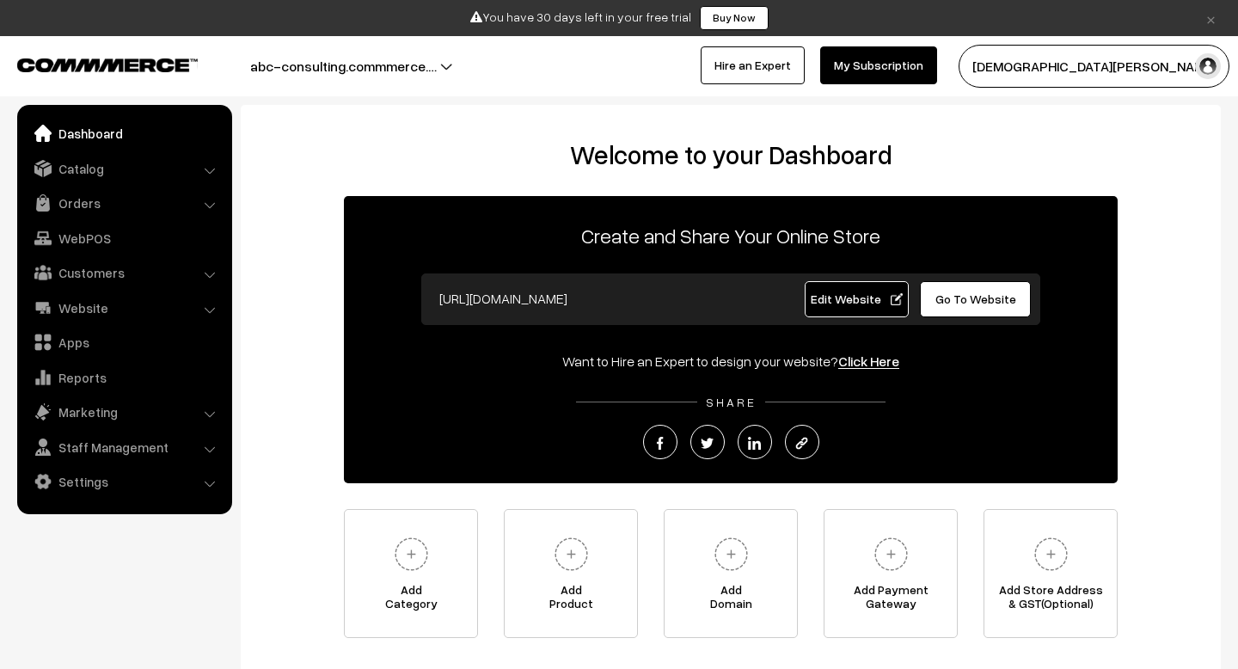
click at [986, 311] on link "Go To Website" at bounding box center [975, 299] width 111 height 36
click at [126, 305] on link "Website" at bounding box center [123, 307] width 205 height 31
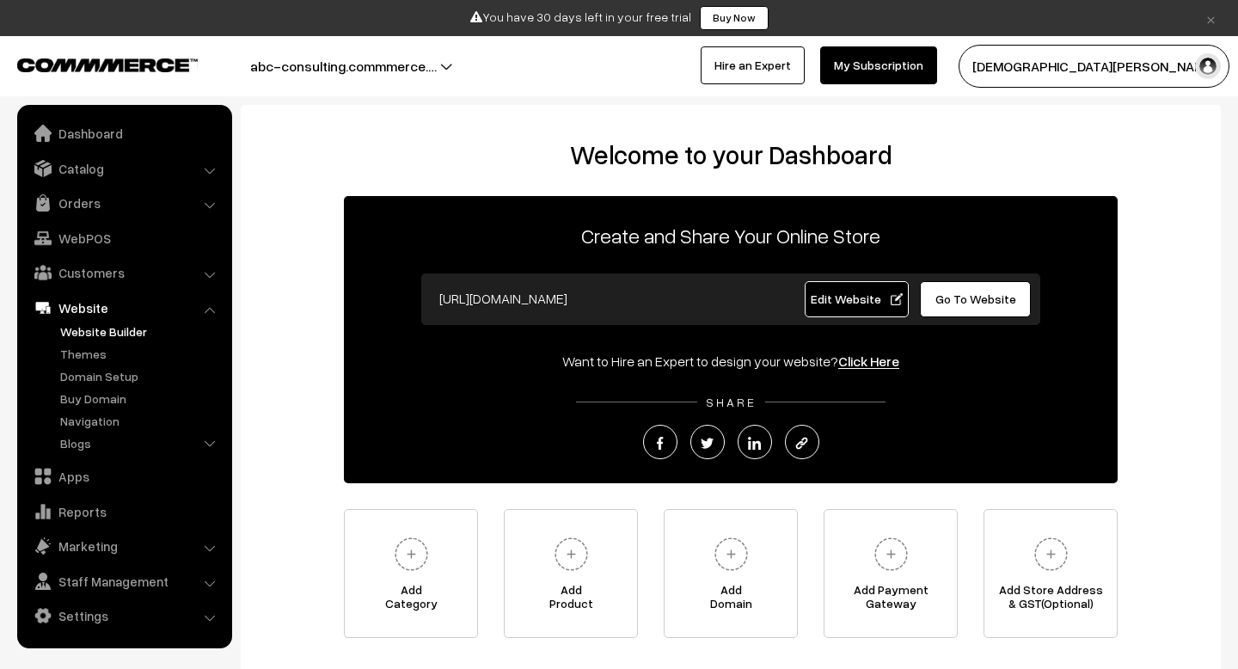
click at [117, 326] on link "Website Builder" at bounding box center [141, 331] width 170 height 18
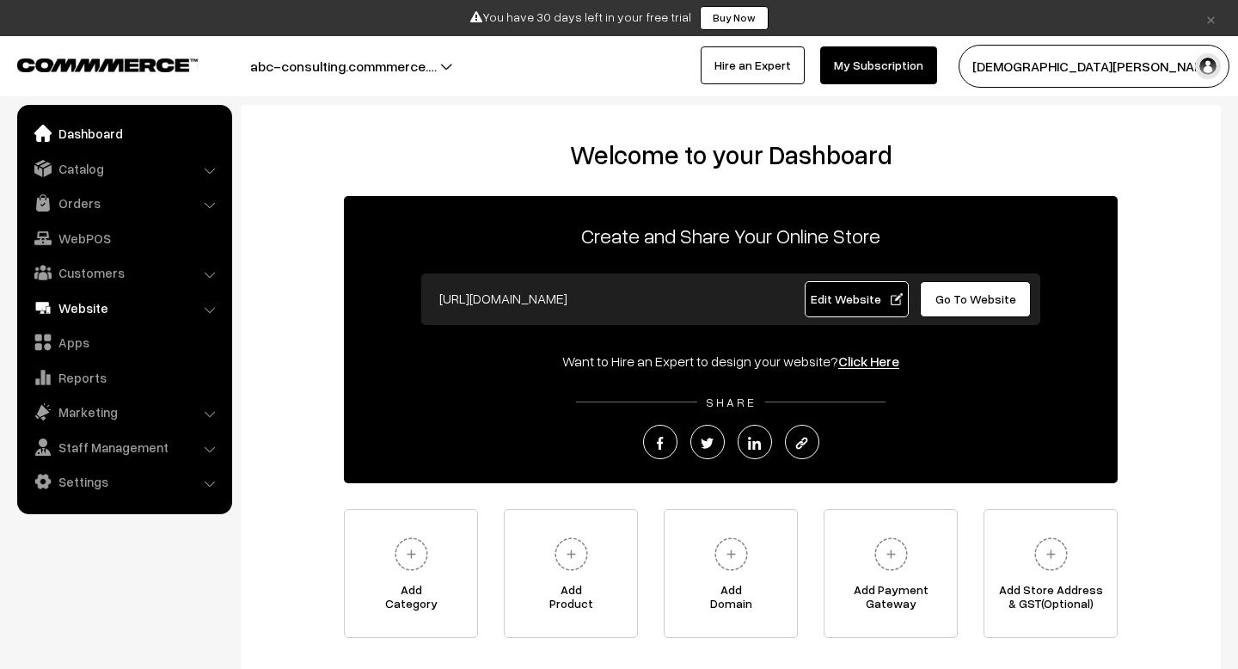
click at [103, 316] on link "Website" at bounding box center [123, 307] width 205 height 31
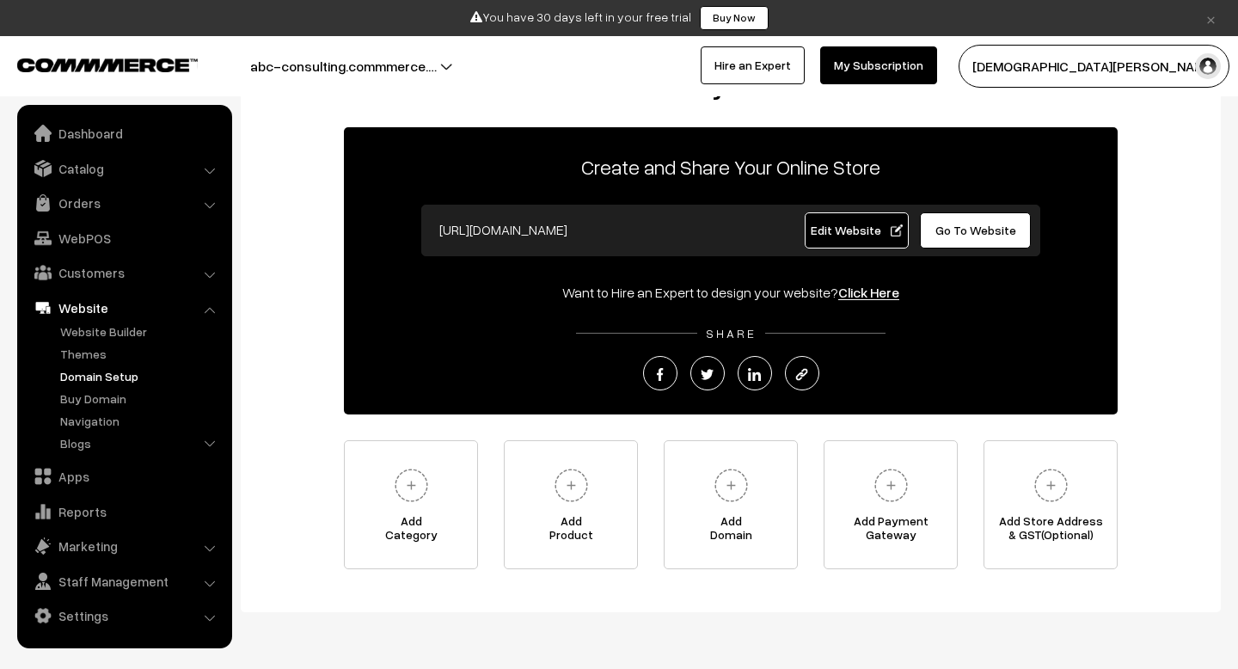
scroll to position [71, 0]
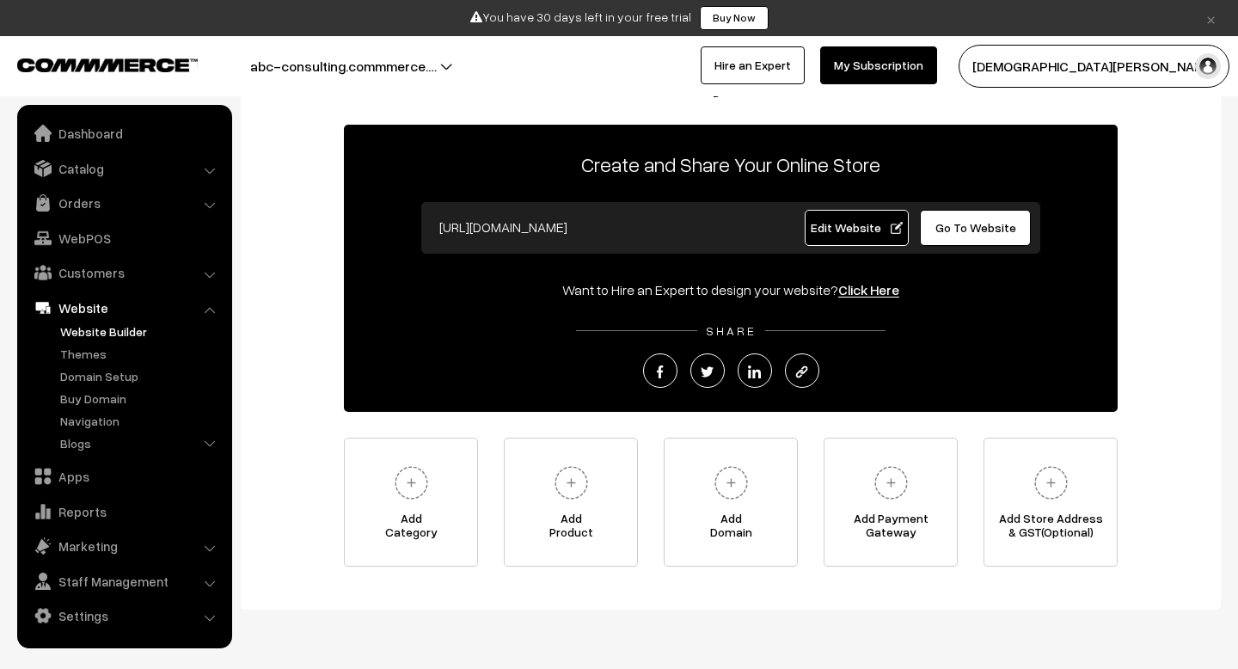
click at [135, 333] on link "Website Builder" at bounding box center [141, 331] width 170 height 18
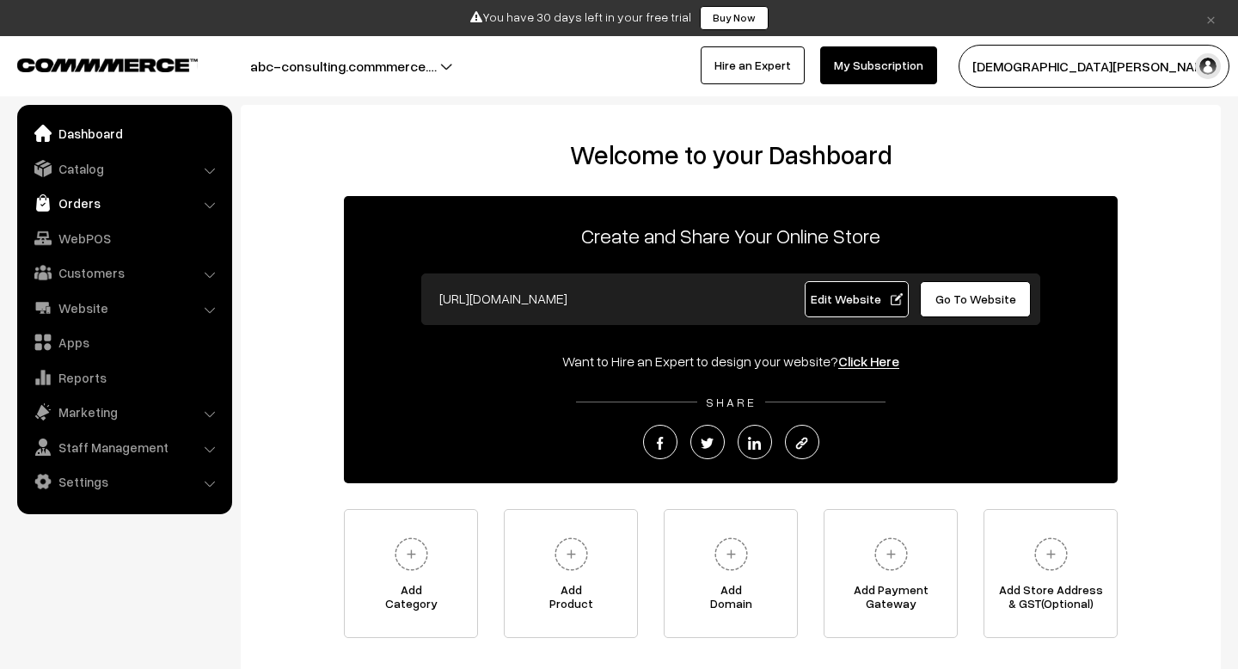
click at [139, 213] on link "Orders" at bounding box center [123, 202] width 205 height 31
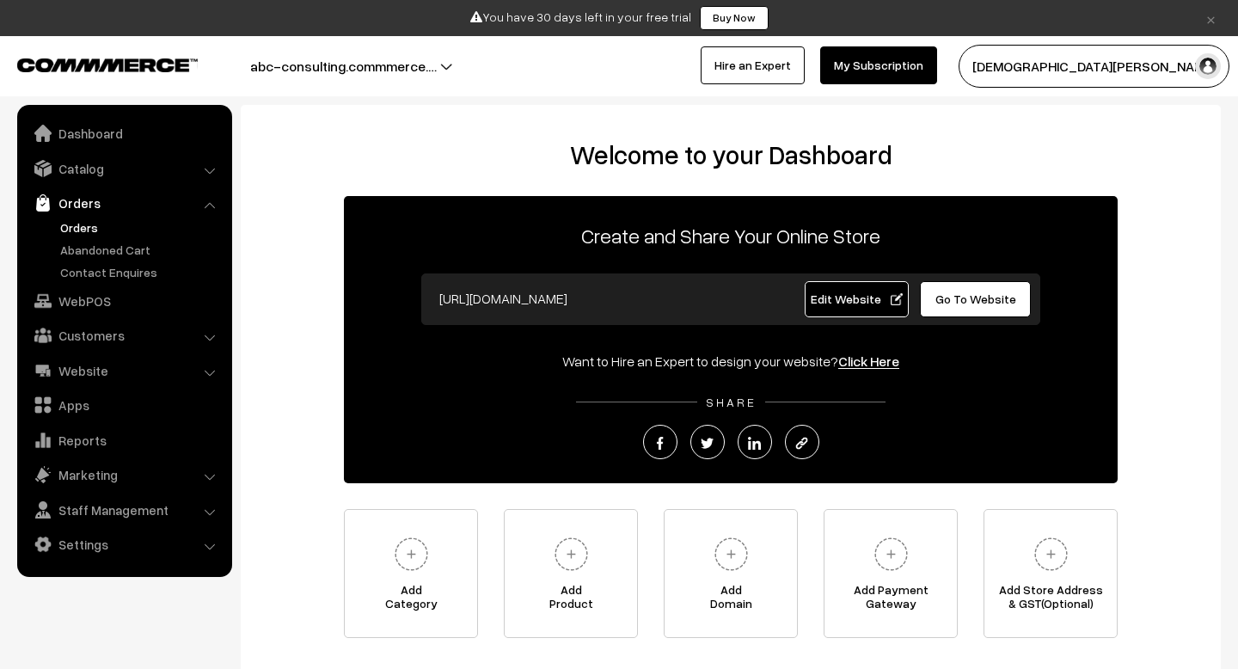
click at [88, 231] on link "Orders" at bounding box center [141, 227] width 170 height 18
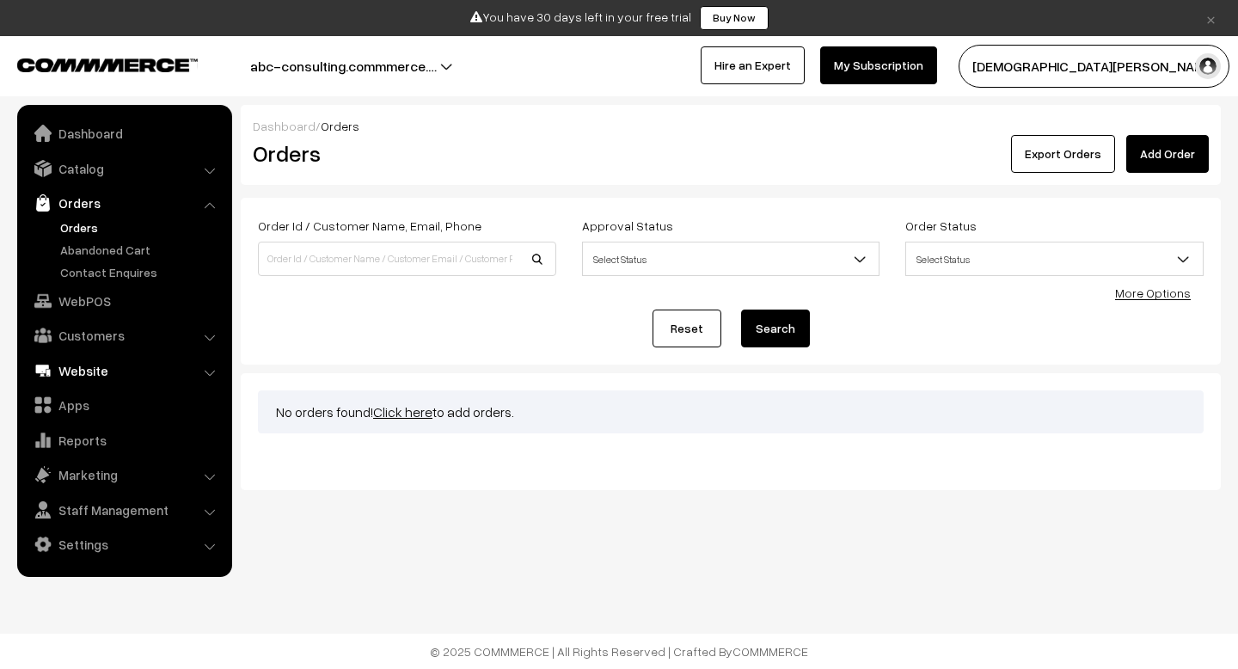
click at [138, 373] on link "Website" at bounding box center [123, 370] width 205 height 31
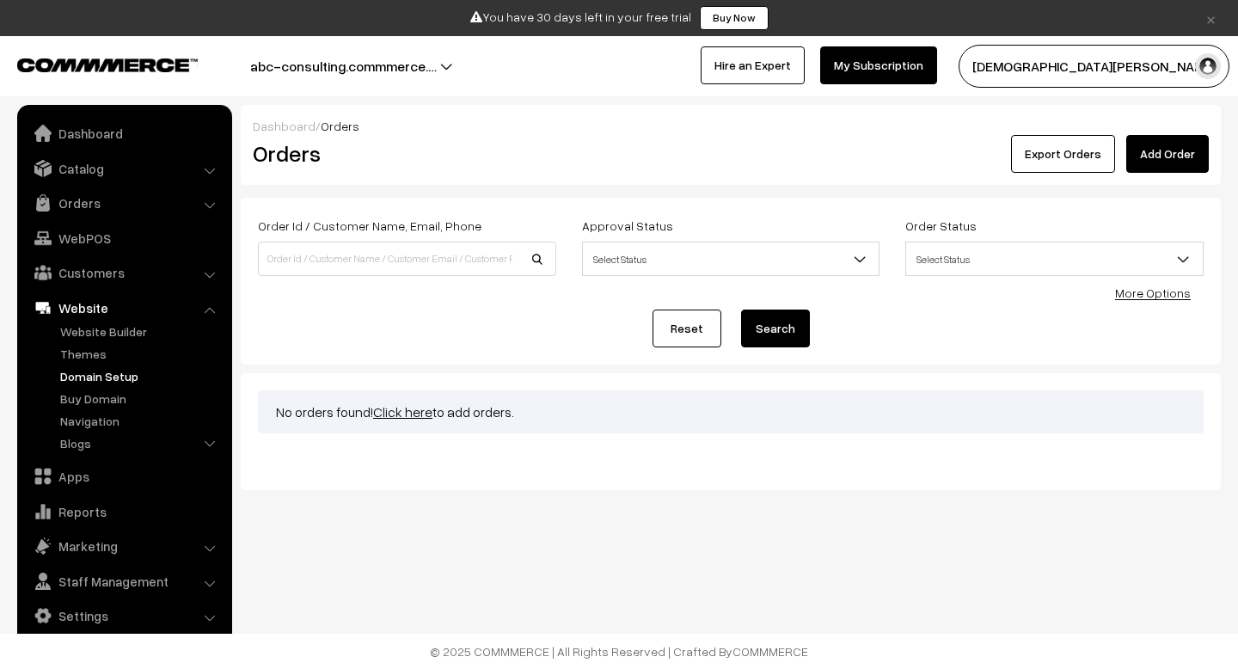
click at [113, 378] on link "Domain Setup" at bounding box center [141, 376] width 170 height 18
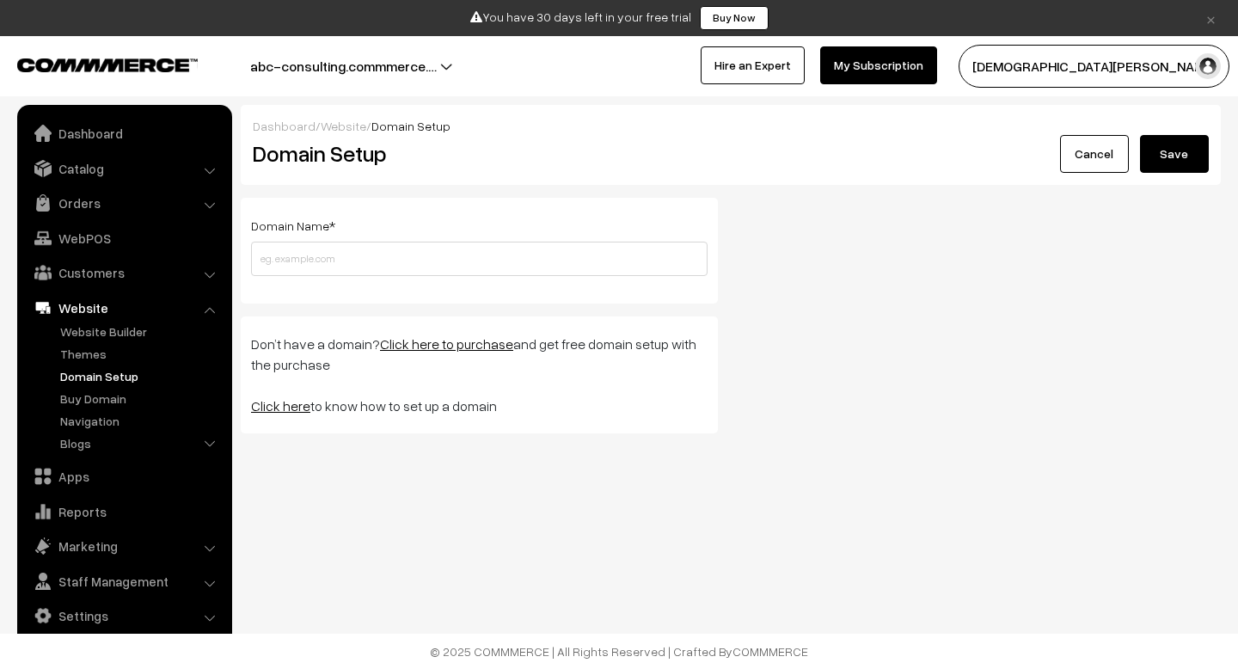
click at [285, 405] on link "Click here" at bounding box center [280, 405] width 59 height 17
click at [85, 396] on link "Buy Domain" at bounding box center [141, 399] width 170 height 18
